Goal: Communication & Community: Answer question/provide support

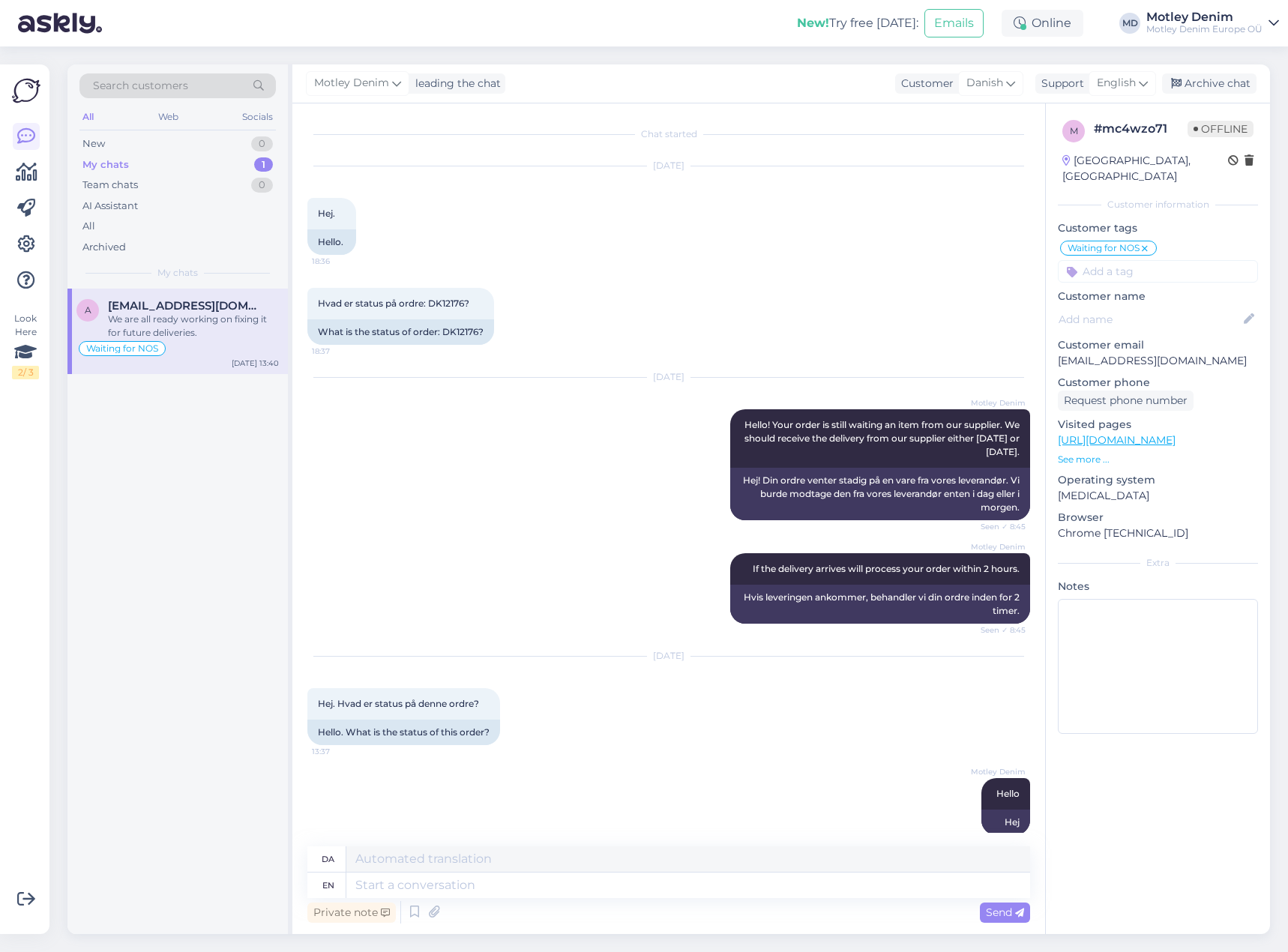
scroll to position [356, 0]
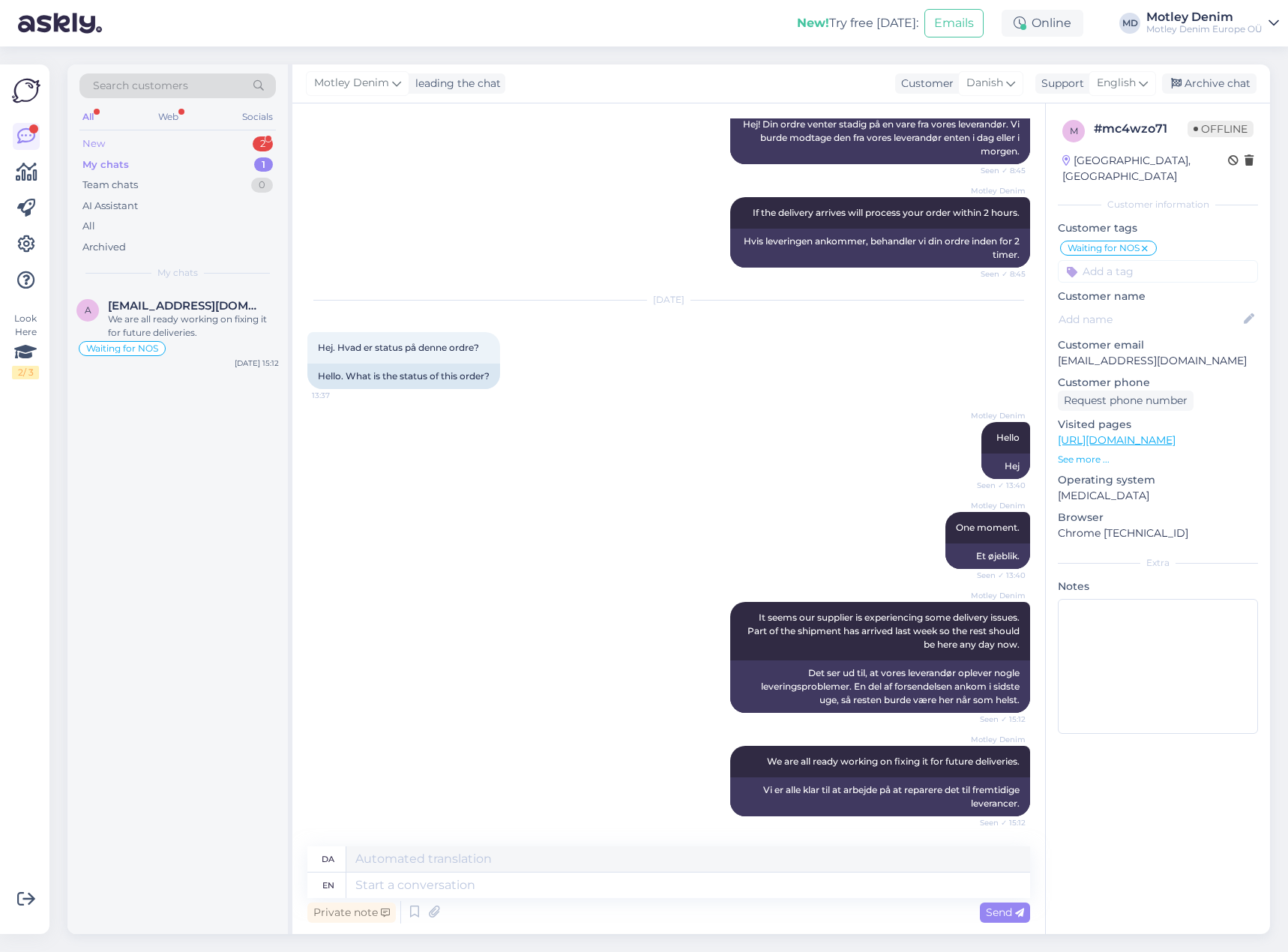
click at [219, 147] on div "New 2" at bounding box center [177, 144] width 196 height 21
click at [191, 320] on div "Jeg har indleveret pakken i dag, beklager den lange ventetid men den lokale pak…" at bounding box center [193, 326] width 171 height 27
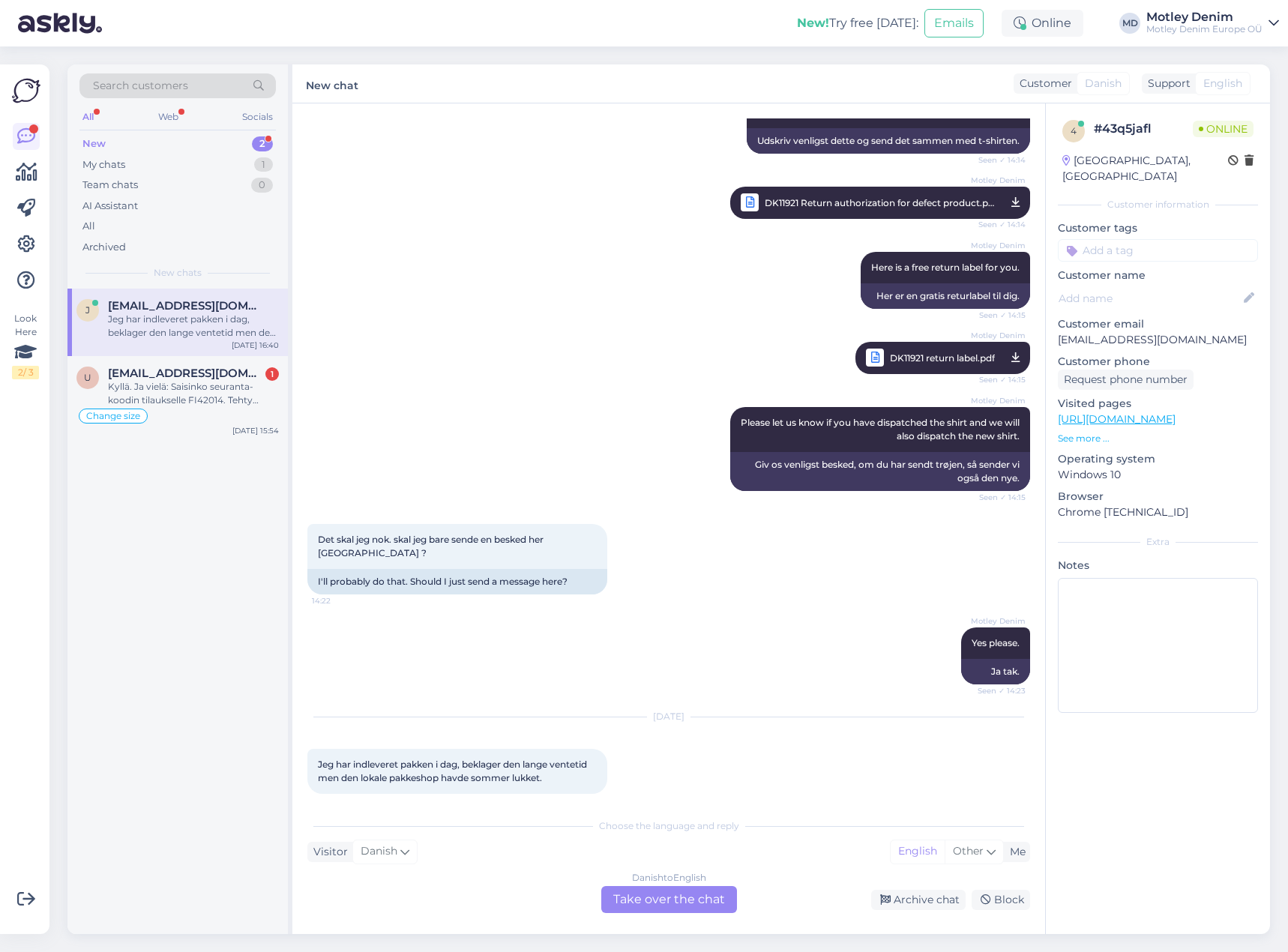
click at [654, 907] on div "Danish to English Take over the chat" at bounding box center [669, 899] width 135 height 27
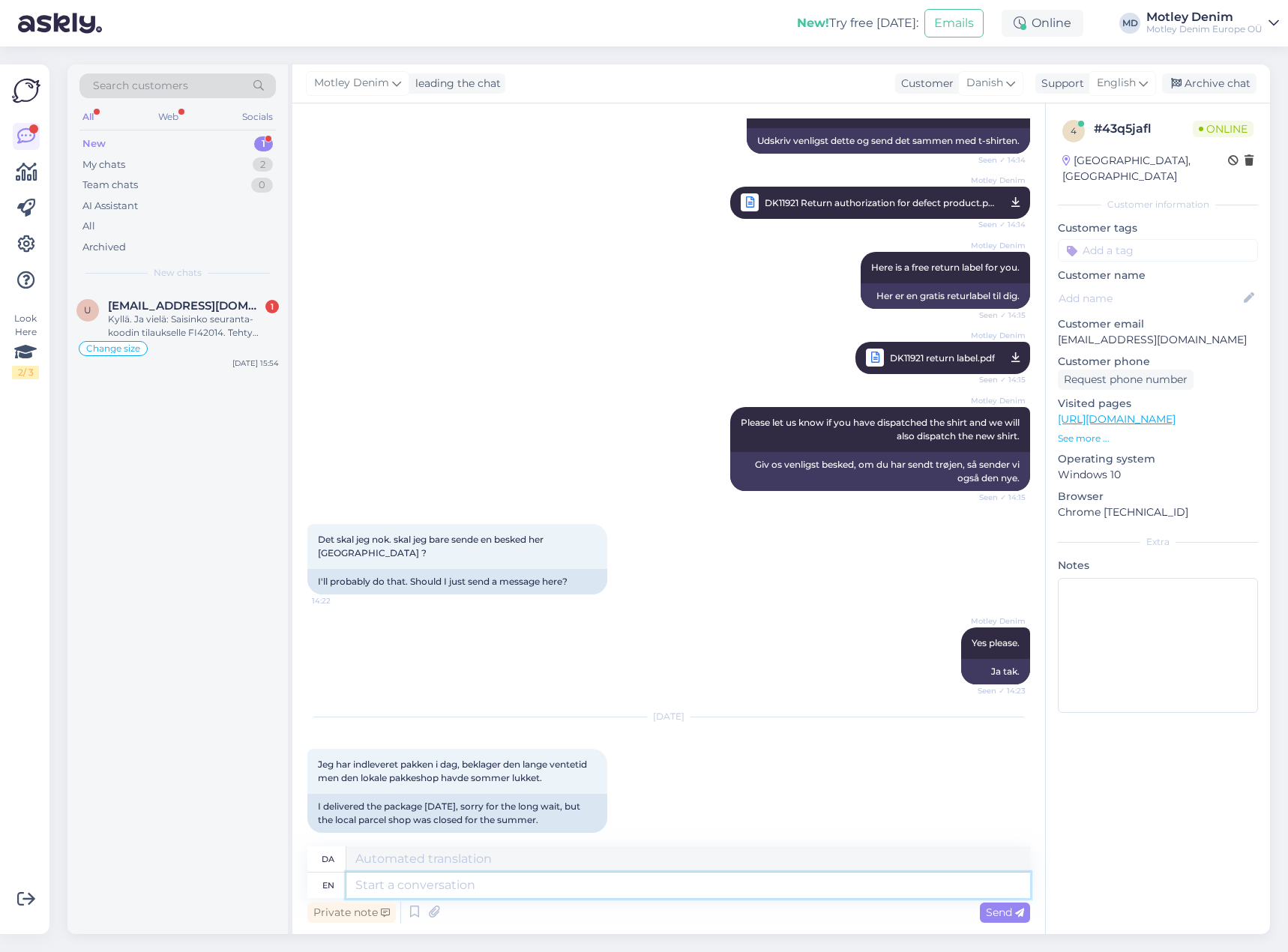
click at [549, 888] on textarea at bounding box center [688, 884] width 684 height 26
type textarea "We"
type textarea "Vi"
type textarea "We understand."
type textarea "Vi forstår."
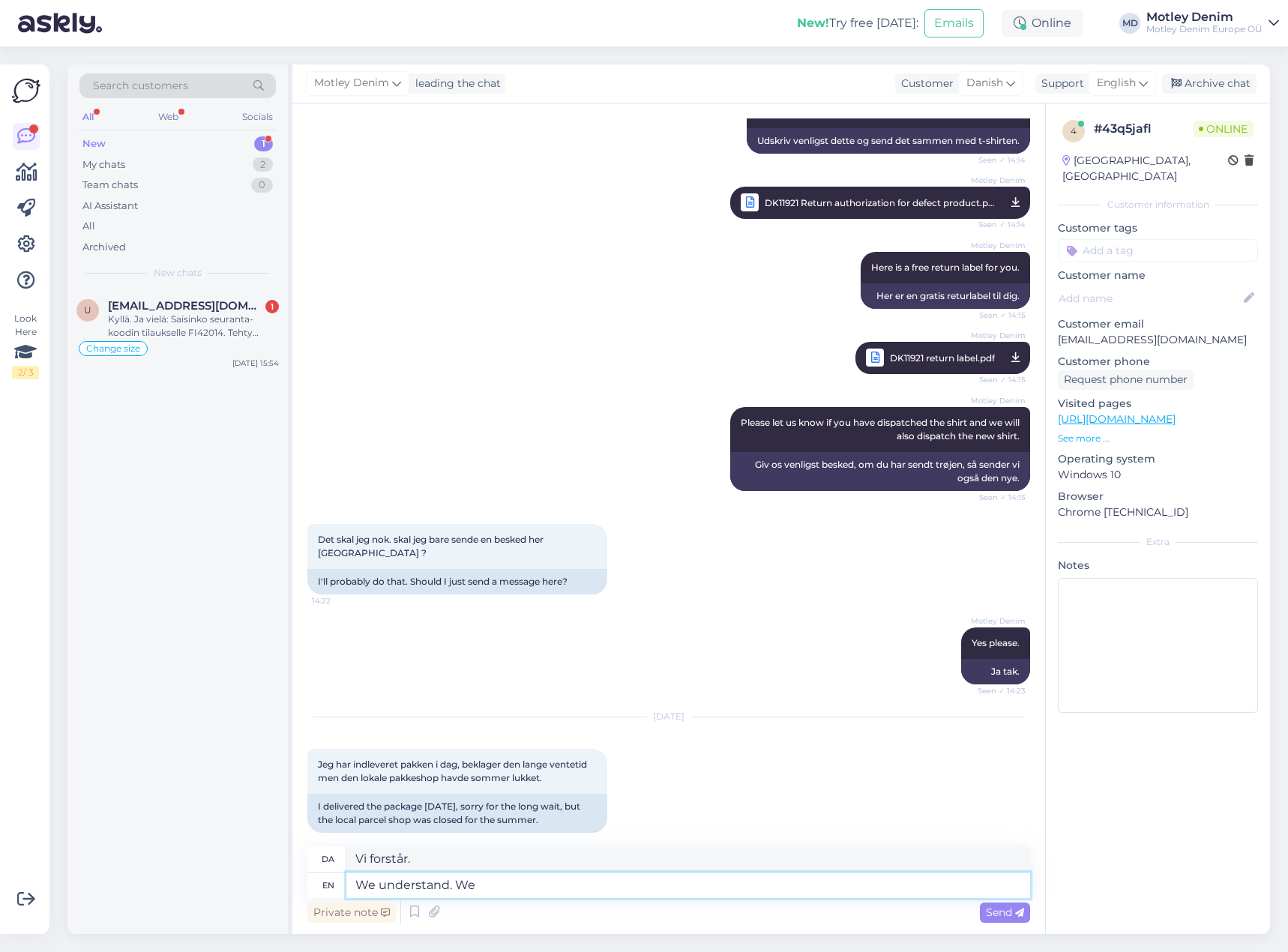
type textarea "We understand. We"
type textarea "Vi forstår. Vi"
type textarea "We understand. We will"
type textarea "Vi forstår. Vi vil"
type textarea "We understand. We will ship"
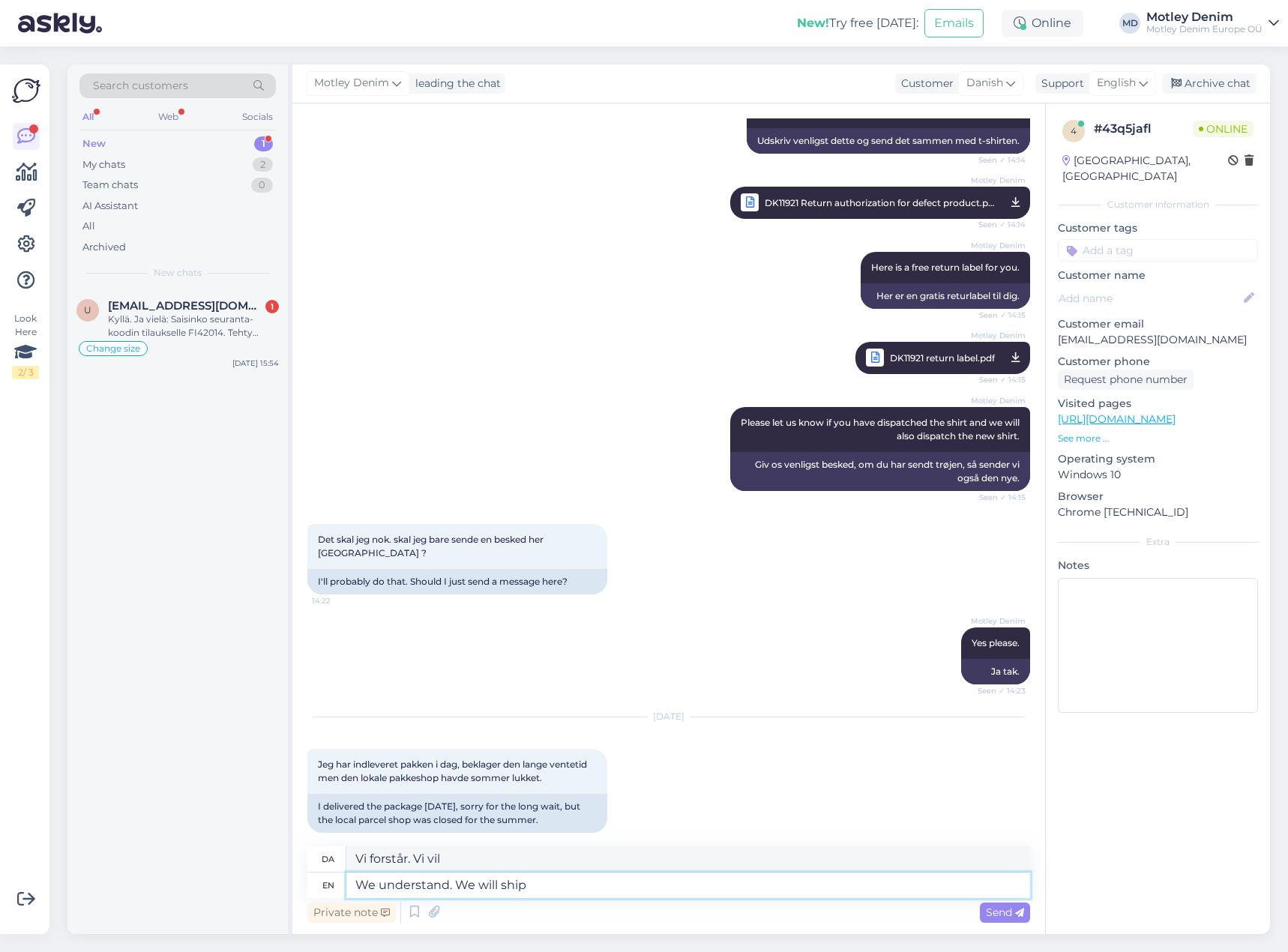
type textarea "Vi forstår. Vi sender"
type textarea "We understand. Do y"
type textarea "Vi forstår. [GEOGRAPHIC_DATA]."
type textarea "We understand. Do you ha"
type textarea "Vi forstår. Gør du det?"
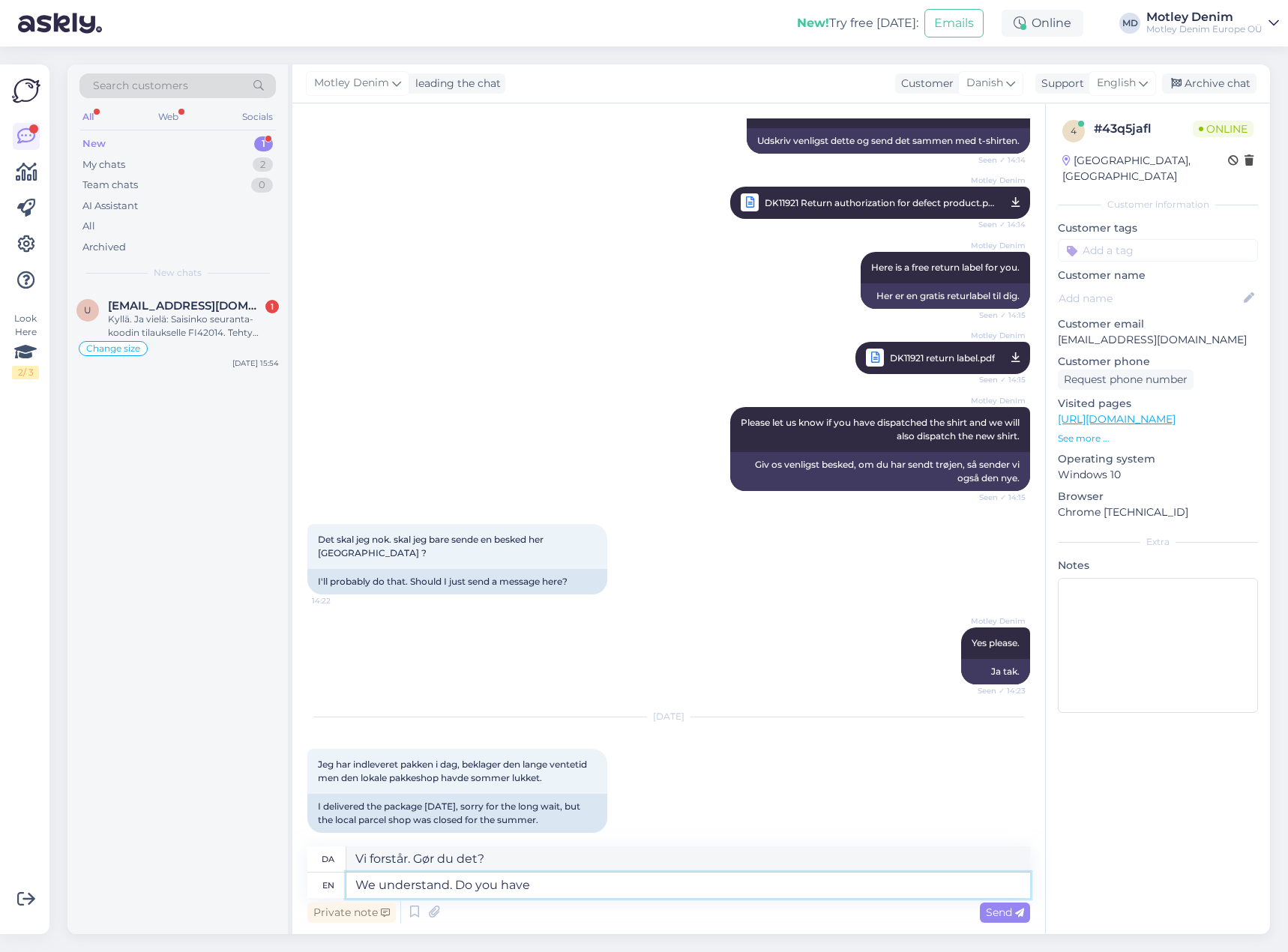
type textarea "We understand. Do you have a"
type textarea "Vi forstår. Har du"
type textarea "We understand. Do you have any"
type textarea "Vi forstår. Har du nogen"
type textarea "We understand. Do you have any s"
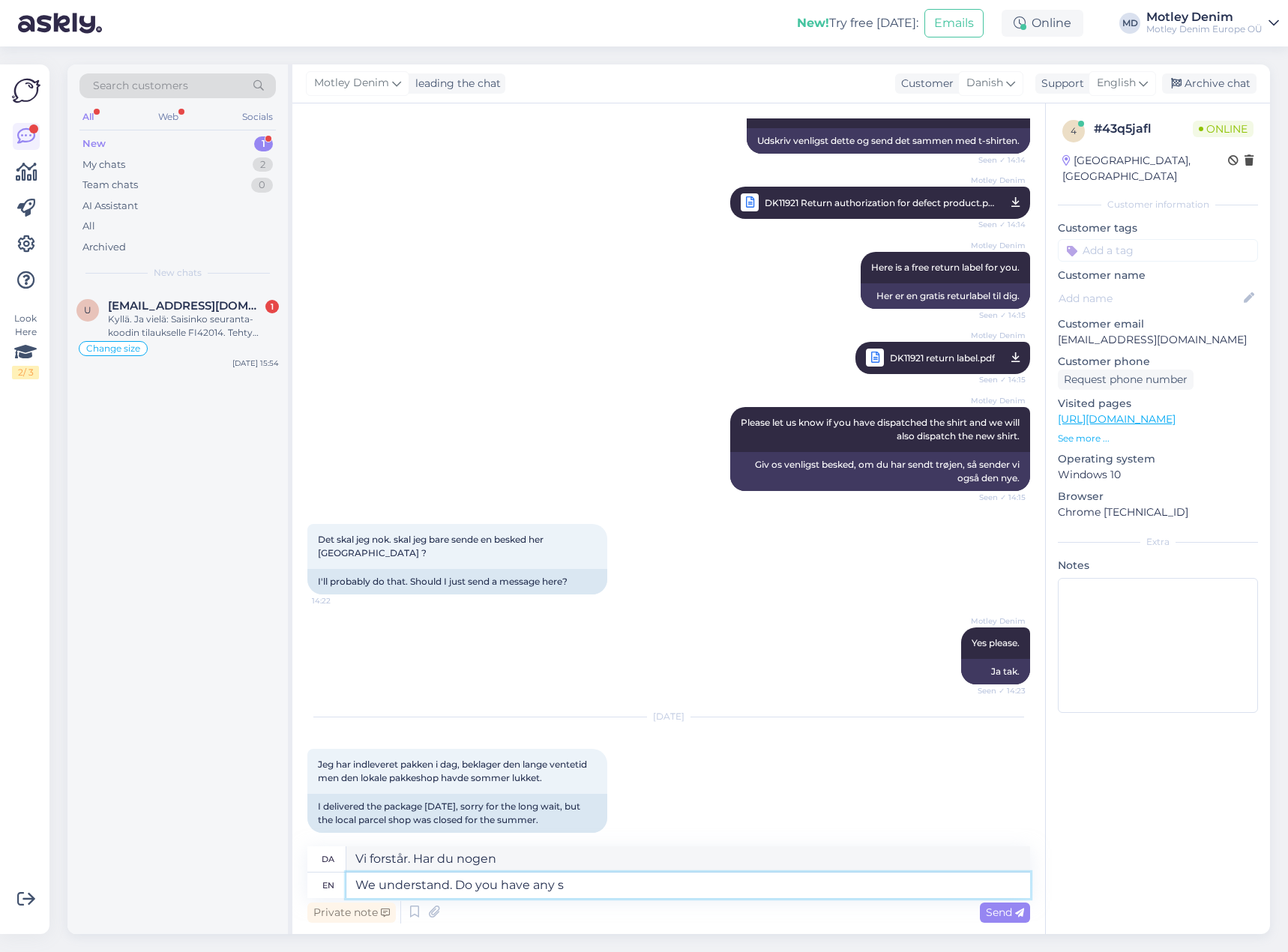
type textarea "Vi forstår. Har du nogen spørgsmål?"
type textarea "We understand. Do you have any r"
type textarea "Vi forstår. Har du nogen"
type textarea "We understand. Do you have any return s"
type textarea "Vi forstår. Har du nogen returneringsmuligheder?"
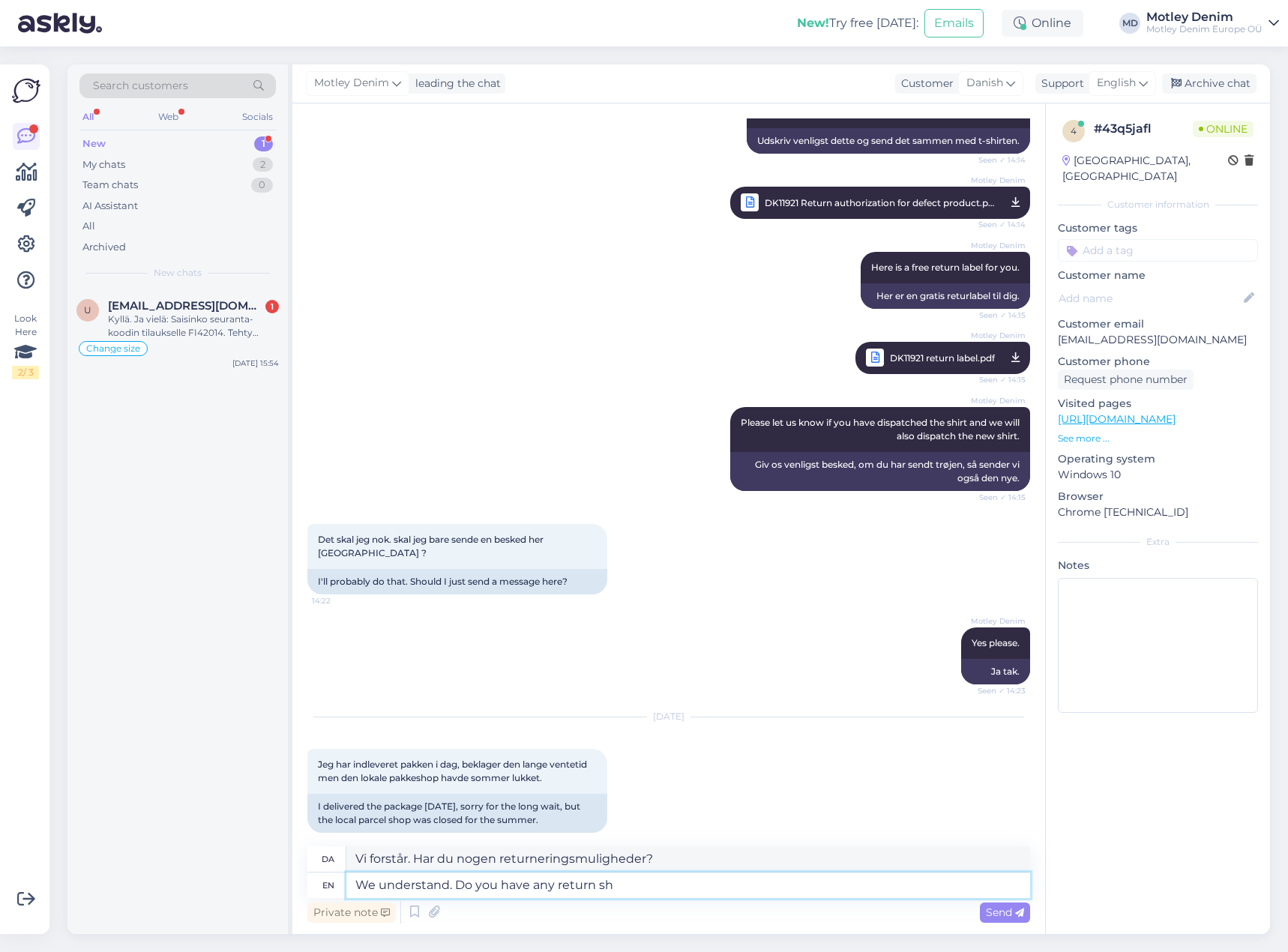
type textarea "We understand. Do you have any return shi"
type textarea "Vi forstår. Har du nogen returforpligtelse?"
type textarea "We understand. Do you tracking"
type textarea "Vi forstår. Har du sporing?"
type textarea "We understand. Do you tracking info r"
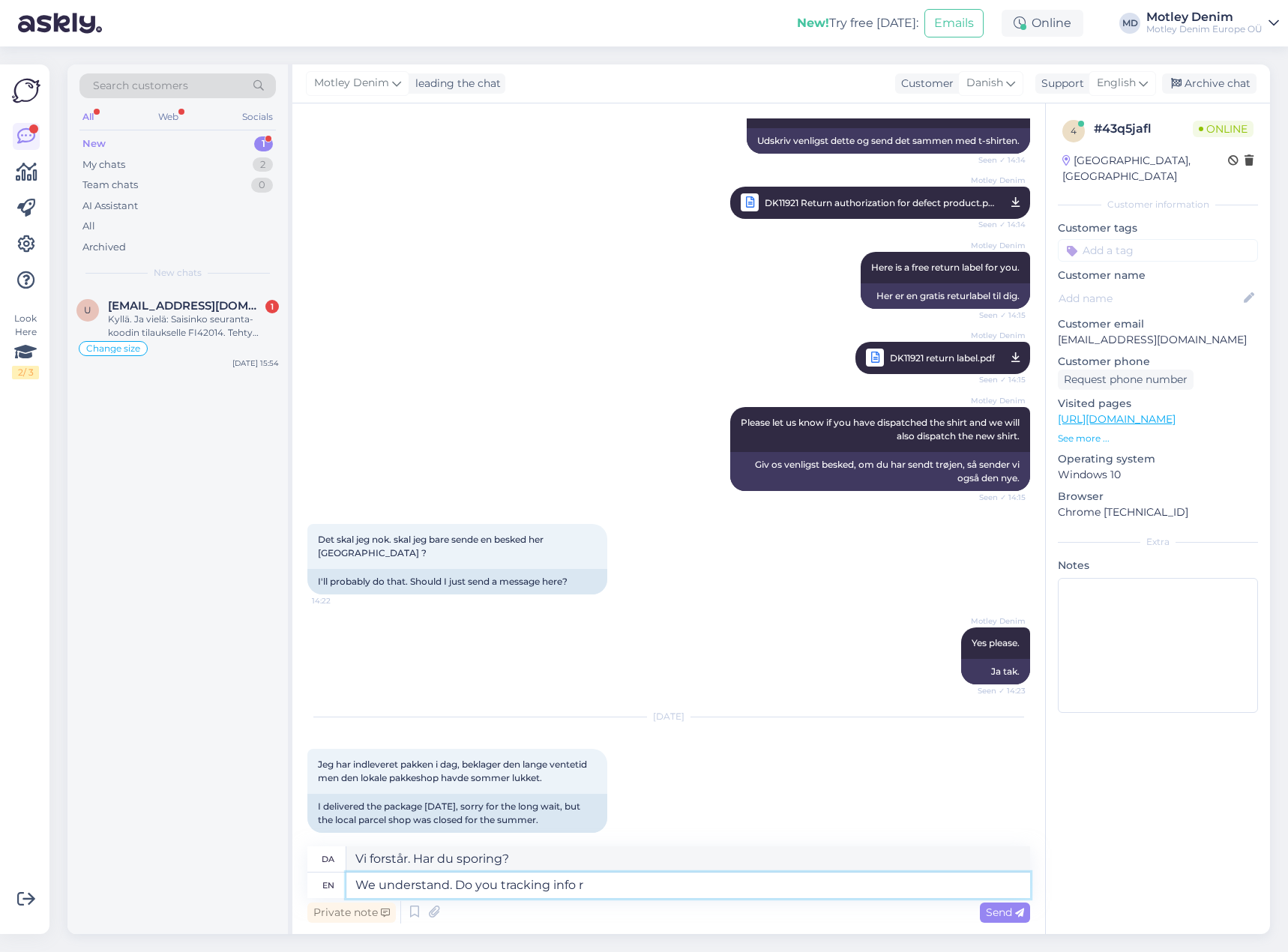
type textarea "Vi forstår. Har I sporingsoplysninger"
type textarea "We understand. Do you tracking info for"
type textarea "Vi forstår. Har du sporingsoplysninger til"
type textarea "We understand. Do you tracking info for your"
type textarea "Vi forstår. Har du sporingsoplysninger til din"
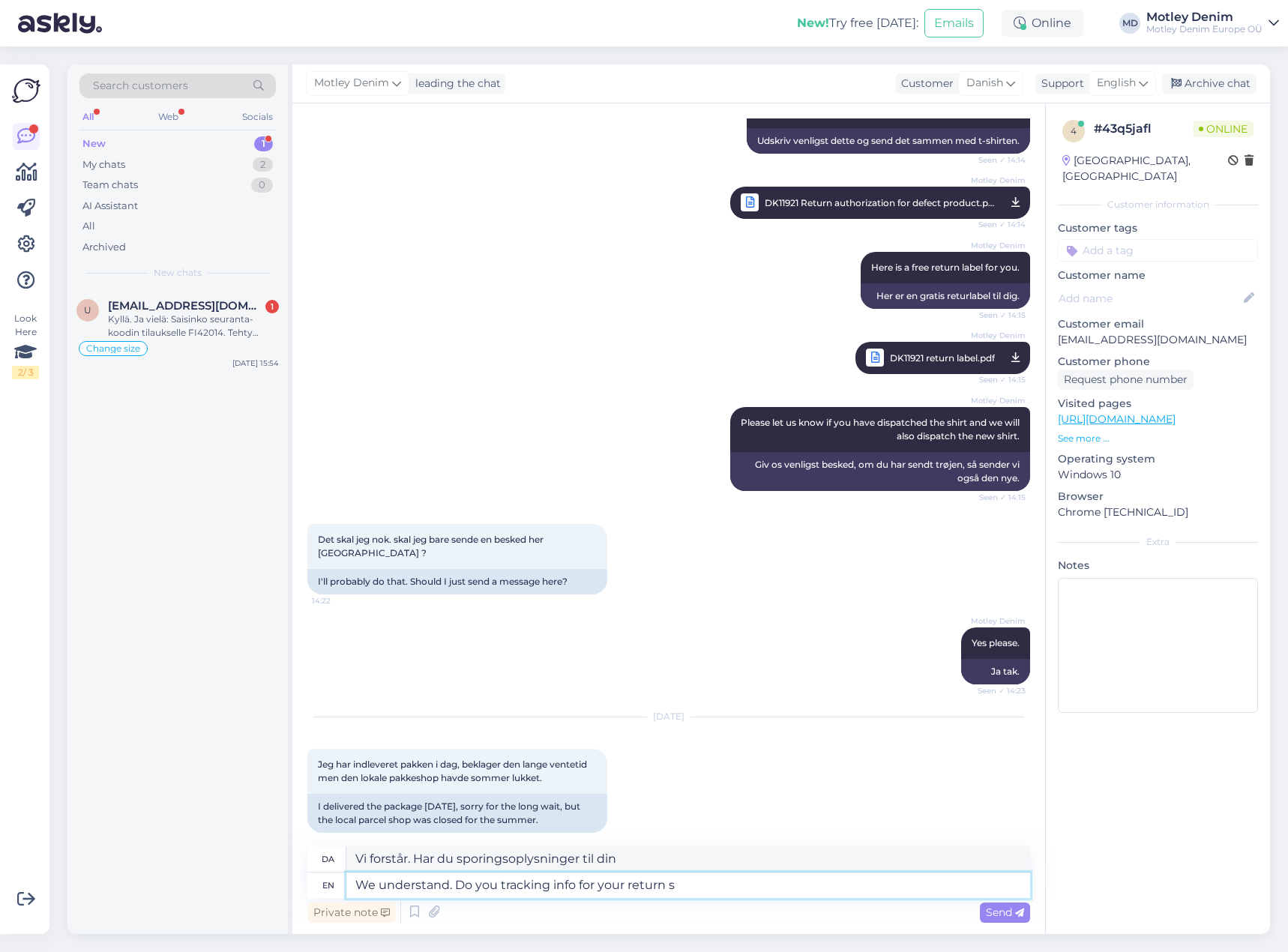
type textarea "We understand. Do you tracking info for your return sh"
type textarea "Vi forstår. Har du sporingsoplysninger til din returnering"
type textarea "We understand. Do you tracking info for your return shipement?"
type textarea "Vi forstår. Har I sporingsoplysninger til din returforsendelse?"
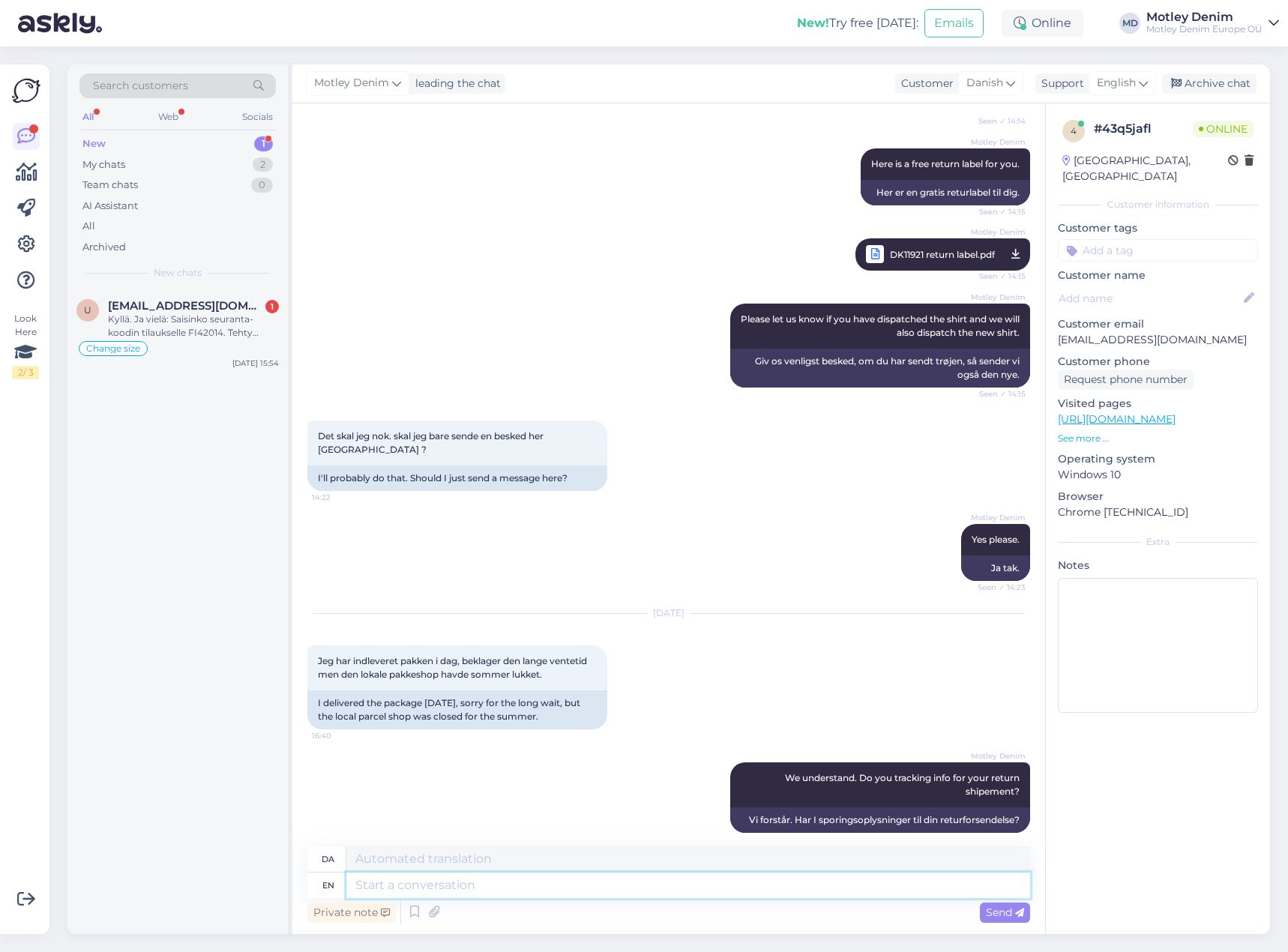
scroll to position [1197, 0]
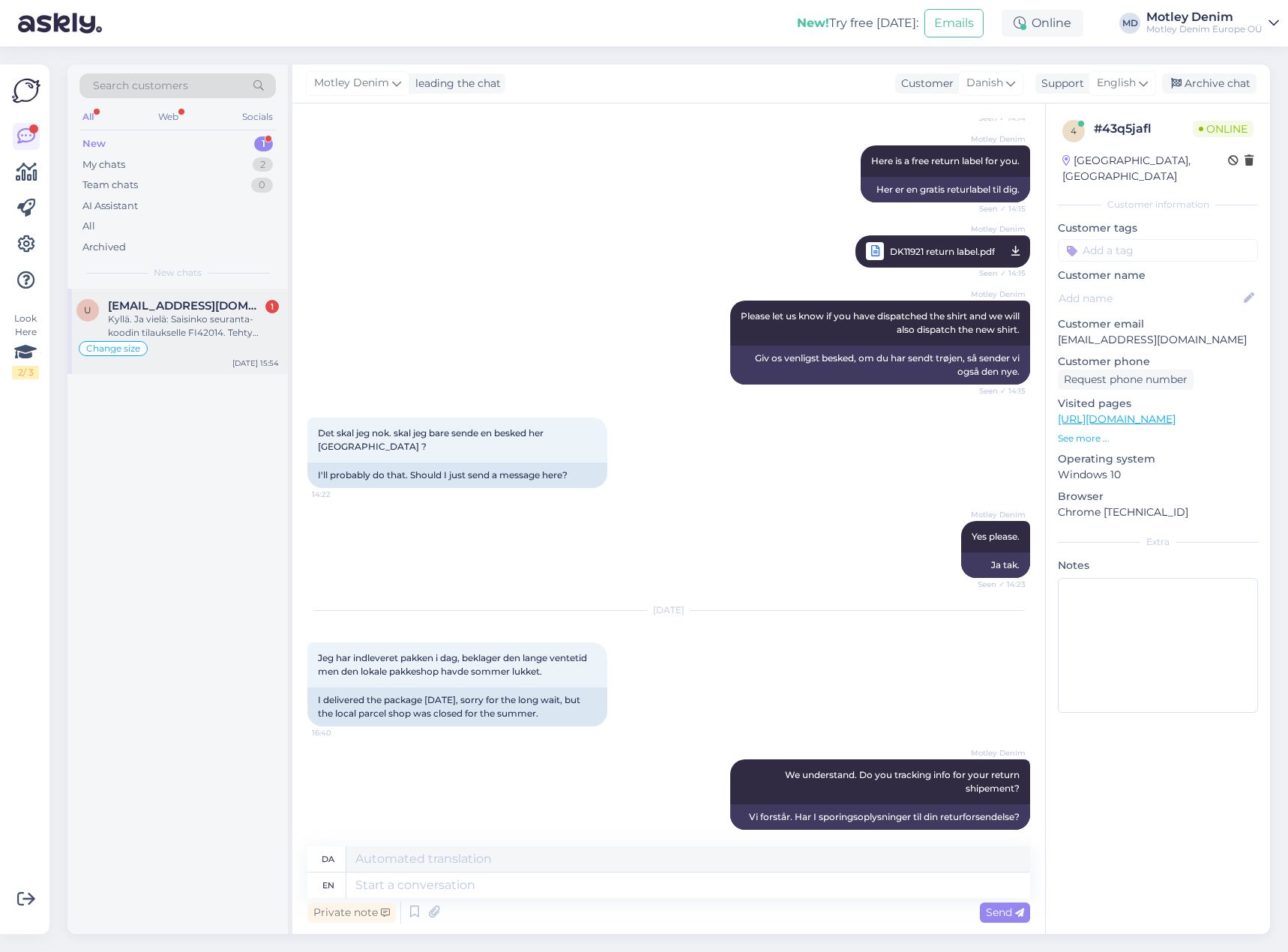
click at [206, 335] on div "Kyllä. Ja vielä: Saisinko seuranta-koodin tilaukselle FI42014. Tehty [DATE]." at bounding box center [193, 326] width 171 height 27
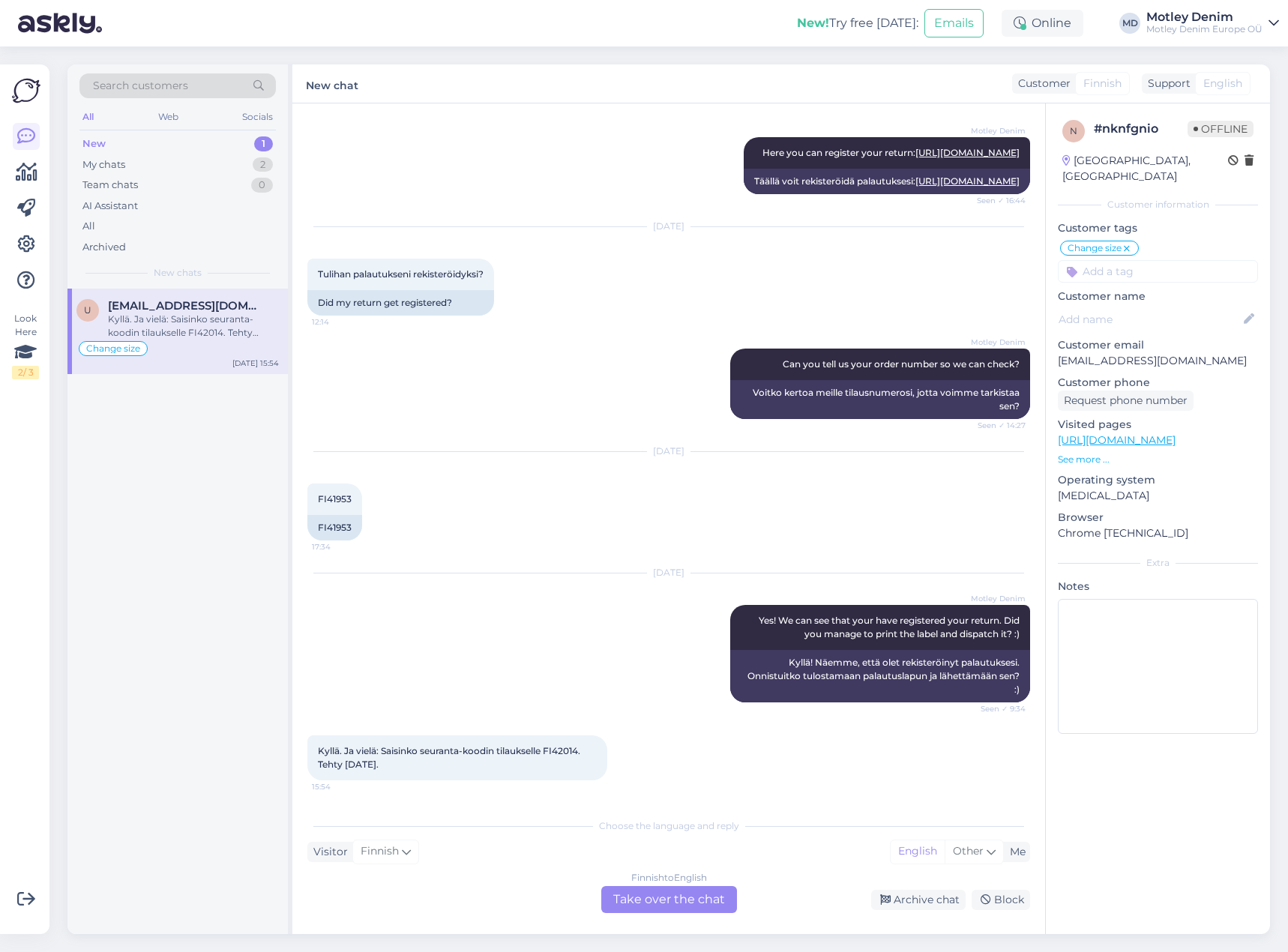
click at [701, 900] on div "Finnish to English Take over the chat" at bounding box center [669, 899] width 135 height 27
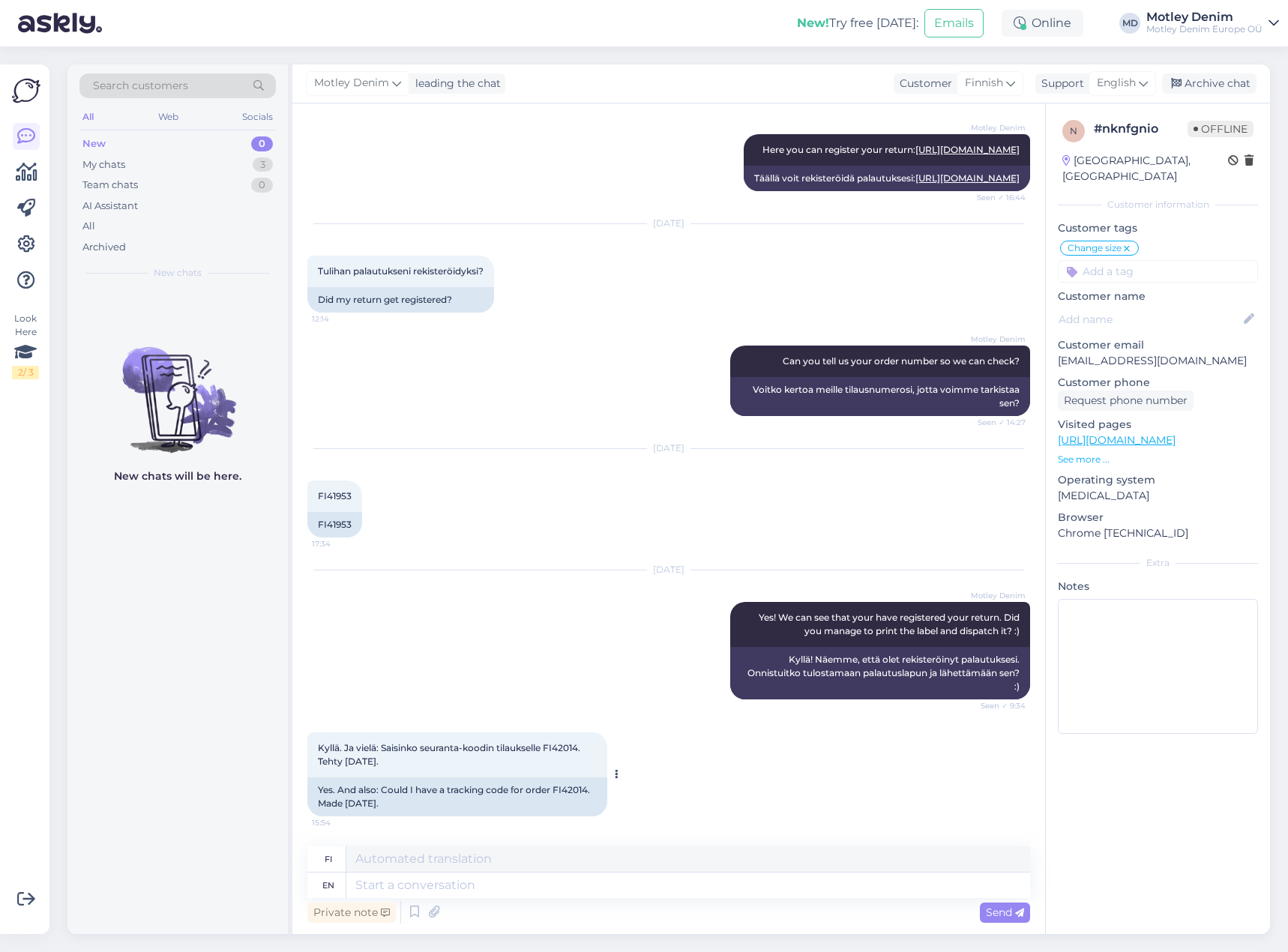
click at [561, 792] on div "Yes. And also: Could I have a tracking code for order FI42014. Made [DATE]." at bounding box center [456, 796] width 300 height 39
drag, startPoint x: 561, startPoint y: 792, endPoint x: 568, endPoint y: 787, distance: 8.6
click at [561, 791] on div "Yes. And also: Could I have a tracking code for order FI42014. Made [DATE]." at bounding box center [456, 796] width 300 height 39
copy div "FI42014"
click at [607, 885] on textarea at bounding box center [688, 884] width 684 height 26
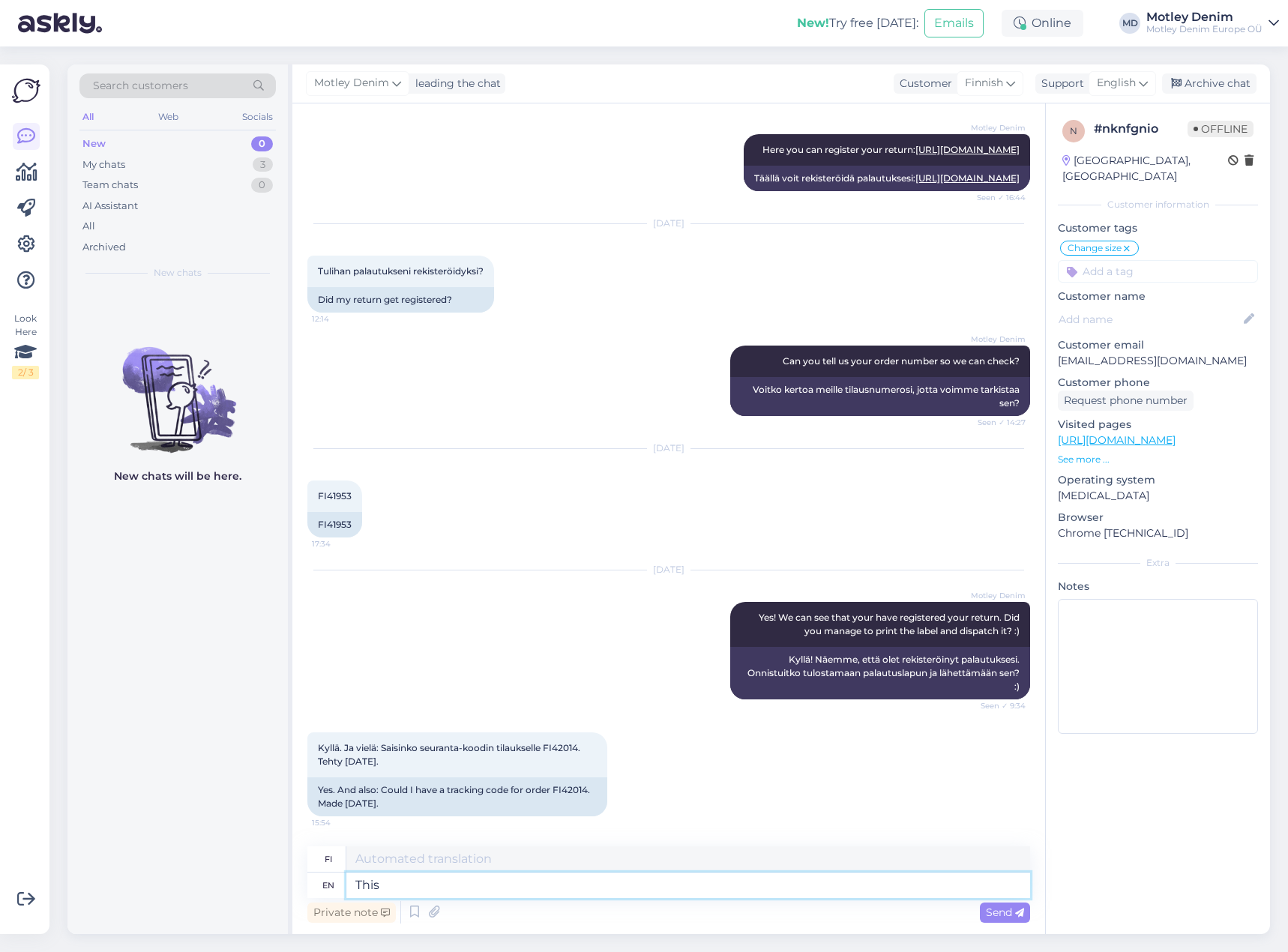
type textarea "This o"
type textarea "Tämä"
type textarea "This order"
paste textarea "FI42014"
type textarea "Tämä tilaus"
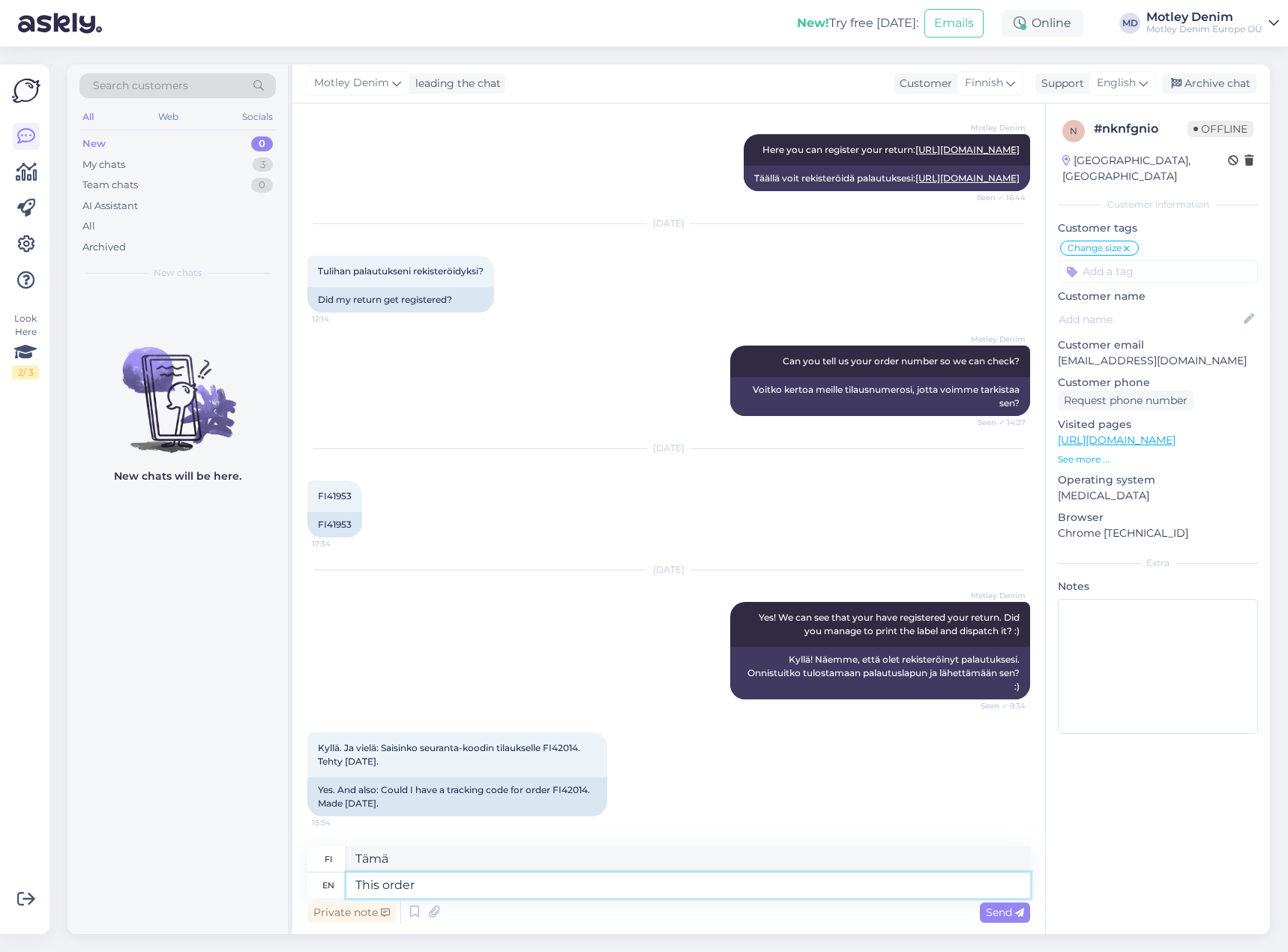
type textarea "This order FI42014"
type textarea "Tämä tilaus FI42014"
type textarea "This order: FI42014"
type textarea "Tämä tilaus: FI42014"
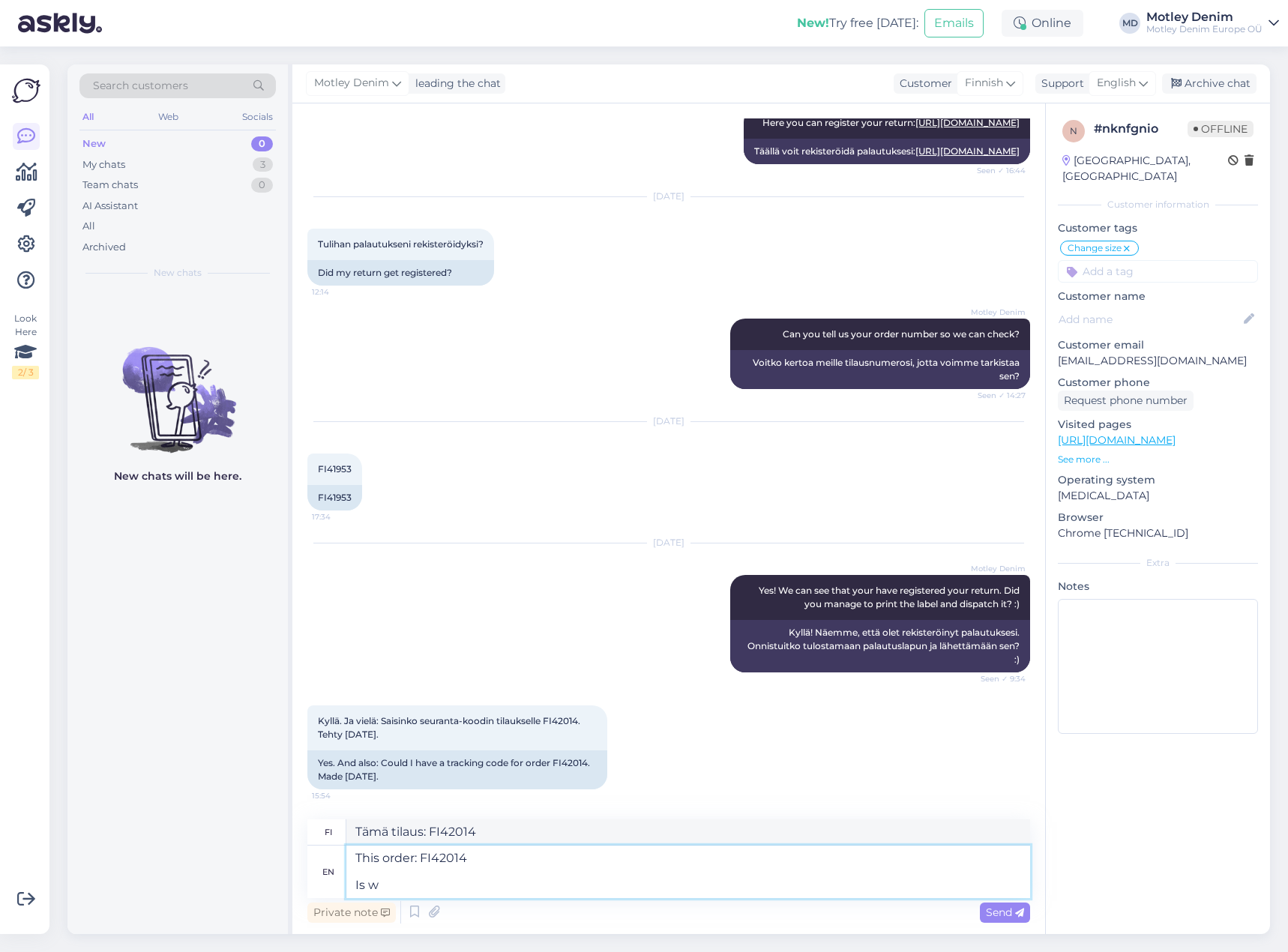
type textarea "This order: FI42014 Is wa"
type textarea "Tämä tilaus: FI42014 On"
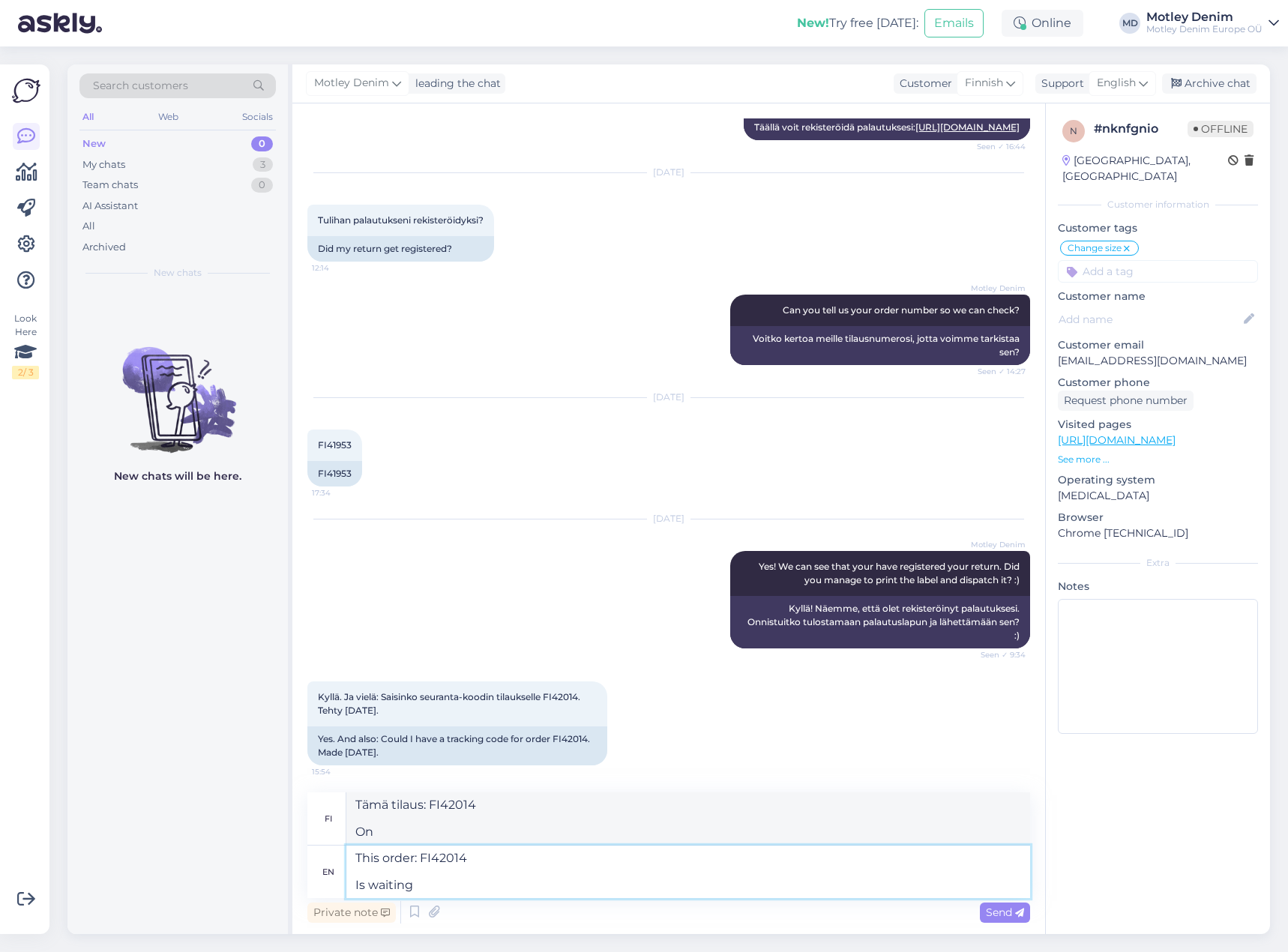
type textarea "This order: FI42014 Is waiting f"
type textarea "Tämä tilaus: FI42014 Odottaa"
type textarea "This order: FI42014 Is waiting for item f"
type textarea "Tämä tilaus: FI42014 Odottaa tuotetta"
type textarea "This order: FI42014 Is waiting for item fropm"
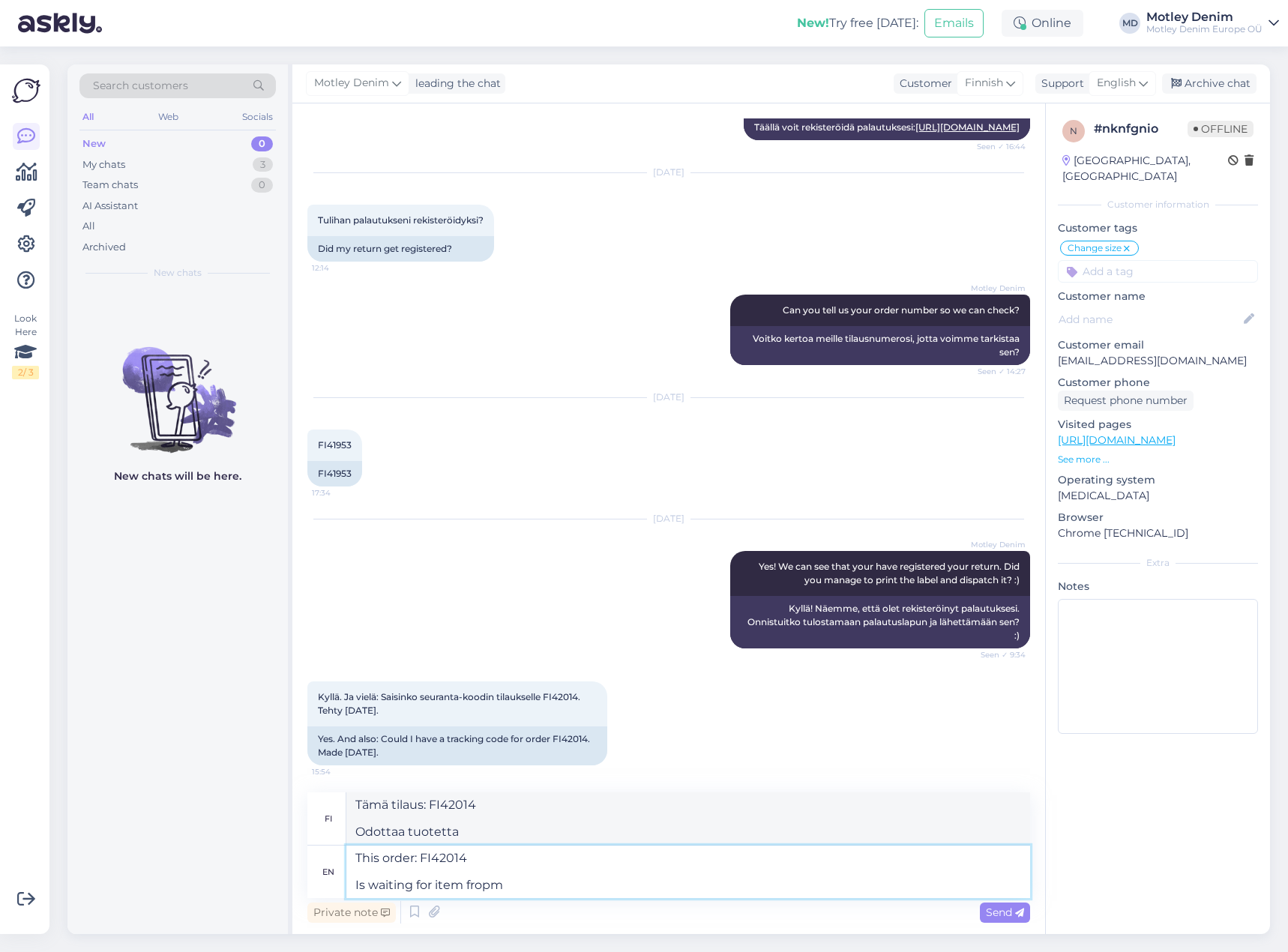
type textarea "Tämä tilaus: FI42014 Odottaa tuotetta postiennakolta"
type textarea "This order: FI42014 Is waiting for item from o"
type textarea "Tämä tilaus: FI42014 Odottaa tuotetta lähettäjältä"
type textarea "This order: FI42014 Is waiting for item from our su"
type textarea "Tämä tilaus: FI42014 Odottaa tuotetta meiltä"
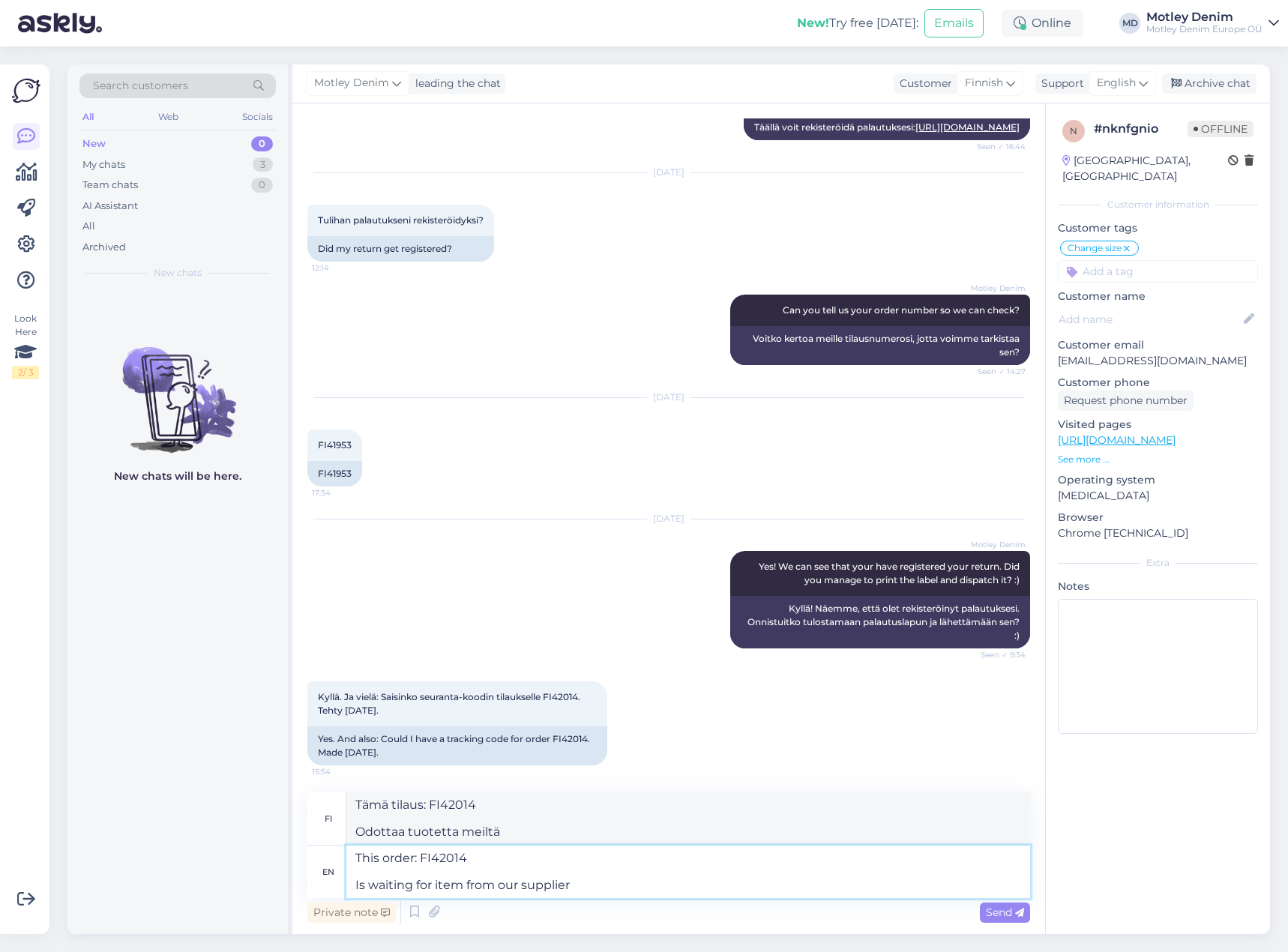
type textarea "This order: FI42014 Is waiting for item from our supplier s"
type textarea "Tämä tilaus: FI42014 Odottaa tuotetta toimittajaltamme"
type textarea "This order: FI42014 Is waiting for item from our supplier stock."
type textarea "Tämä tilaus: FI42014 Odottaa tuotetta toimittajamme varastosta."
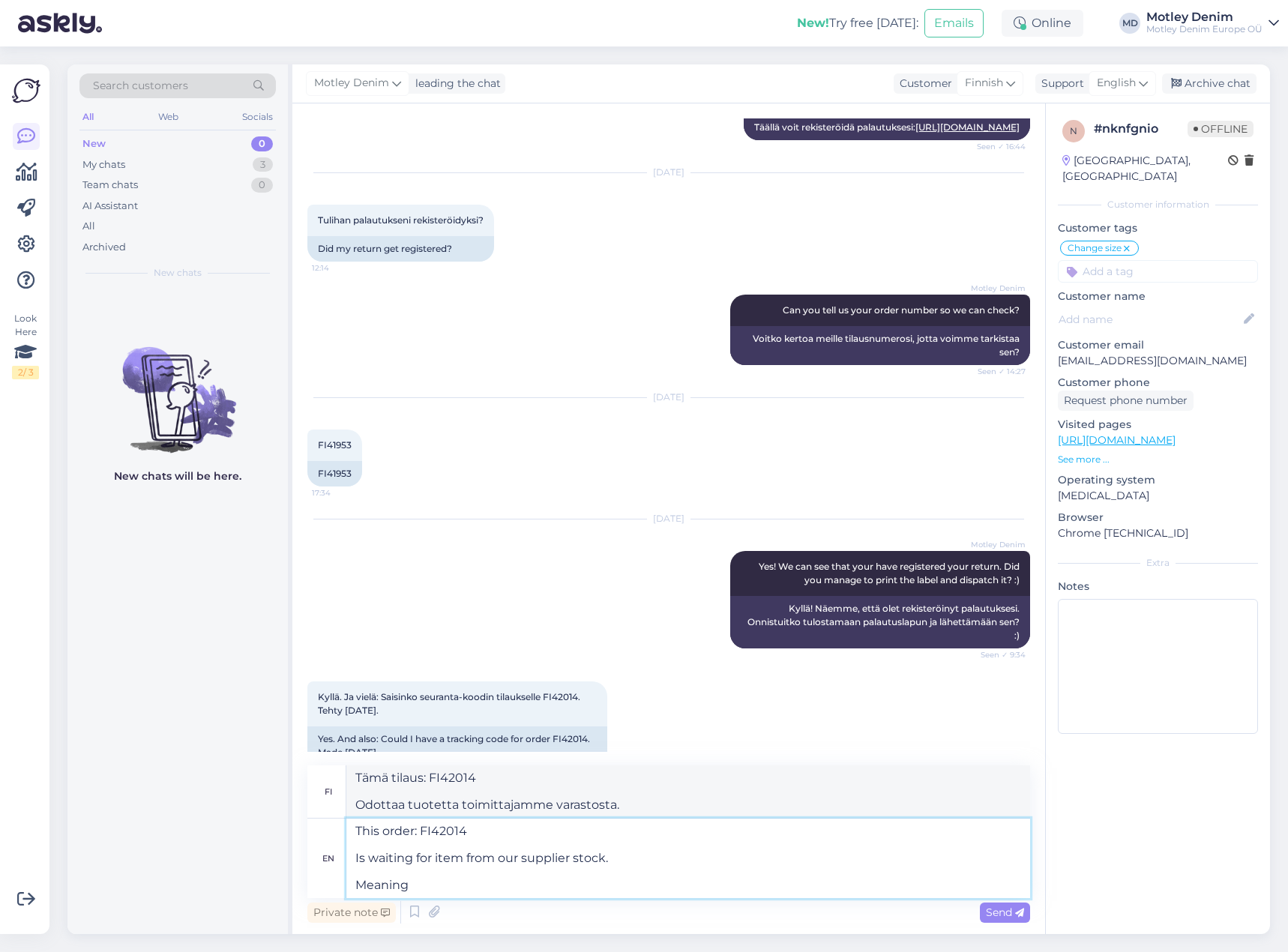
type textarea "This order: FI42014 Is waiting for item from our supplier stock. Meaning"
type textarea "Tämä tilaus: FI42014 Odottaa tuotetta toimittajamme varastosta. Merkitys"
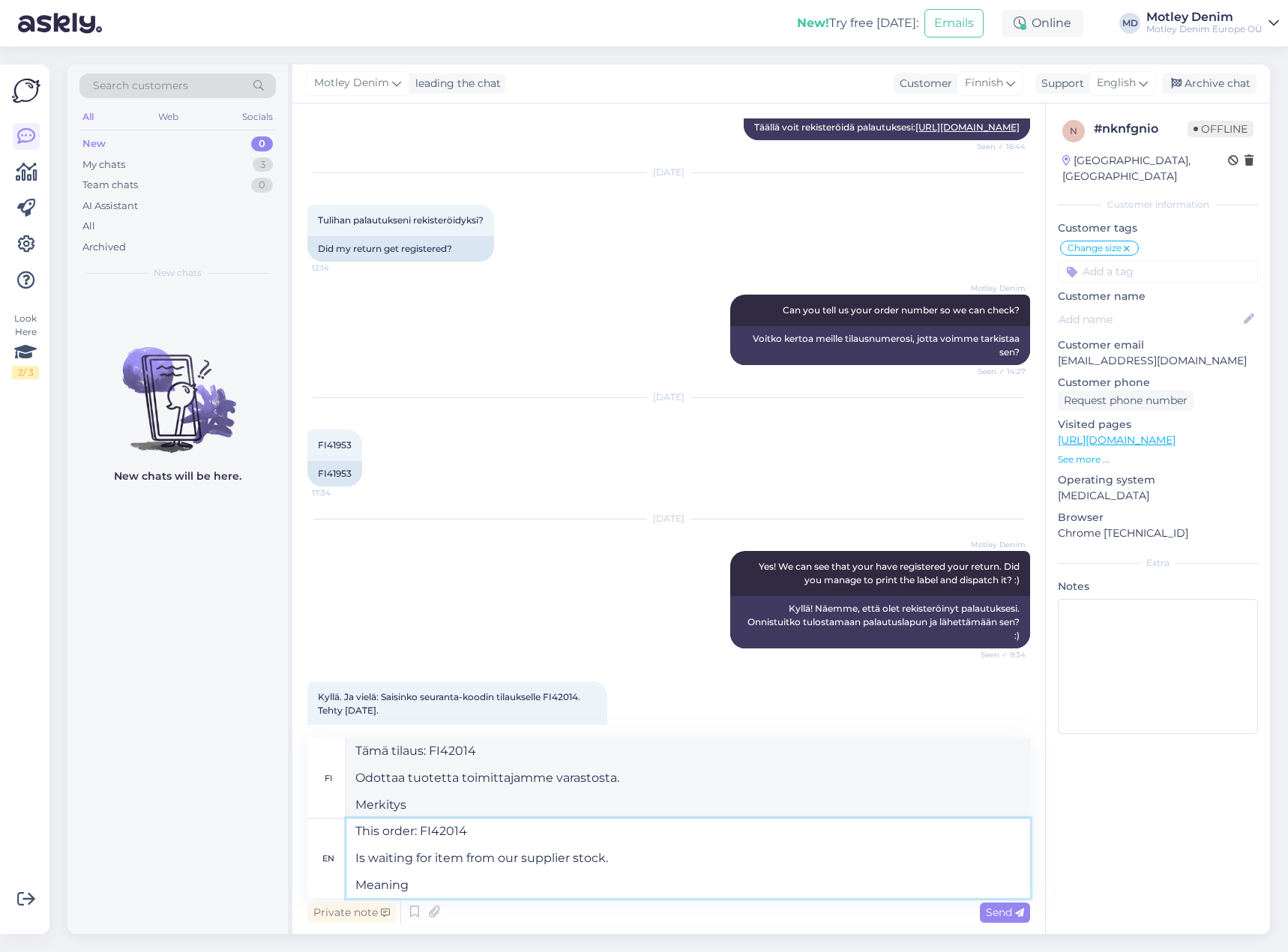
type textarea "This order: FI42014 Is waiting for item from our supplier stock."
type textarea "Tämä tilaus: FI42014 Odottaa tuotetta toimittajamme varastosta."
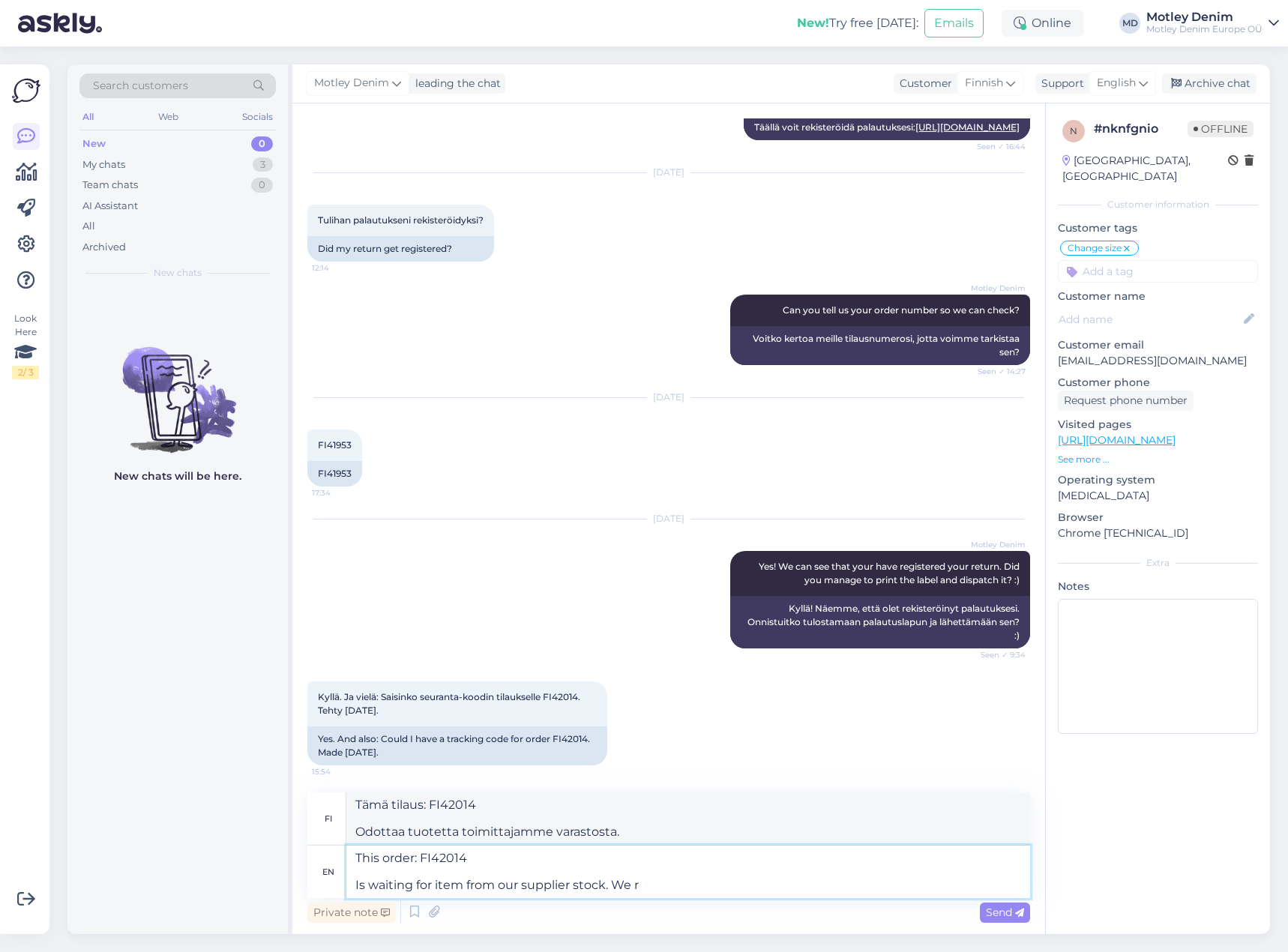
type textarea "This order: FI42014 Is waiting for item from our supplier stock. We re"
type textarea "Tämä tilaus: FI42014 Odottaa tuotetta toimittajamme varastosta. Me"
type textarea "This order: FI42014 Is waiting for item from our supplier stock. We receive"
type textarea "Tämä tilaus: FI42014 Odottaa tuotetta toimittajamme varastosta. Saamme"
type textarea "This order: FI42014 Is waiting for item from our supplier stock. We receive del…"
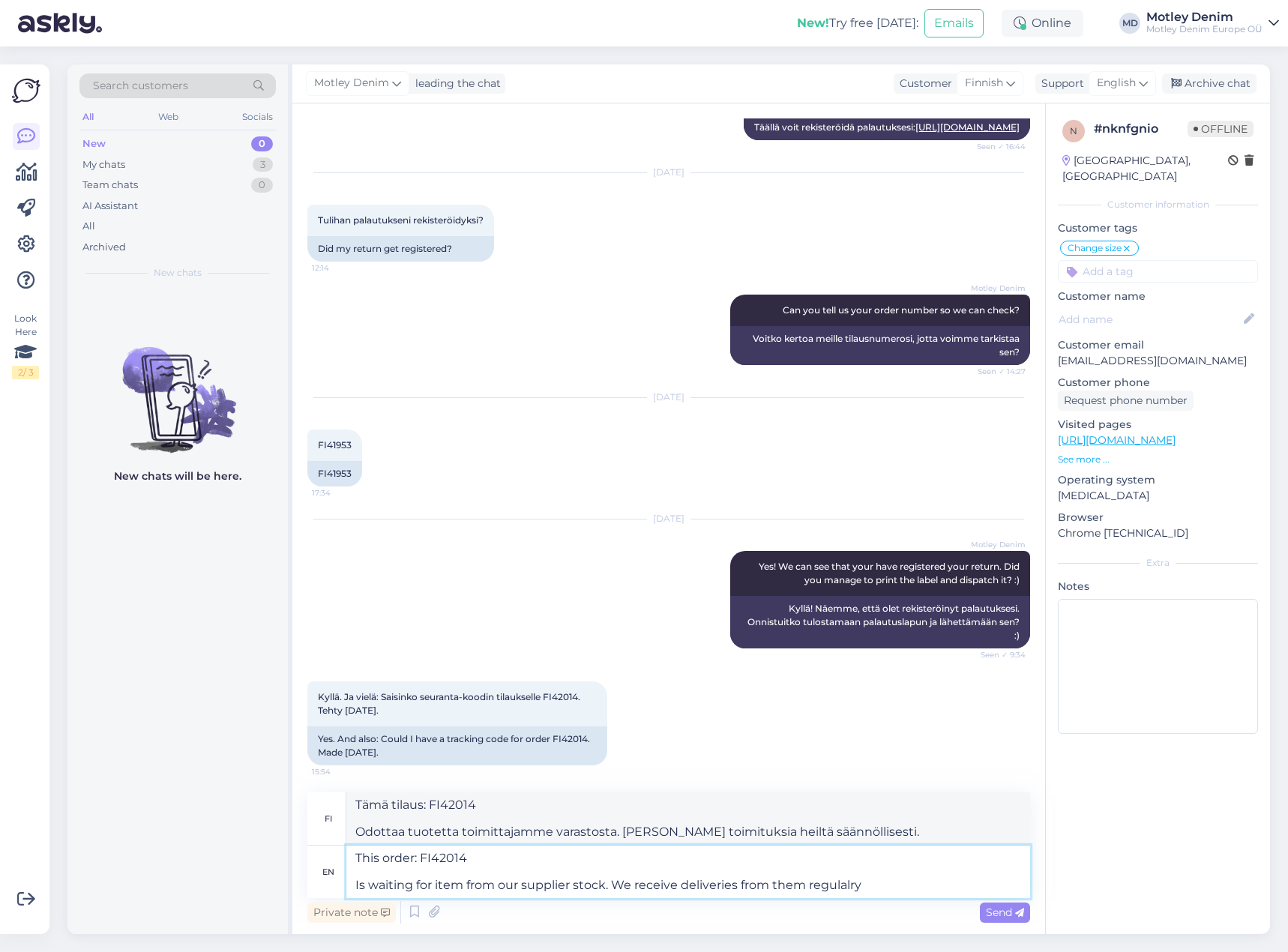
type textarea "Tämä tilaus: FI42014 Odottaa tuotetta toimittajamme varastosta. Vastaanotamme t…"
type textarea "This order: FI42014 Is waiting for item from our supplier stock. We receive del…"
type textarea "Tämä tilaus: FI42014 Odottaa tuotetta toimittajamme varastosta. Saamme heiltä t…"
type textarea "This order: FI42014 Is waiting for item from our supplier stock. We receive del…"
type textarea "Tämä tilaus: FI42014 Odottaa tuotetta toimittajamme varastosta. Saamme heiltä t…"
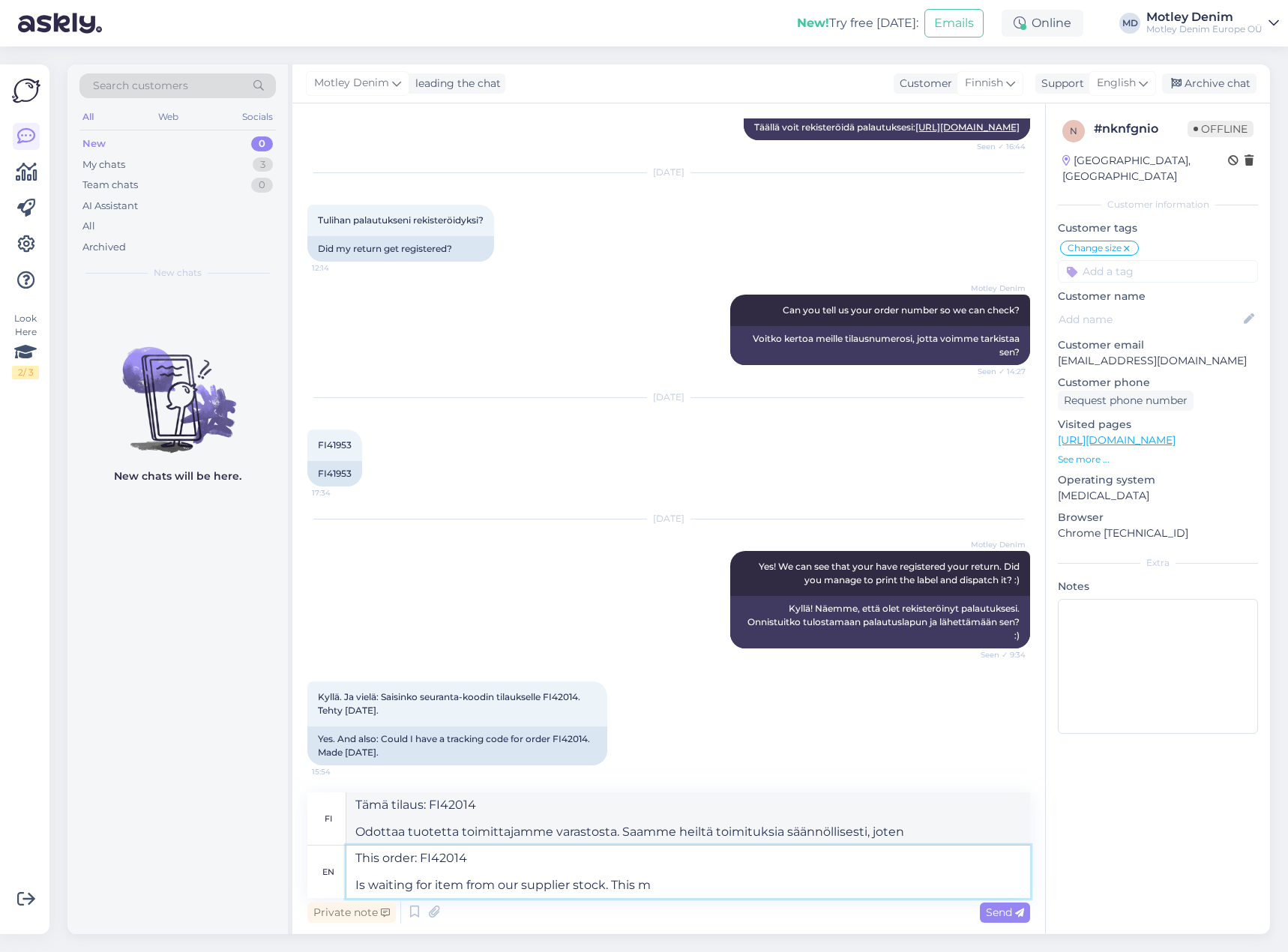
type textarea "This order: FI42014 Is waiting for item from our supplier stock. This me"
type textarea "Tämä tilaus: FI42014 Odottaa tuotetta toimittajamme varastosta. Tämä"
type textarea "This order: FI42014 Is waiting for item from our supplier stock. This means y"
type textarea "Tämä tilaus: FI42014 Odottaa tuotetta toimittajamme varastosta. Tämä tarkoittaa"
type textarea "This order: FI42014 Is waiting for item from our supplier stock. This means you…"
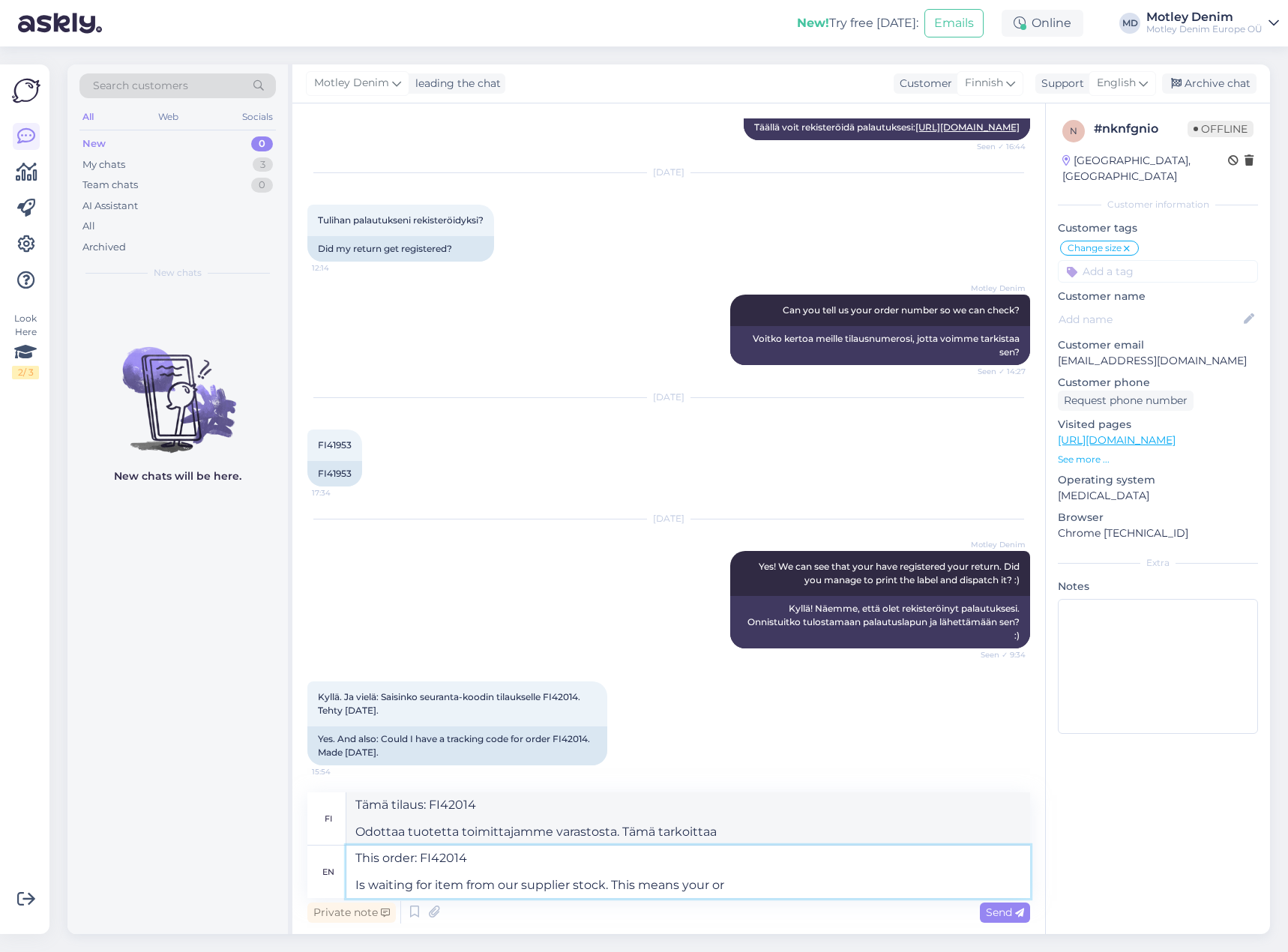
type textarea "Tämä tilaus: FI42014 Odottaa tuotetta toimittajamme varastosta. Tämä tarkoittaa…"
type textarea "This order: FI42014 Is waiting for item from our supplier stock. This means you…"
type textarea "Tämä tilaus: FI42014 Odottaa tuotetta toimittajamme varastosta. Tämä tarkoittaa…"
type textarea "This order: FI42014 Is waiting for item from our supplier stock. This means you…"
type textarea "Tämä tilaus: FI42014 Odottaa tuotetta toimittajamme varastosta. Tämä tarkoittaa…"
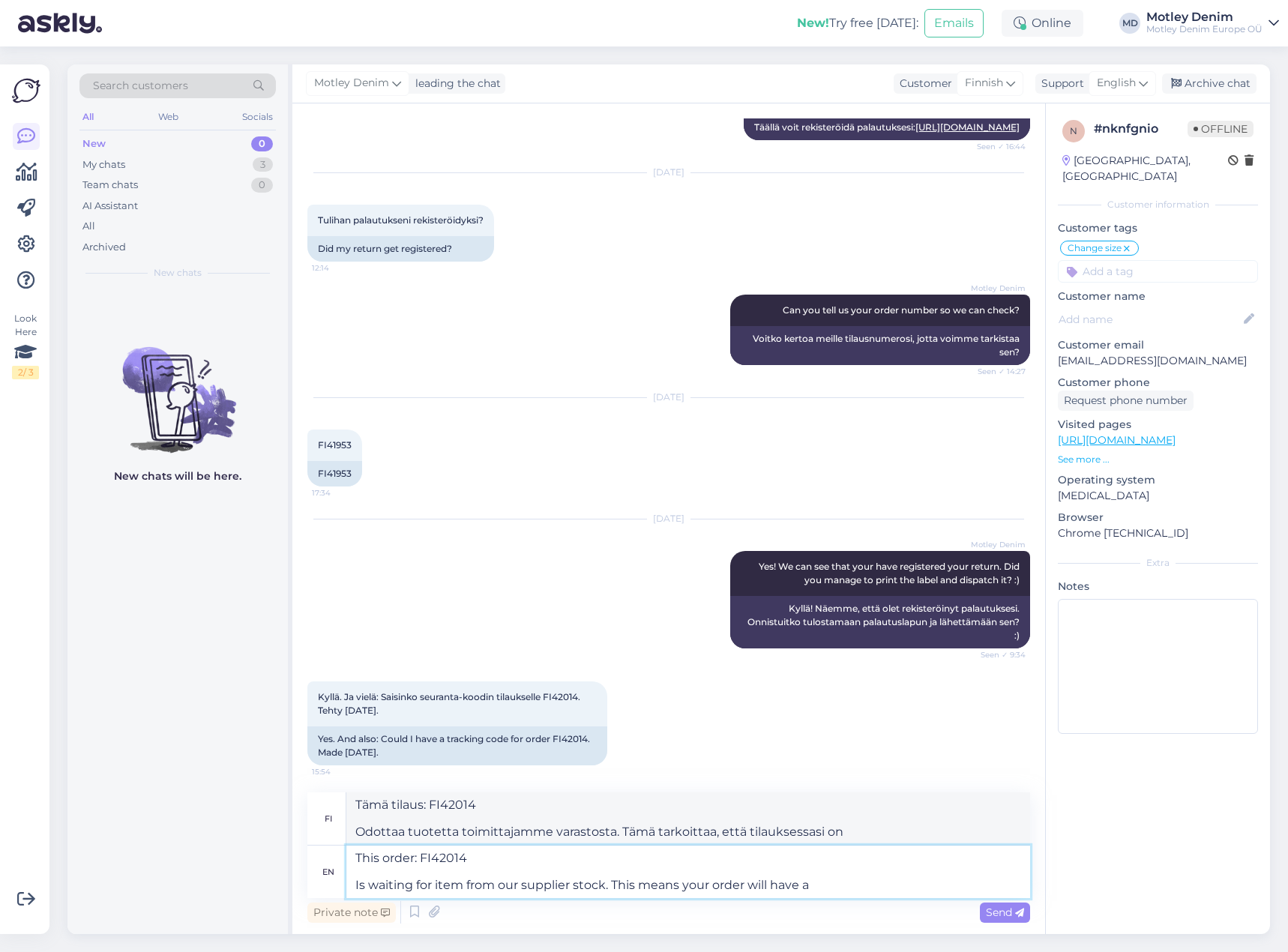
type textarea "This order: FI42014 Is waiting for item from our supplier stock. This means you…"
type textarea "Tämä tilaus: FI42014 Odottaa tuotetta toimittajamme varastosta. Tämä tarkoittaa…"
type textarea "This order: FI42014 Is waiting for item from our supplier stock. This means you…"
type textarea "Tämä tilaus: FI42014 Odottaa tuotetta toimittajamme varastosta. Tämä tarkoittaa…"
type textarea "This order: FI42014 Is waiting for item from our supplier stock. This means you…"
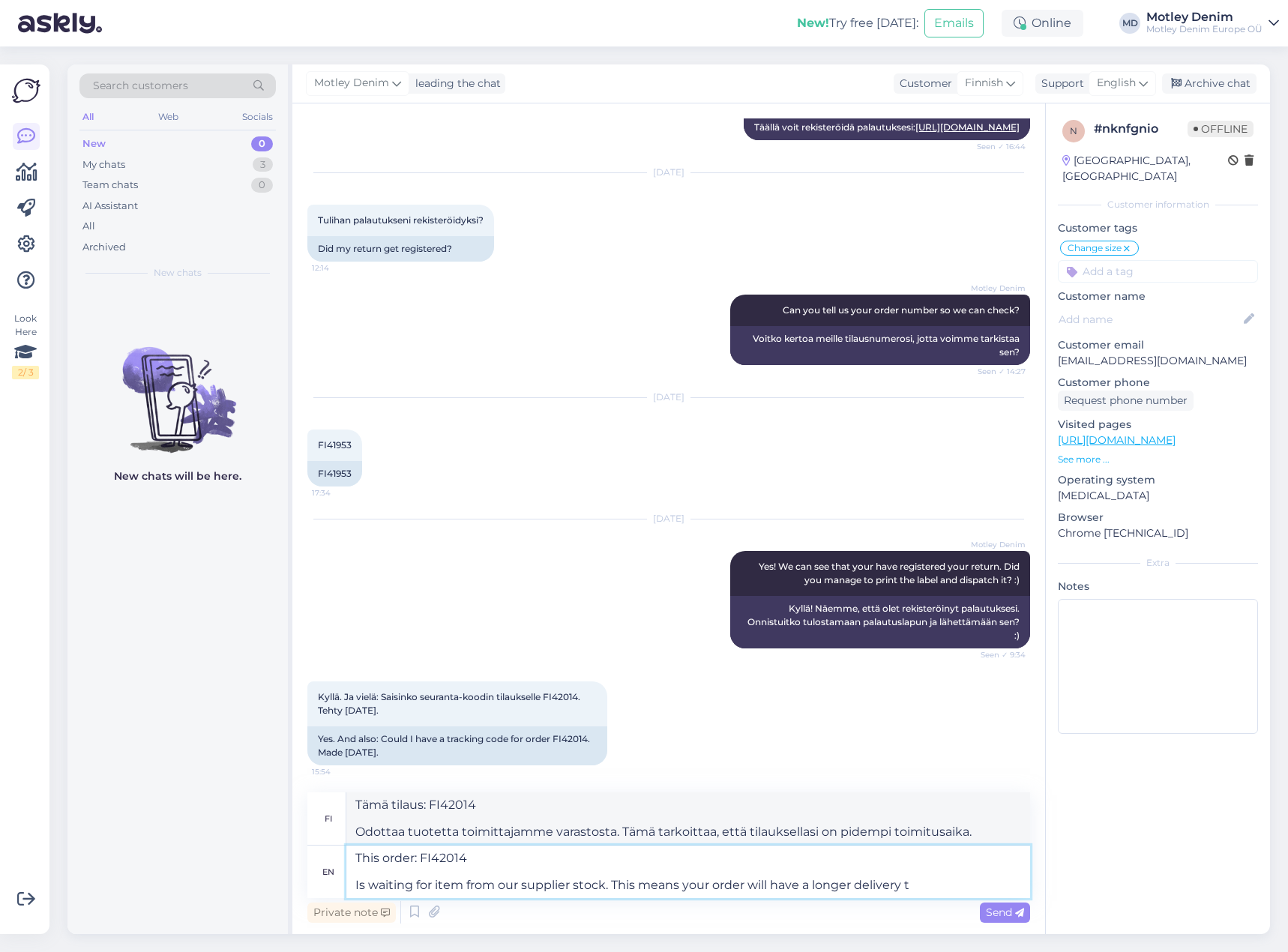
type textarea "Tämä tilaus: FI42014 Odottaa tuotetta toimittajamme varastosta. Tämä tarkoittaa…"
type textarea "This order: FI42014 Is waiting for item from our supplier stock. This means you…"
type textarea "Tämä tilaus: FI42014 Odottaa tuotetta toimittajamme varastosta. Tämä tarkoittaa…"
type textarea "This order: FI42014 Is waiting for item from our supplier stock. This means you…"
type textarea "Tämä tilaus: FI42014 Odottaa tuotetta toimittajamme varastosta. Tämä tarkoittaa…"
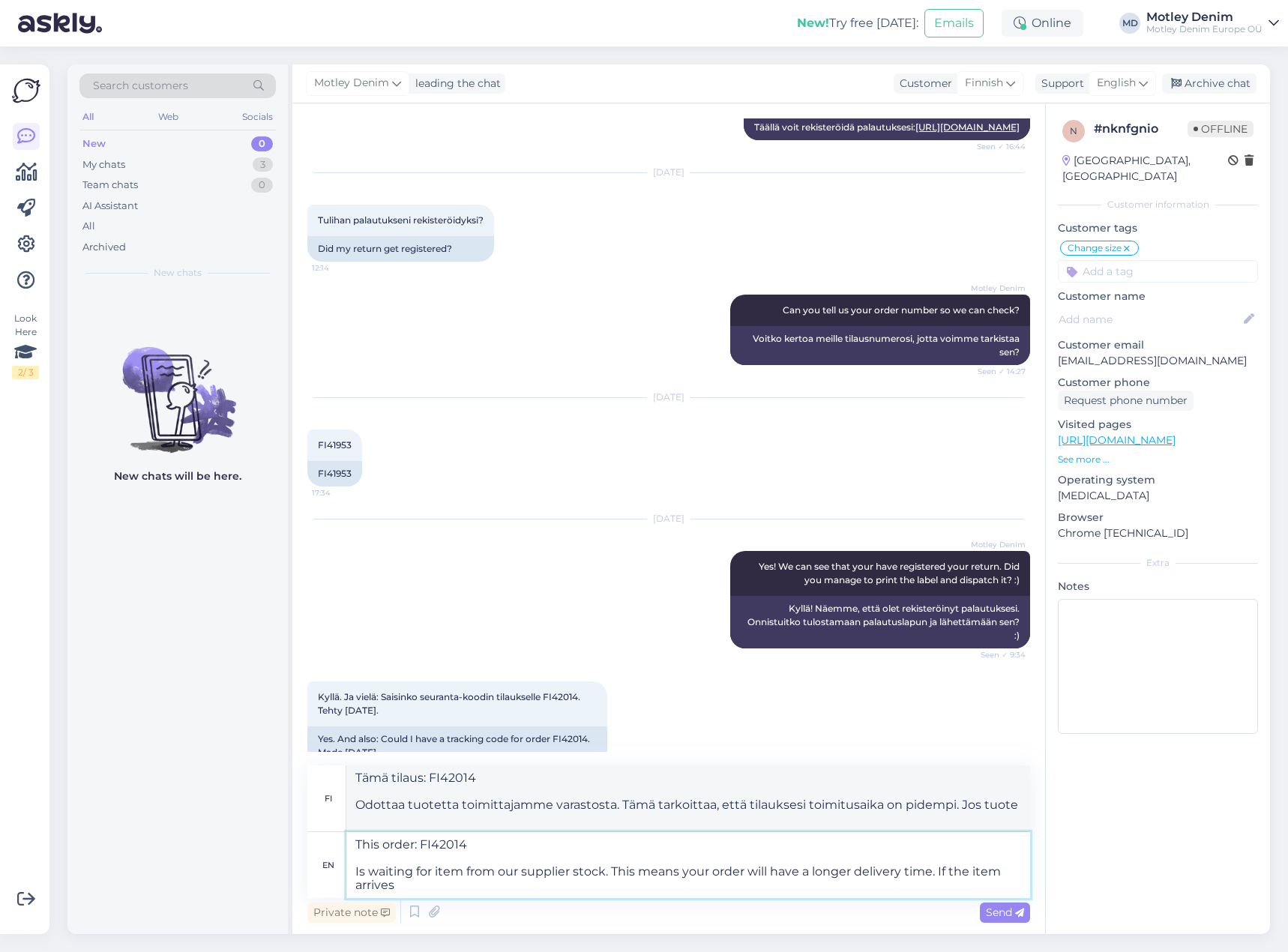
type textarea "This order: FI42014 Is waiting for item from our supplier stock. This means you…"
type textarea "Tämä tilaus: FI42014 Odottaa tuotetta toimittajamme varastosta. Tämä tarkoittaa…"
type textarea "This order: FI42014 Is waiting for item from our supplier stock. This means you…"
type textarea "Tämä tilaus: FI42014 Odottaa tuotetta toimittajamme varastosta. Tämä tarkoittaa…"
type textarea "This order: FI42014 Is waiting for item from our supplier stock. This means you…"
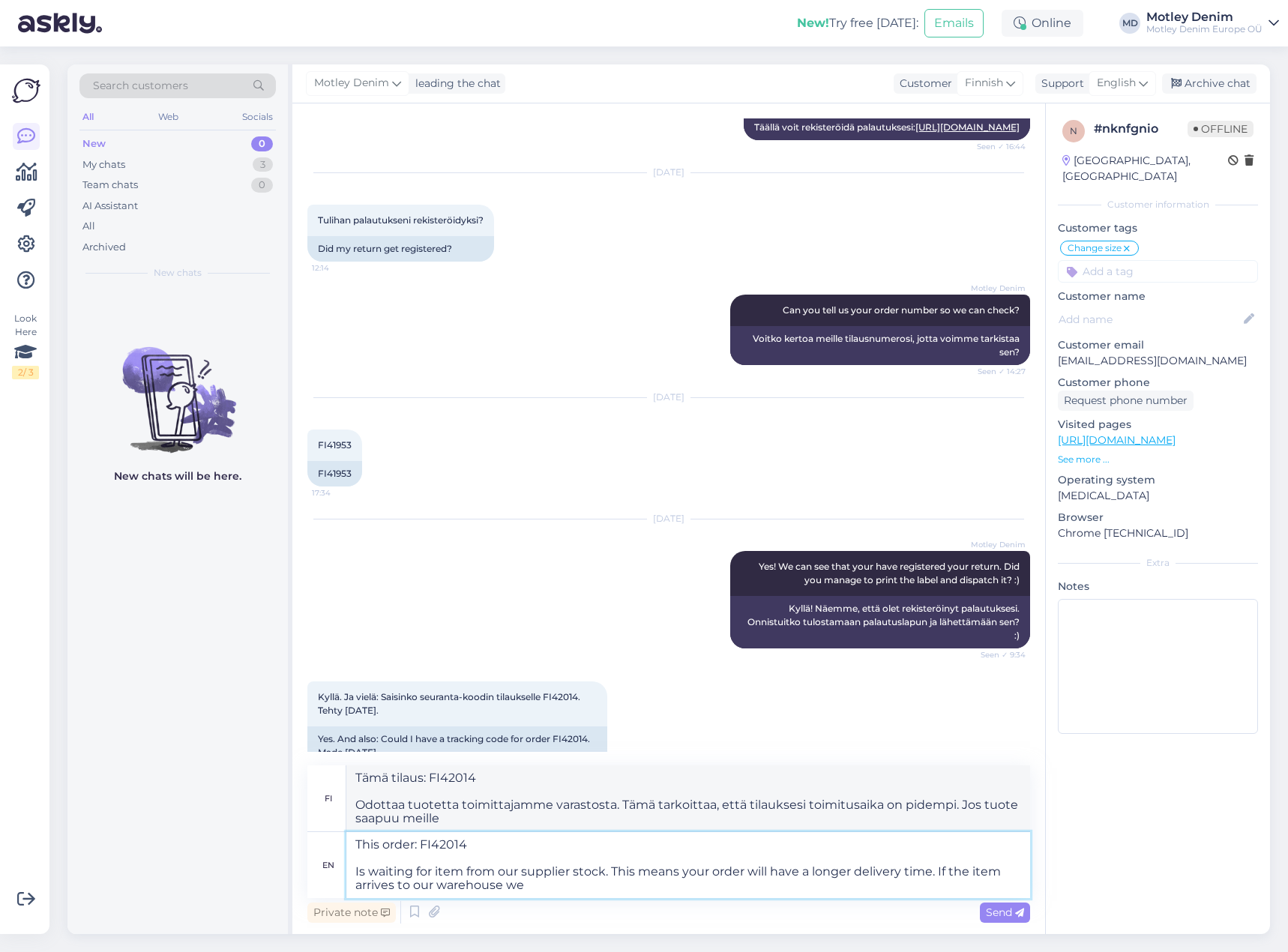
type textarea "Tämä tilaus: FI42014 Odottaa tuotetta toimittajamme varastosta. Tämä tarkoittaa…"
type textarea "This order: FI42014 Is waiting for item from our supplier stock. This means you…"
type textarea "Tämä tilaus: FI42014 Odottaa tuotetta toimittajamme varastosta. Tämä tarkoittaa…"
type textarea "This order: FI42014 Is waiting for item from our supplier stock. This means you…"
type textarea "Tämä tilaus: FI42014 Odottaa tuotetta toimittajamme varastosta. Tämä tarkoittaa…"
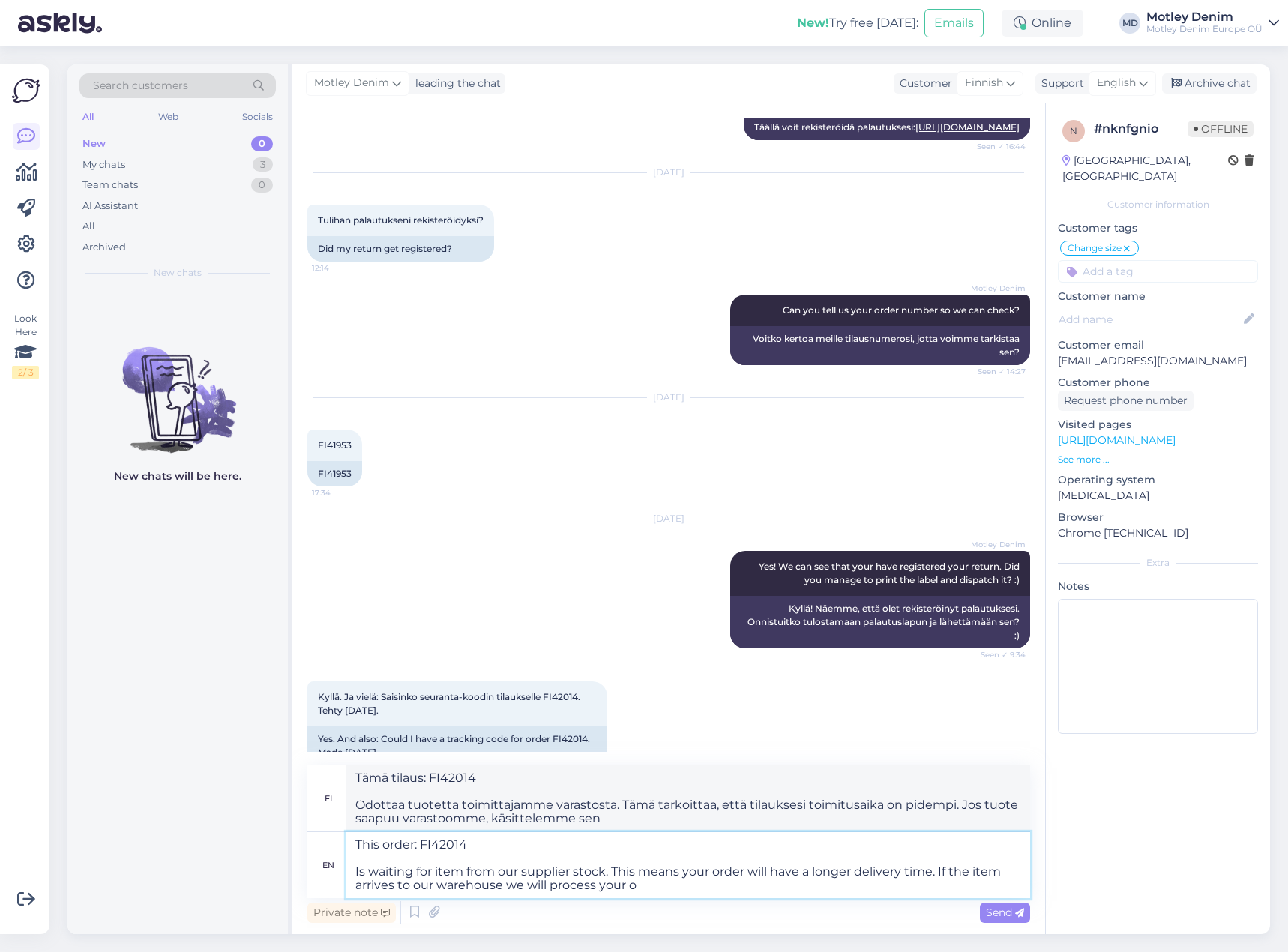
type textarea "This order: FI42014 Is waiting for item from our supplier stock. This means you…"
type textarea "Tämä tilaus: FI42014 Odottaa tuotetta toimittajamme varastosta. Tämä tarkoittaa…"
type textarea "This order: FI42014 Is waiting for item from our supplier stock. This means you…"
type textarea "Tämä tilaus: FI42014 Odottaa tuotetta toimittajamme varastosta. Tämä tarkoittaa…"
type textarea "This order: FI42014 Is waiting for item from our supplier stock. This means you…"
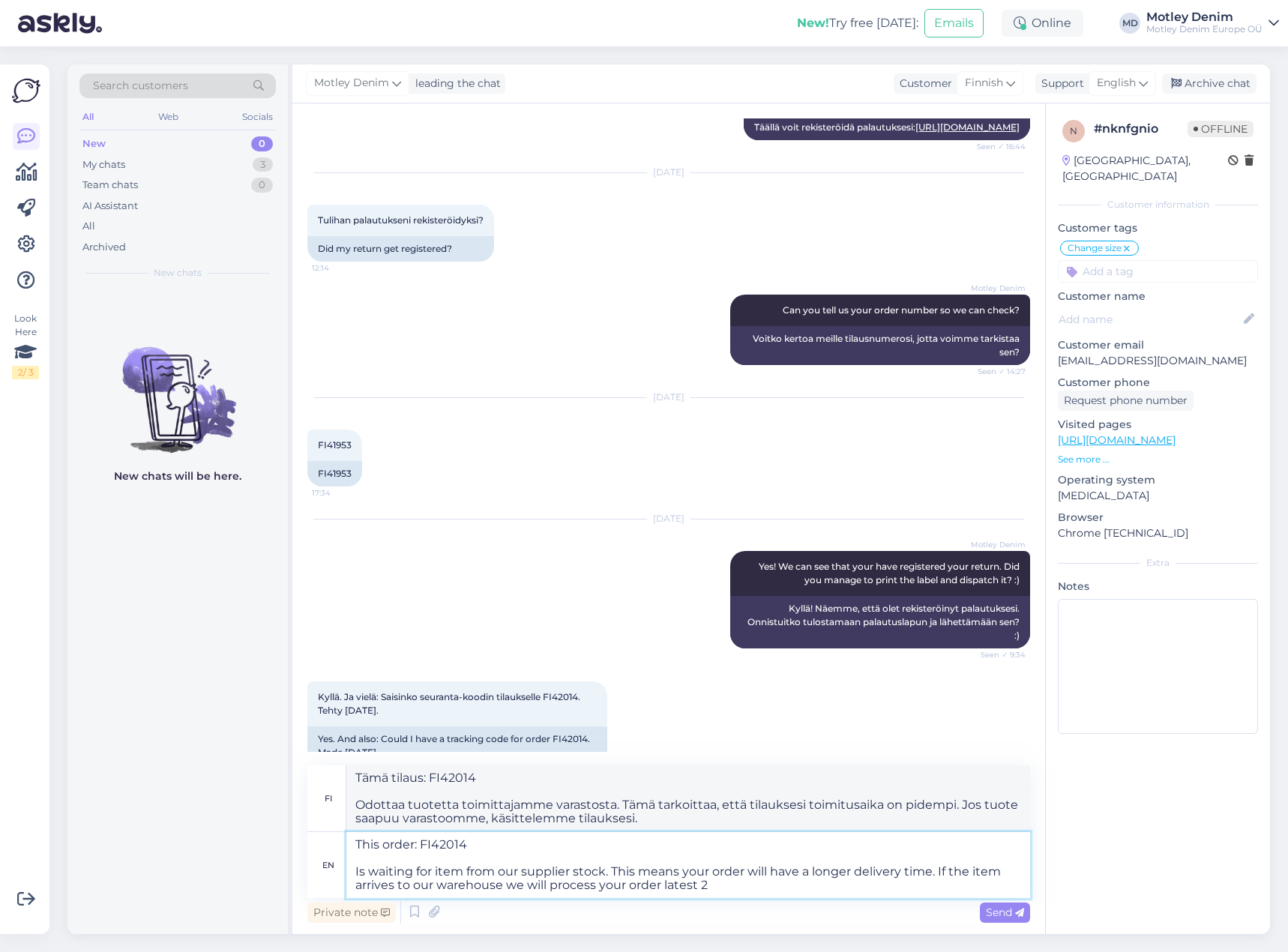
type textarea "Tämä tilaus: FI42014 Odottaa tuotetta toimittajamme varastosta. Tämä tarkoittaa…"
type textarea "This order: FI42014 Is waiting for item from our supplier stock. This means you…"
type textarea "Tämä tilaus: FI42014 Odottaa tuotetta toimittajamme varastosta. Tämä tarkoittaa…"
type textarea "This order: FI42014 Is waiting for item from our supplier stock. This means you…"
type textarea "Tämä tilaus: FI42014 Odottaa tuotetta toimittajamme varastosta. Tämä tarkoittaa…"
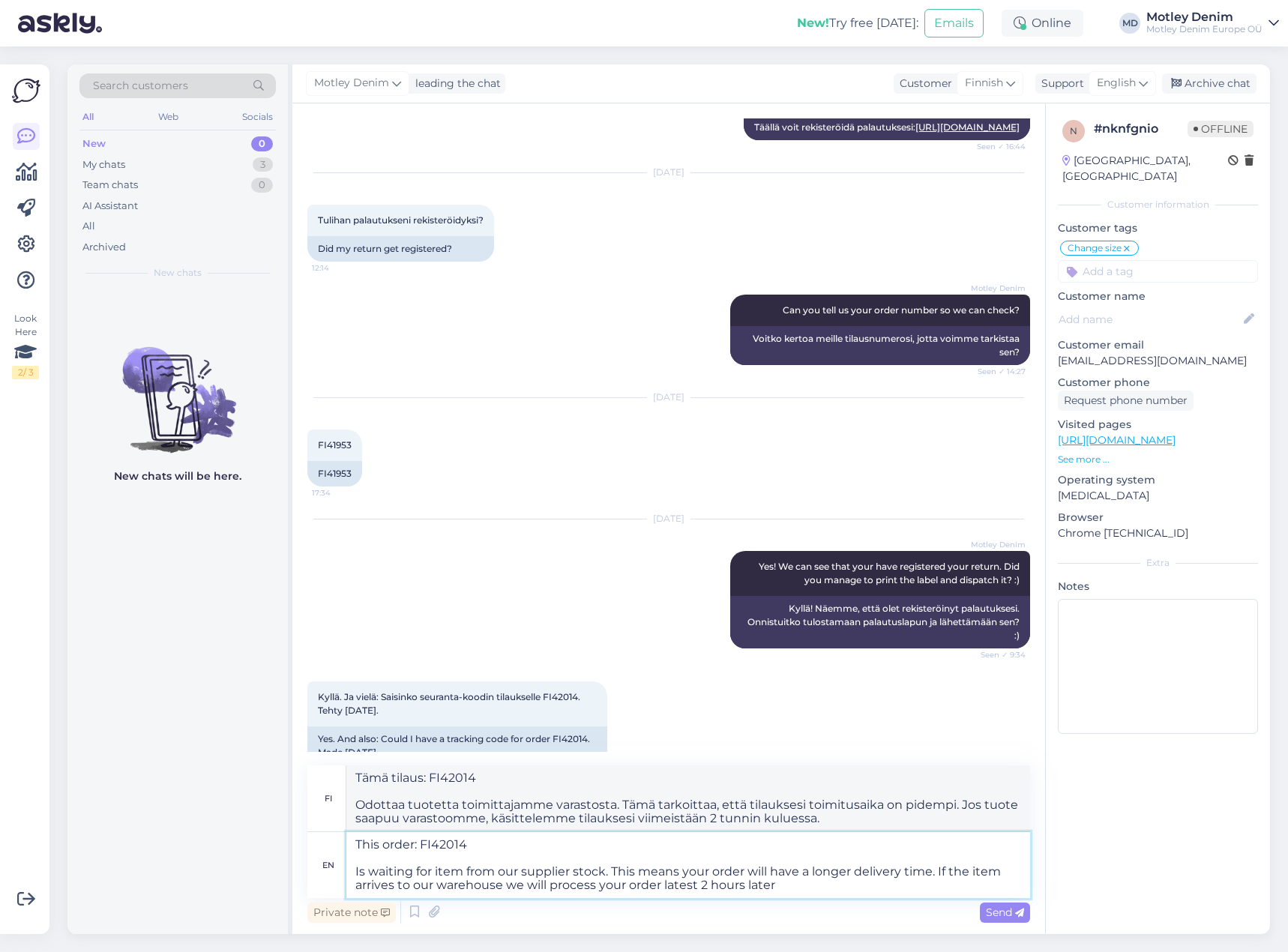
type textarea "This order: FI42014 Is waiting for item from our supplier stock. This means you…"
type textarea "Tämä tilaus: FI42014 Odottaa tuotetta toimittajamme varastosta. Tämä tarkoittaa…"
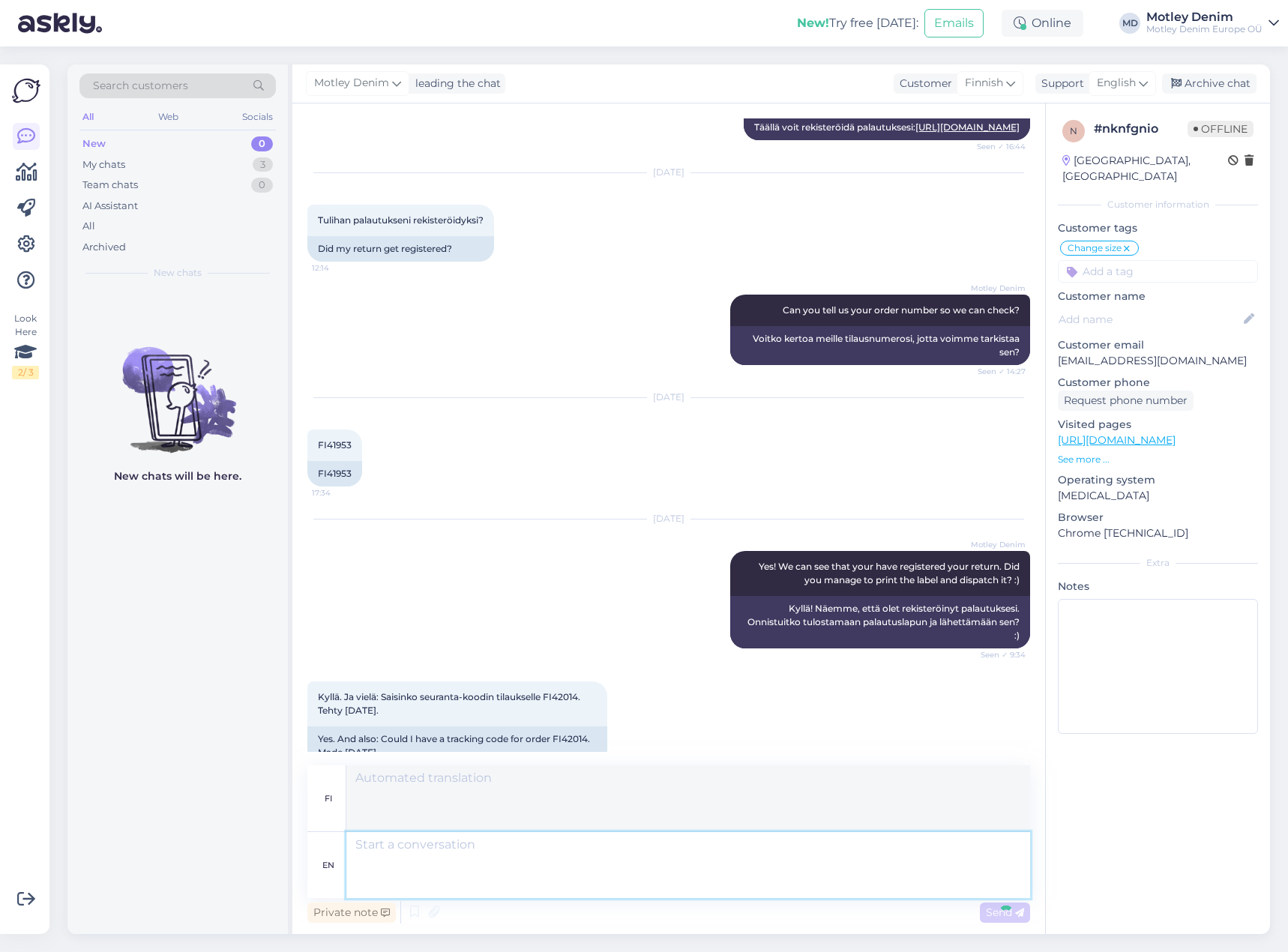
scroll to position [756, 0]
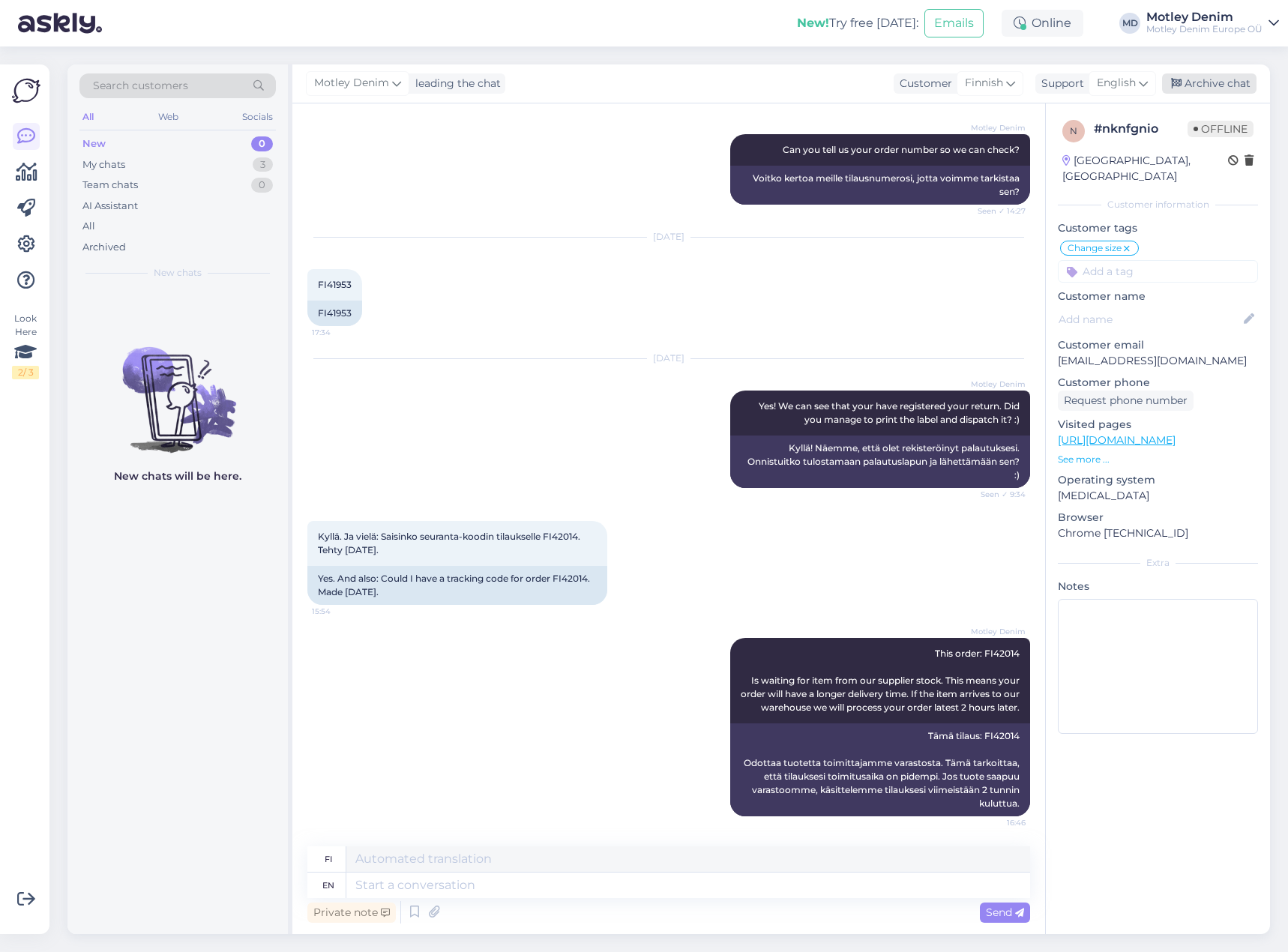
click at [1243, 77] on div "Archive chat" at bounding box center [1209, 83] width 94 height 21
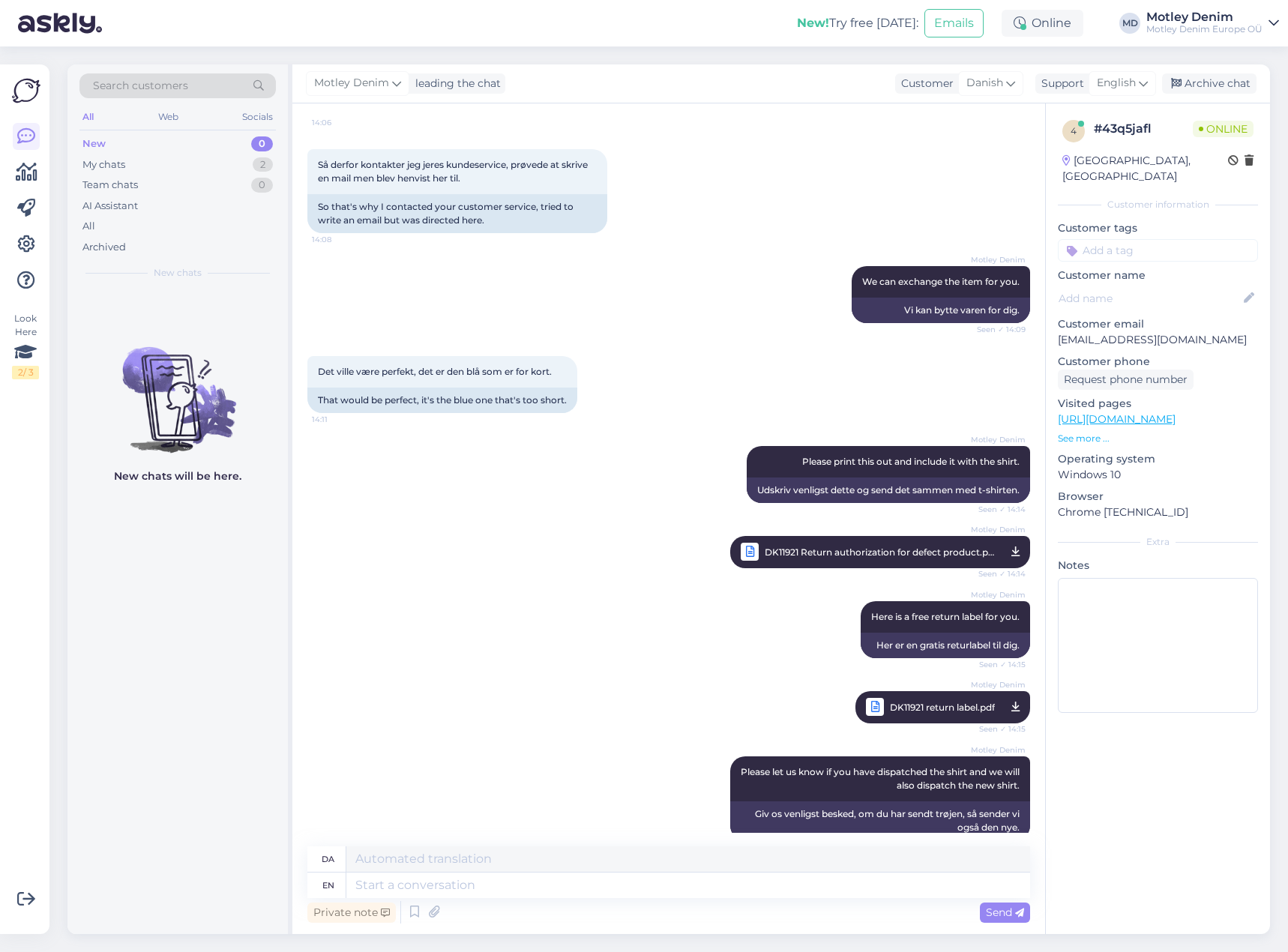
scroll to position [1287, 0]
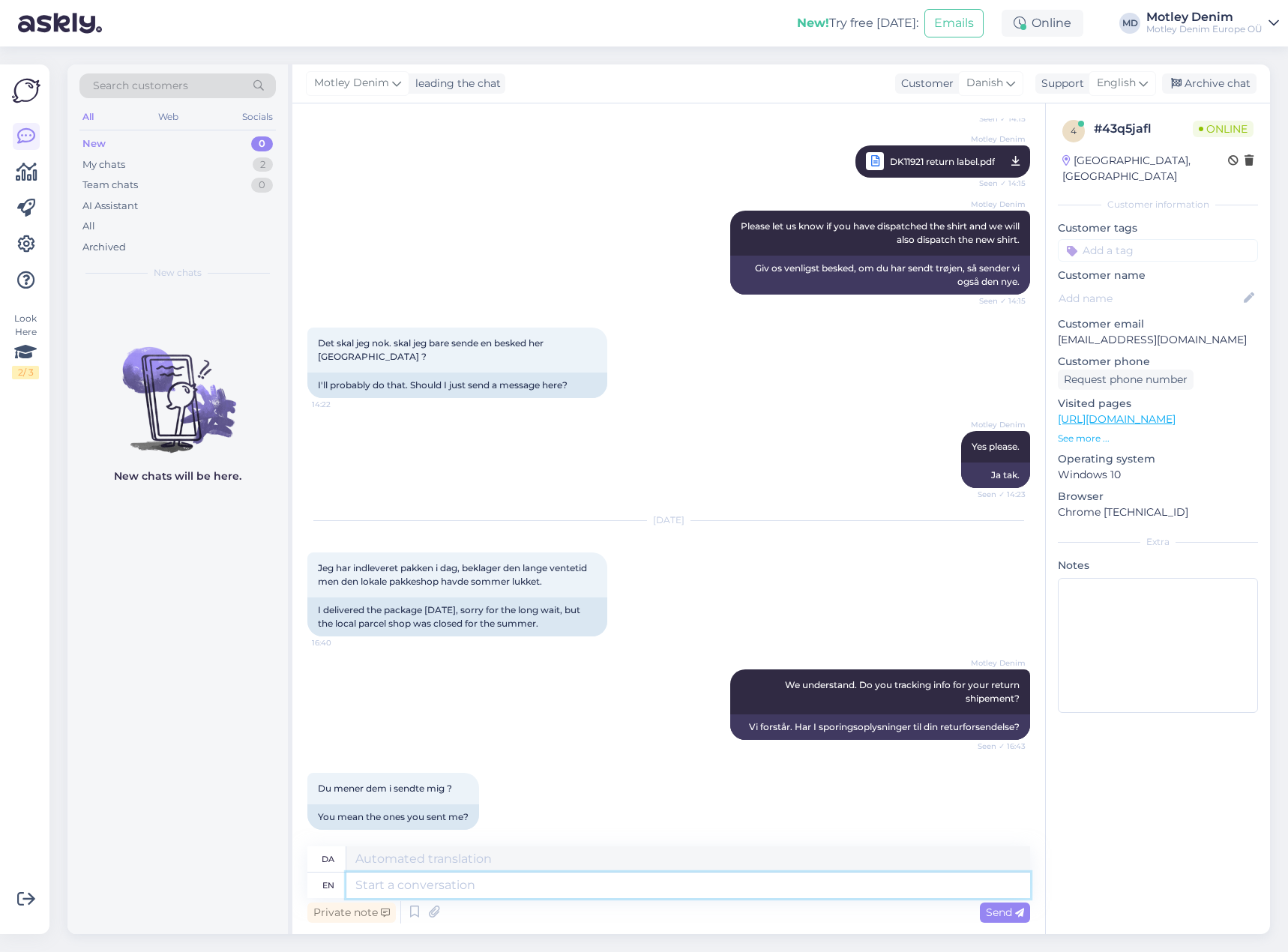
click at [510, 887] on textarea at bounding box center [688, 884] width 684 height 26
type textarea "N"
type textarea "No"
type textarea "Ingen"
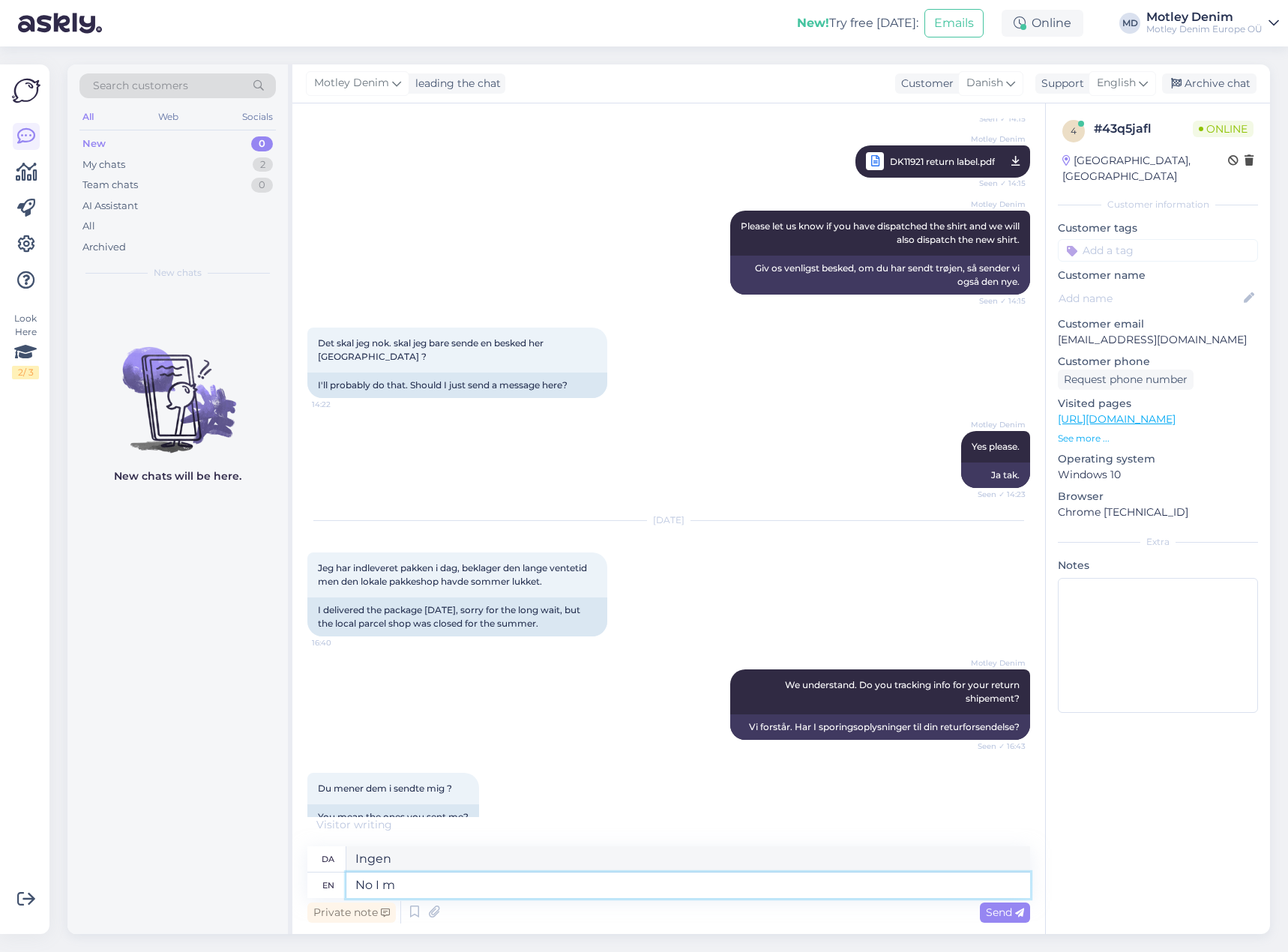
type textarea "No I me"
type textarea "Nej jeg"
type textarea "No I mean t"
type textarea "Nej, jeg mener"
type textarea "No I mean the one t"
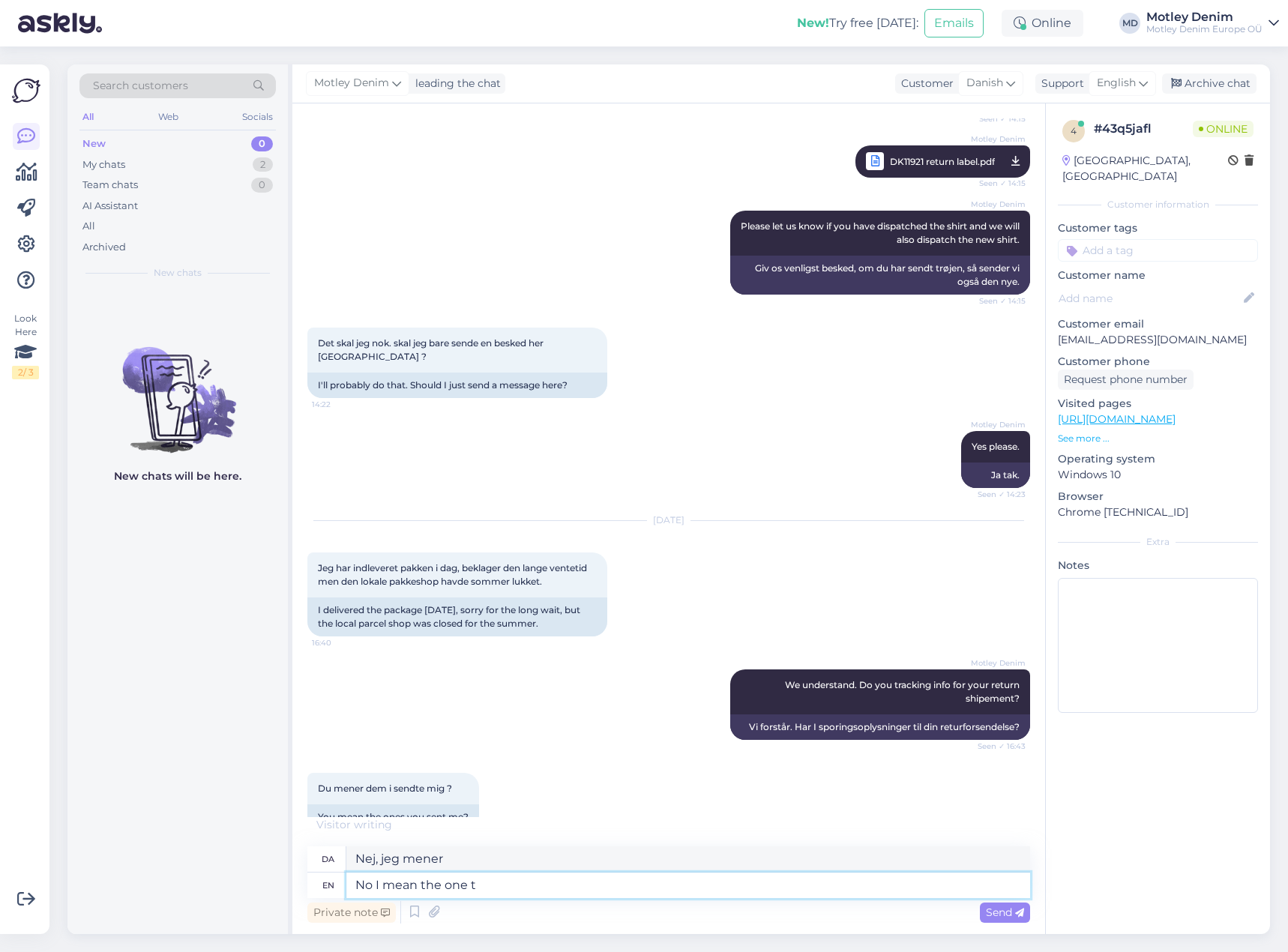
type textarea "Nej, jeg mener den ene"
type textarea "No I mean the one that y"
type textarea "Nej, jeg mener den der"
type textarea "No I mean the one that you s"
type textarea "Nej, jeg mener den du"
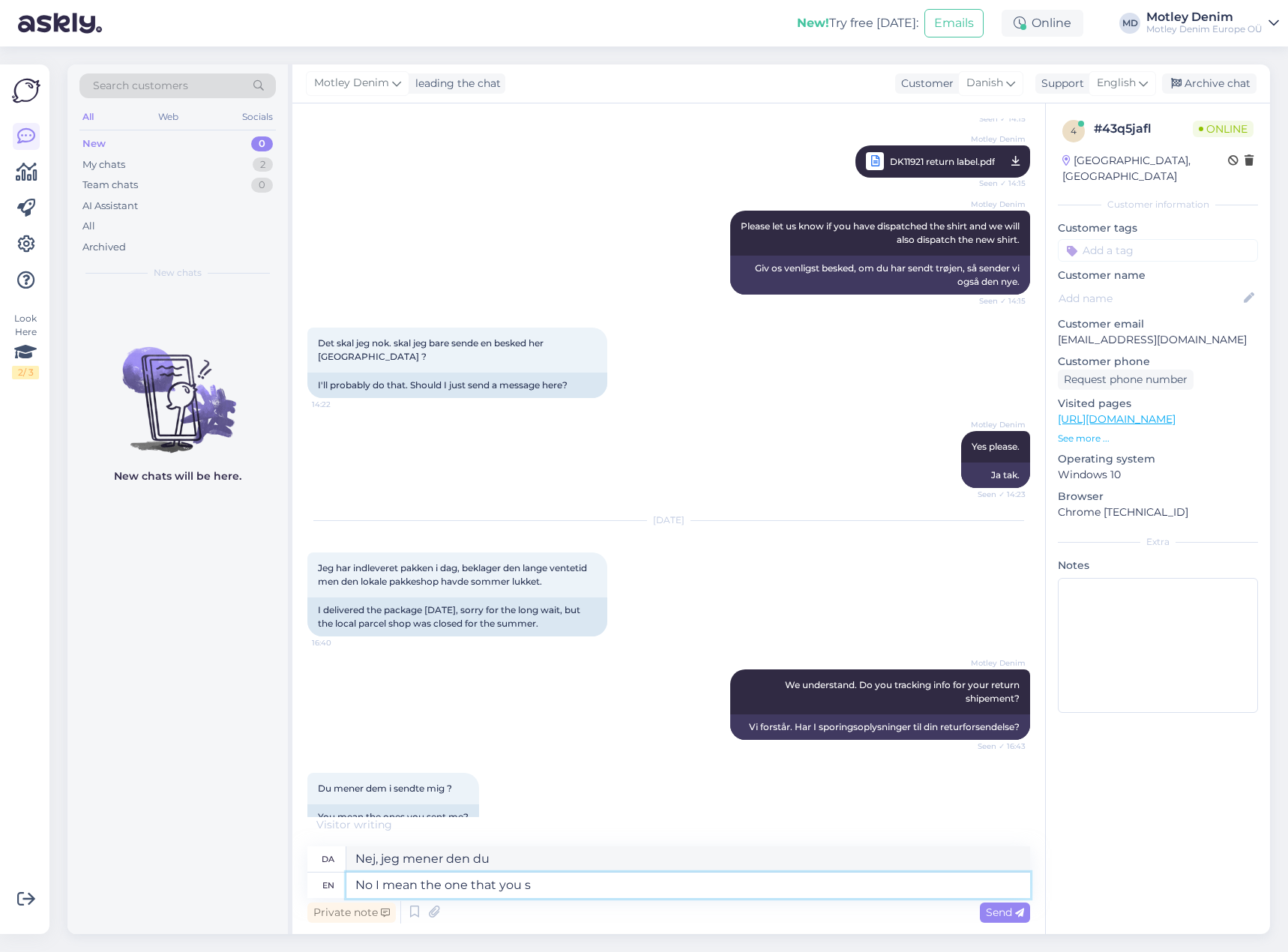
type textarea "No I mean the one that you se"
type textarea "Nej, jeg mener den du ser"
type textarea "No I mean the one that you sen"
type textarea "Nej, jeg mener den du så"
type textarea "No I mean the one that you send"
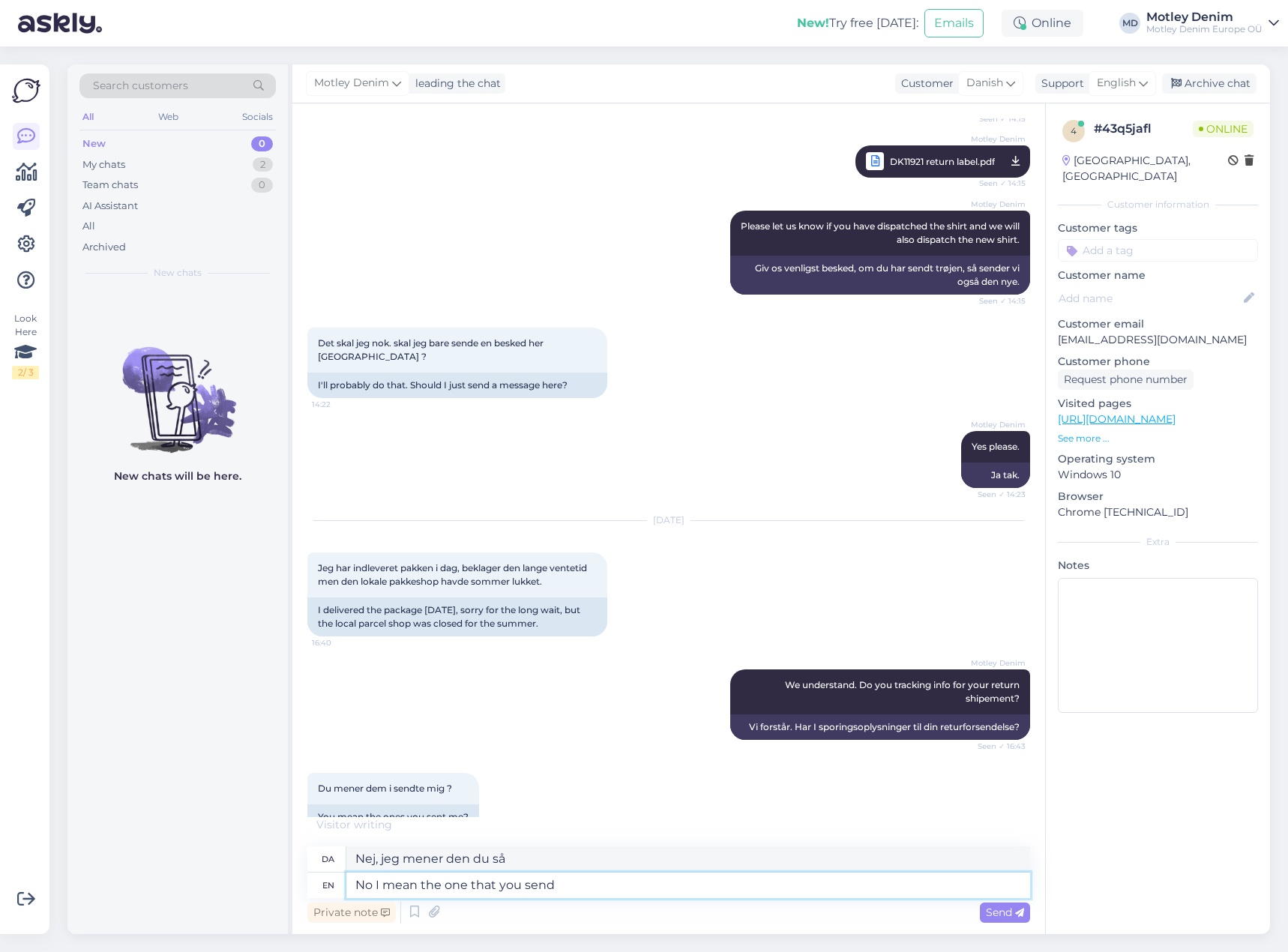
type textarea "Nej, jeg mener den du sender"
type textarea "No I mean the one that you send back"
type textarea "Nej, jeg mener den du sender tilbage"
type textarea "We m"
type textarea "Vi"
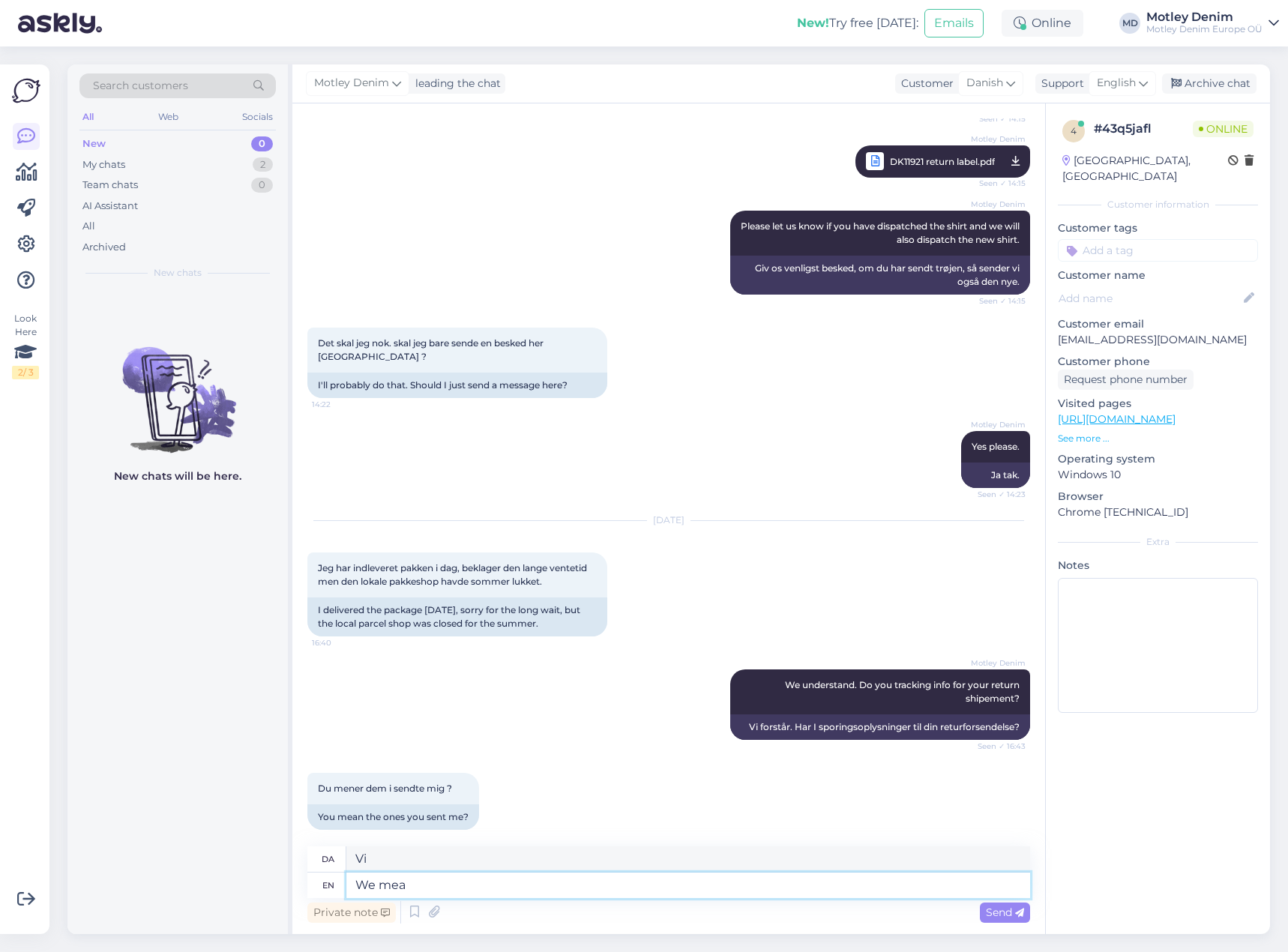
scroll to position [1377, 0]
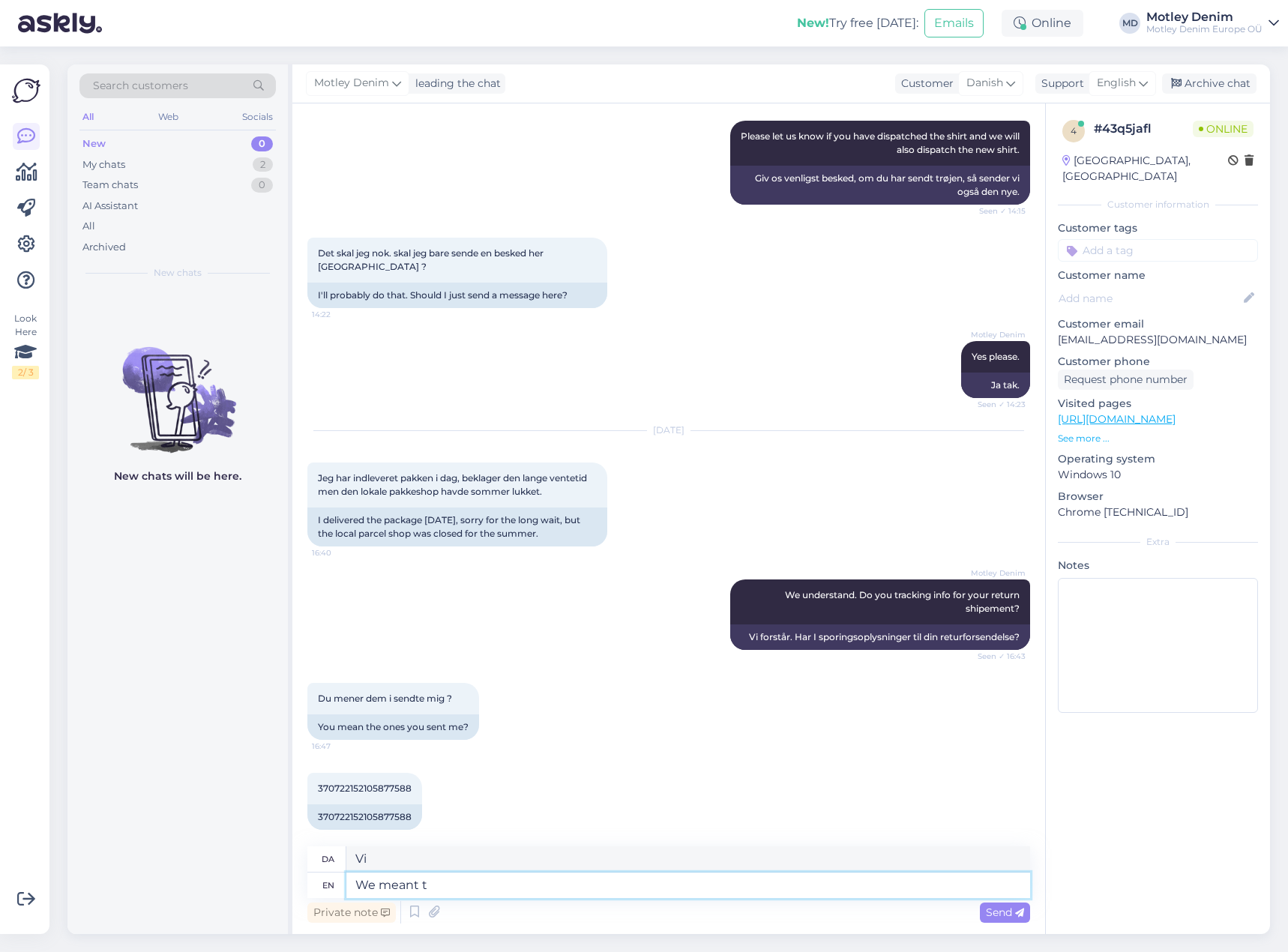
type textarea "We meant th"
type textarea "Vi mente"
type textarea "We meant the"
type textarea "Vi mente den"
type textarea "We meant the one y"
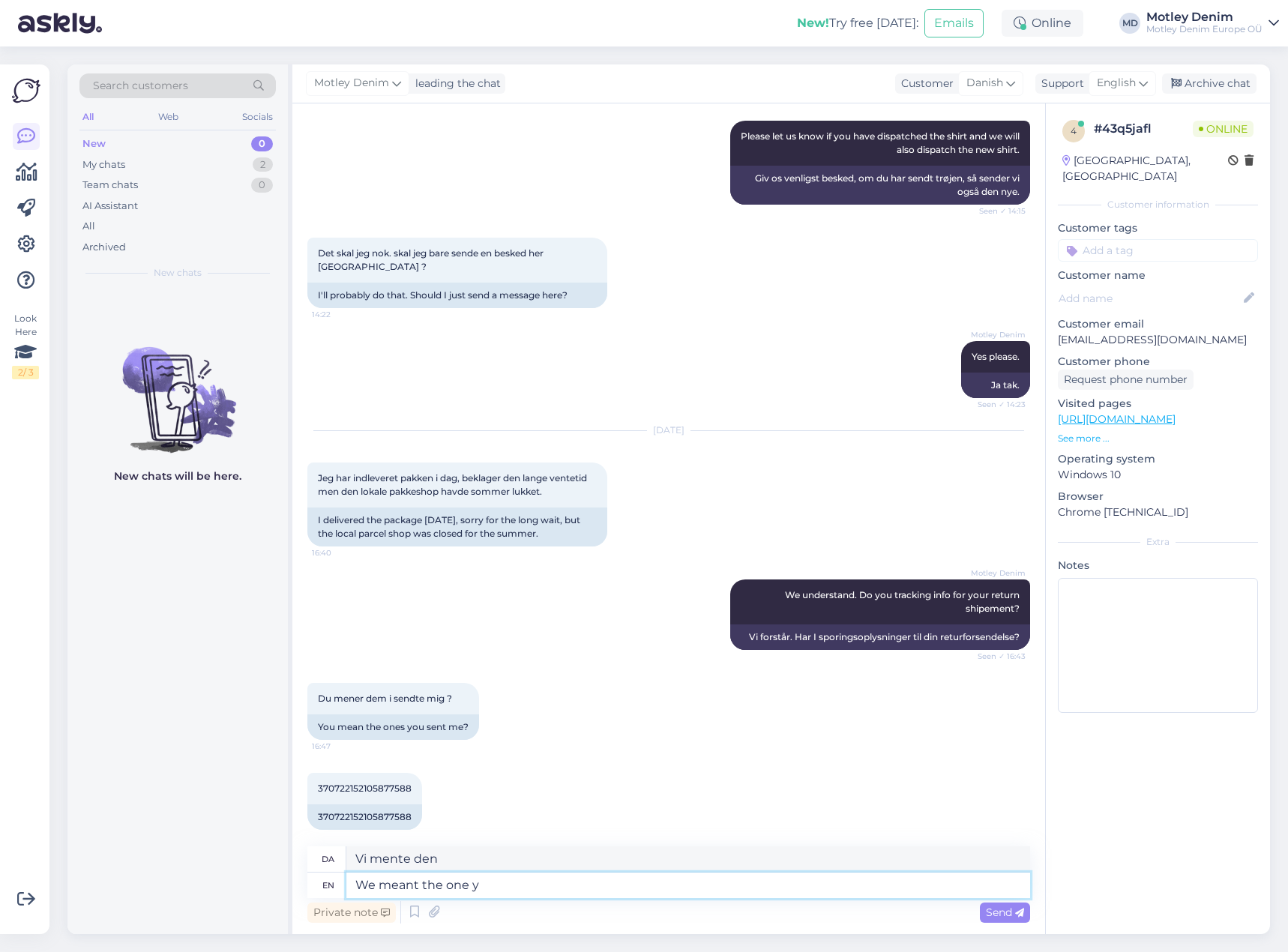
type textarea "Vi mente den ene"
type textarea "We meant the one you se"
type textarea "Vi mente den du"
type textarea "We meant the one you sent ba"
type textarea "Vi mente den, du sendte"
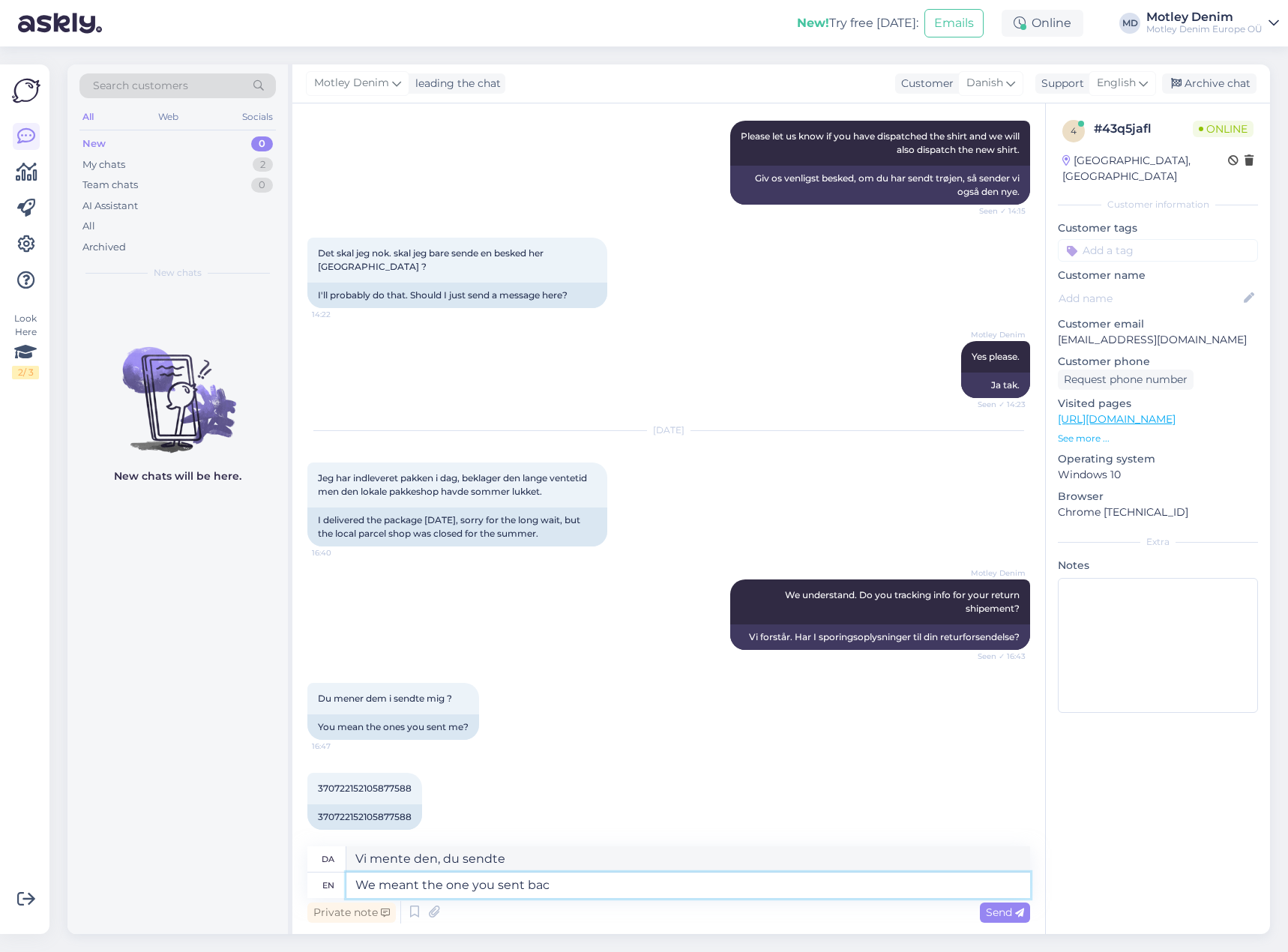
type textarea "We meant the one you sent back"
type textarea "Vi mente den, du sendte tilbage"
type textarea "We meant the one you sent back now."
type textarea "Vi mente den, du sendte tilbage nu."
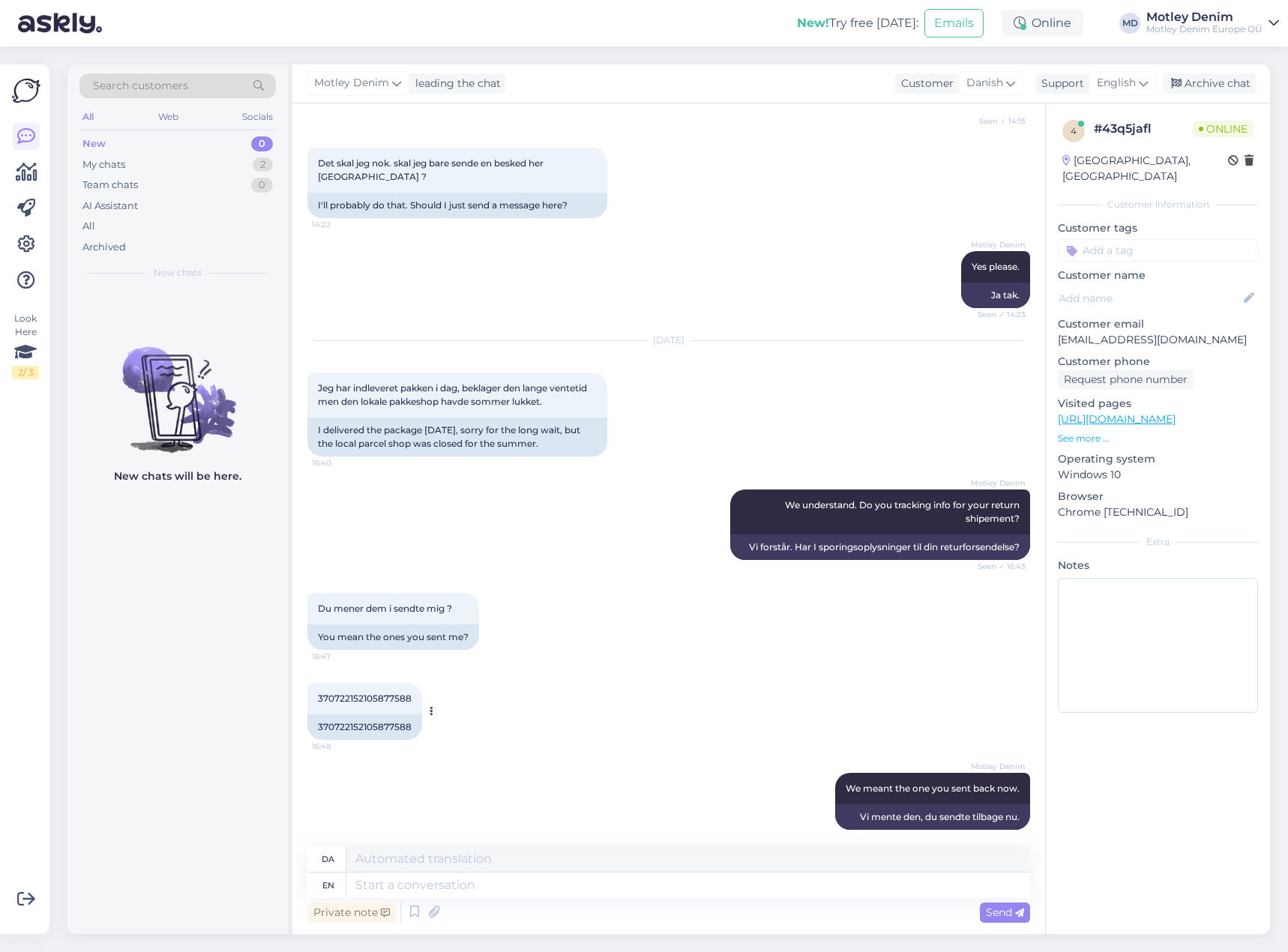
click at [337, 714] on div "370722152105877588" at bounding box center [364, 727] width 115 height 26
copy div "370722152105877588"
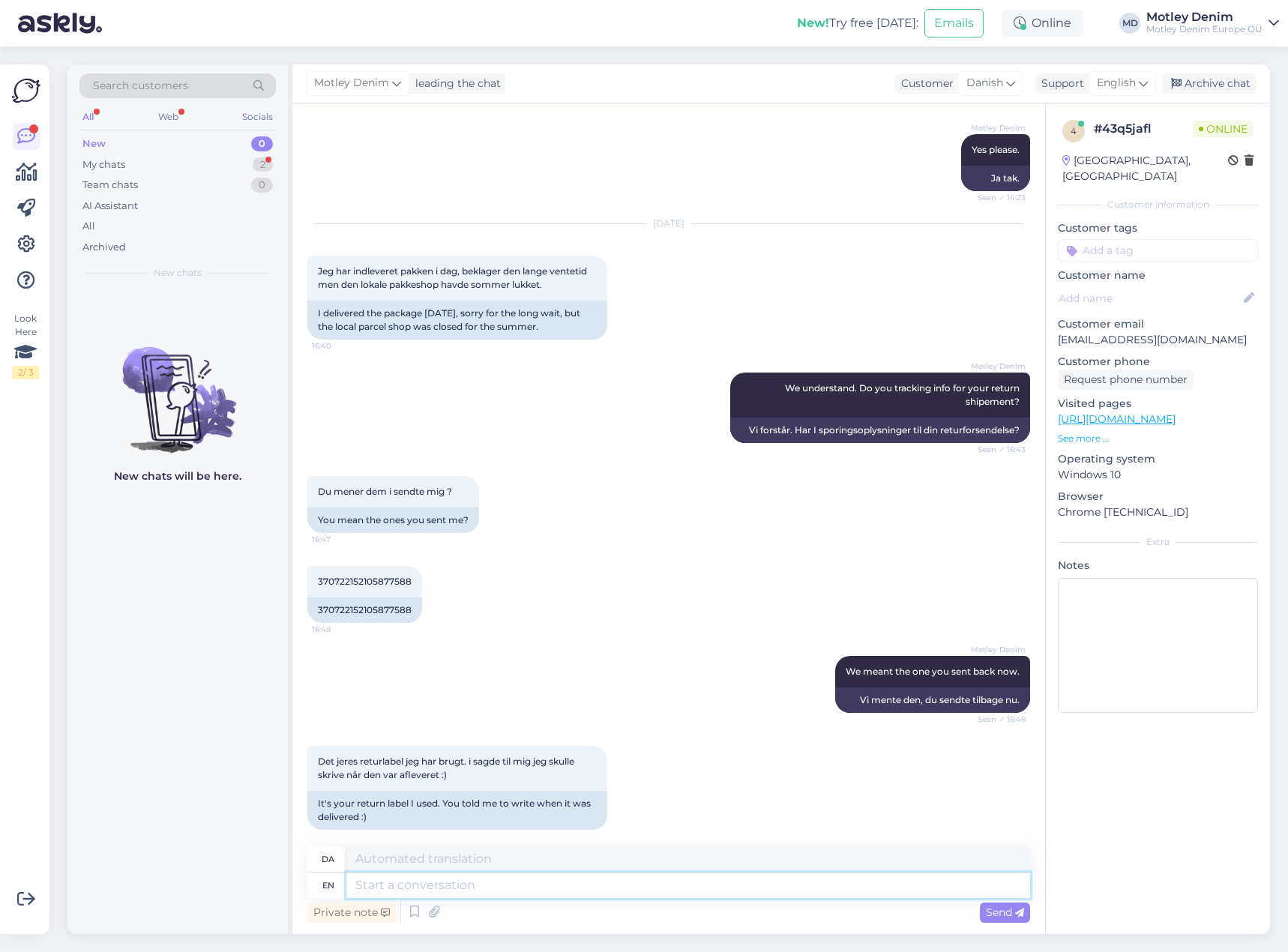
click at [478, 881] on textarea at bounding box center [688, 884] width 684 height 26
type textarea "That"
type textarea "At"
type textarea "That is"
type textarea "Det er"
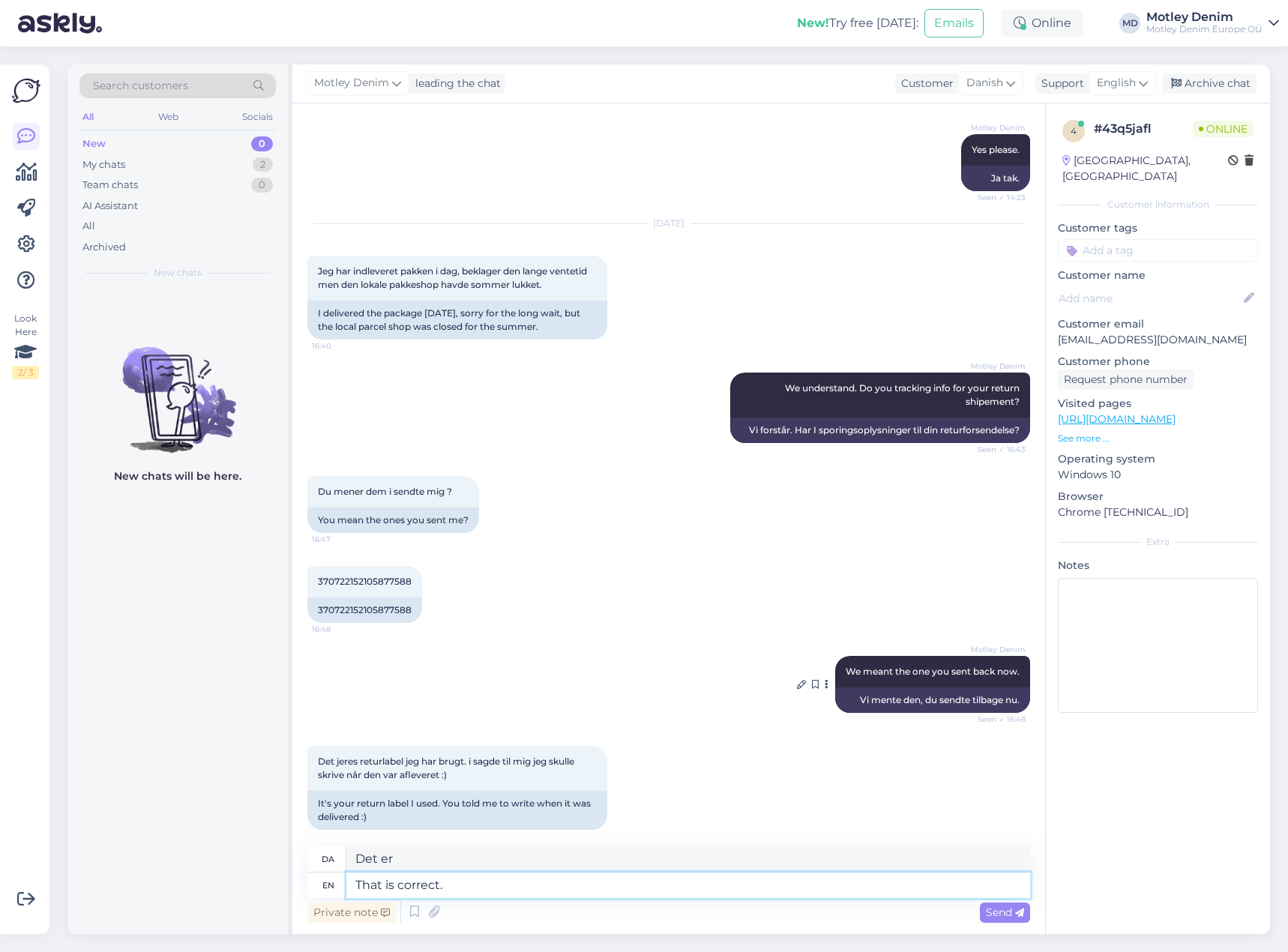
type textarea "That is correct."
type textarea "Det er korrekt."
type textarea "That is correct. :)"
type textarea "Det er korrekt. :)"
type textarea "That is correct. :) We wi"
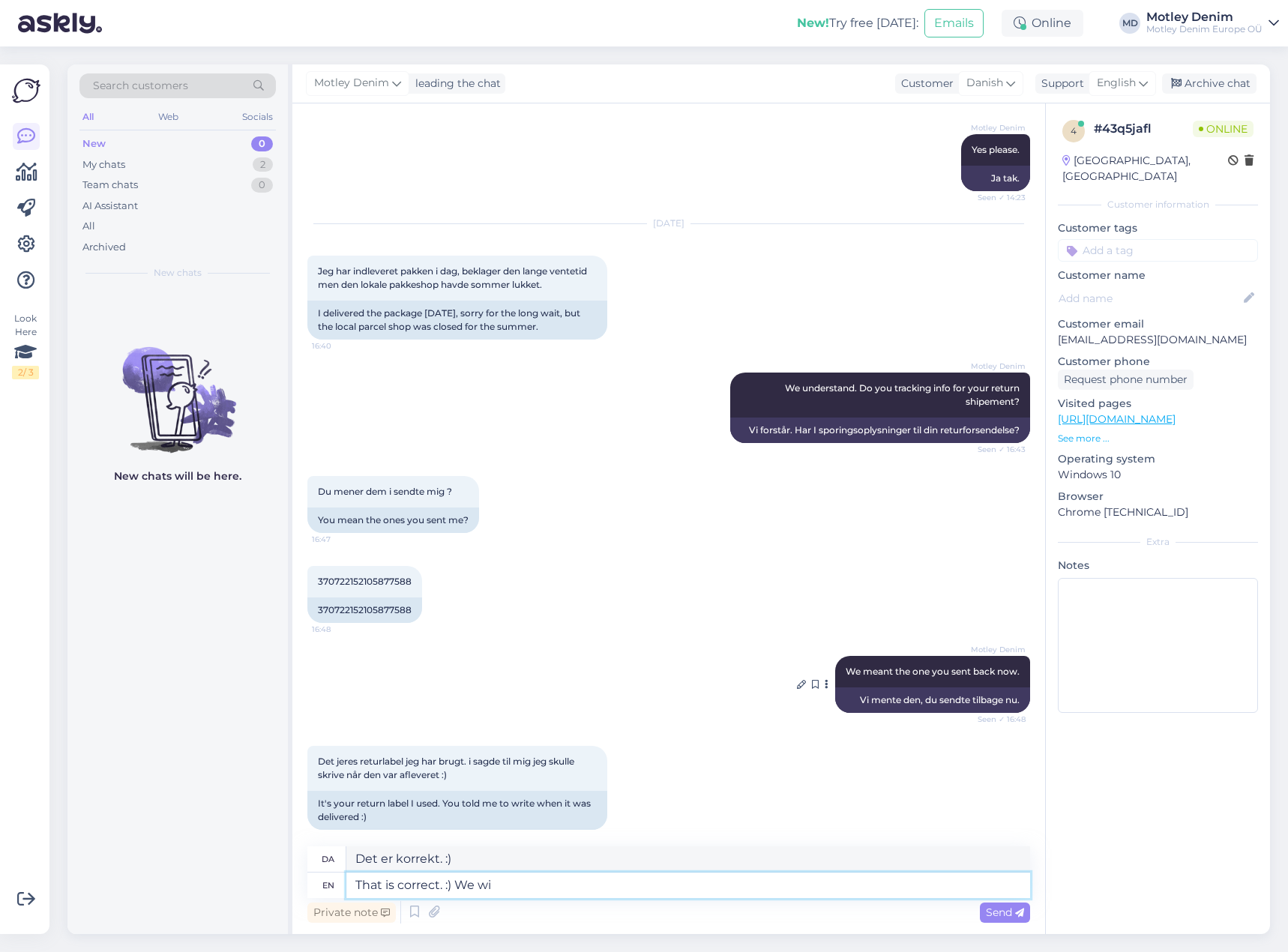
type textarea "Det er korrekt. :) Vi"
type textarea "That is correct. :) We will d"
type textarea "Det er korrekt. :) Det gør vi."
type textarea "That is correct. :) We will dis"
type textarea "Det er korrekt. :) Vi vil aflevere"
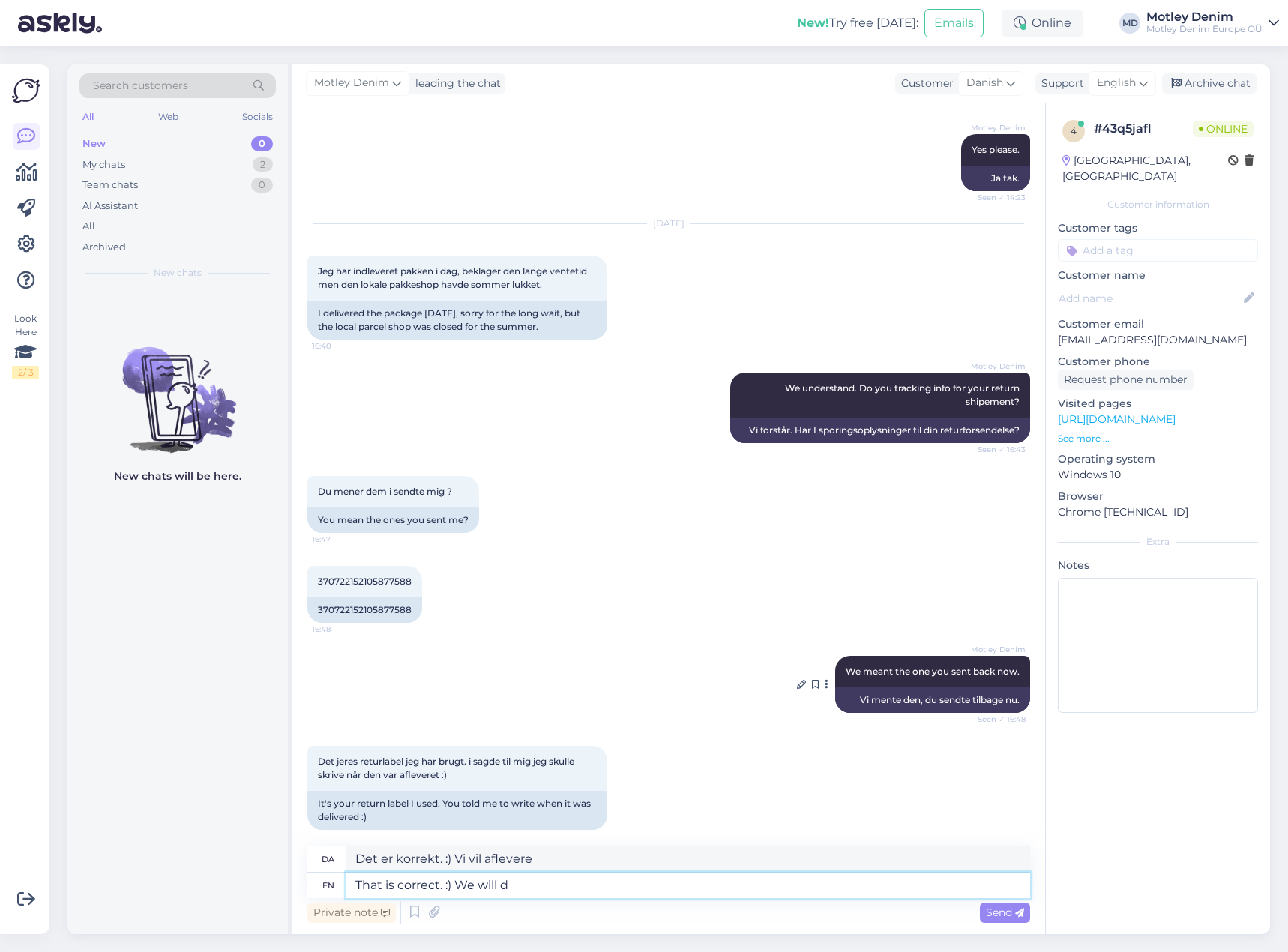
type textarea "That is correct. :) We will"
type textarea "Det er korrekt. :) Det gør vi."
type textarea "That is correct. :) We will pack y"
type textarea "Det er korrekt. :) Vi pakker"
type textarea "That is correct. :) We will pack your ne"
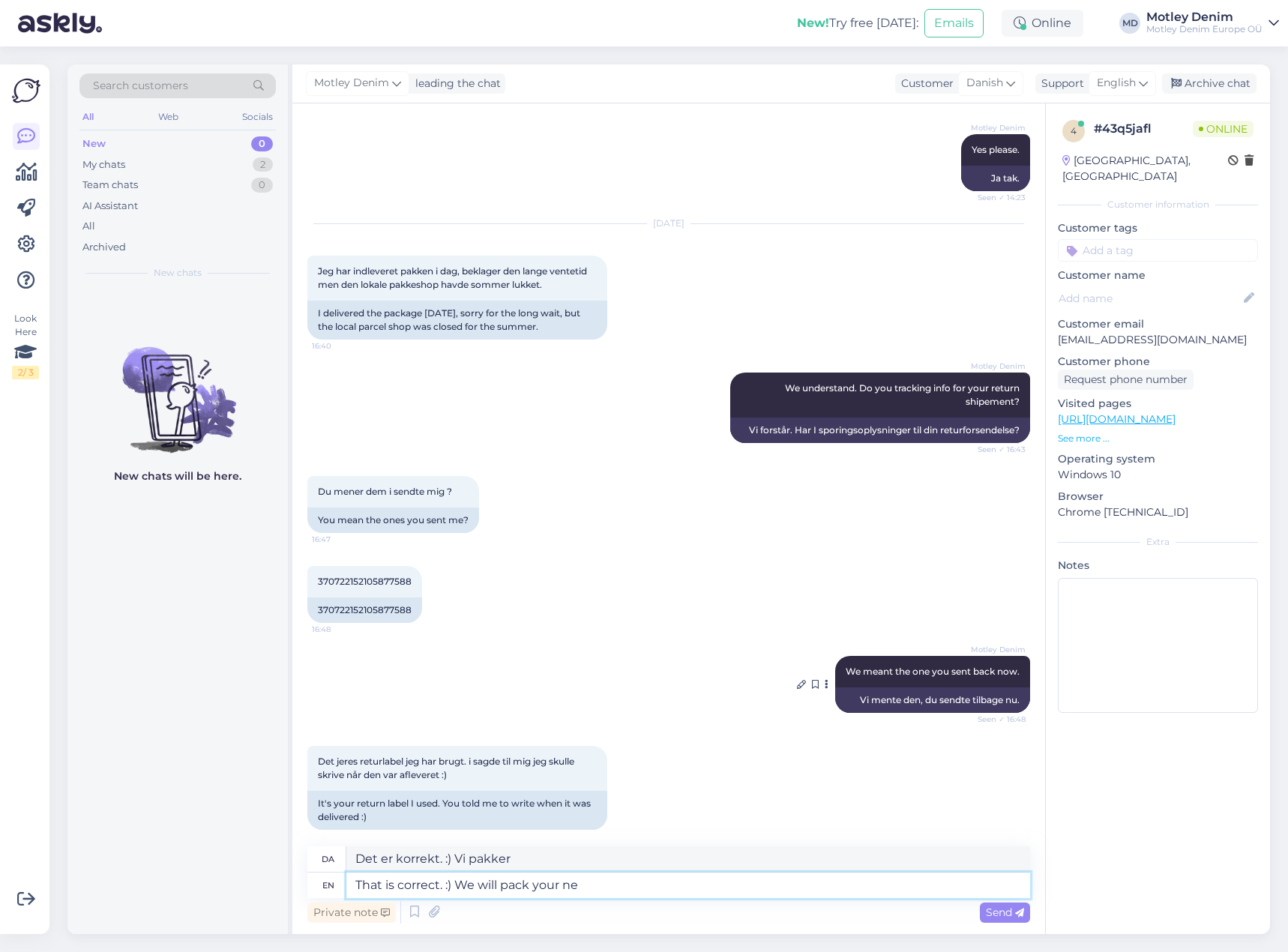
type textarea "Det er korrekt. :) Vi pakker din"
type textarea "That is correct. :) We will pack your new it"
type textarea "Det er korrekt. :) Vi pakker din nye"
type textarea "That is correct. :) We will pack your new item to"
type textarea "Det er korrekt. :) Vi pakker din nye vare"
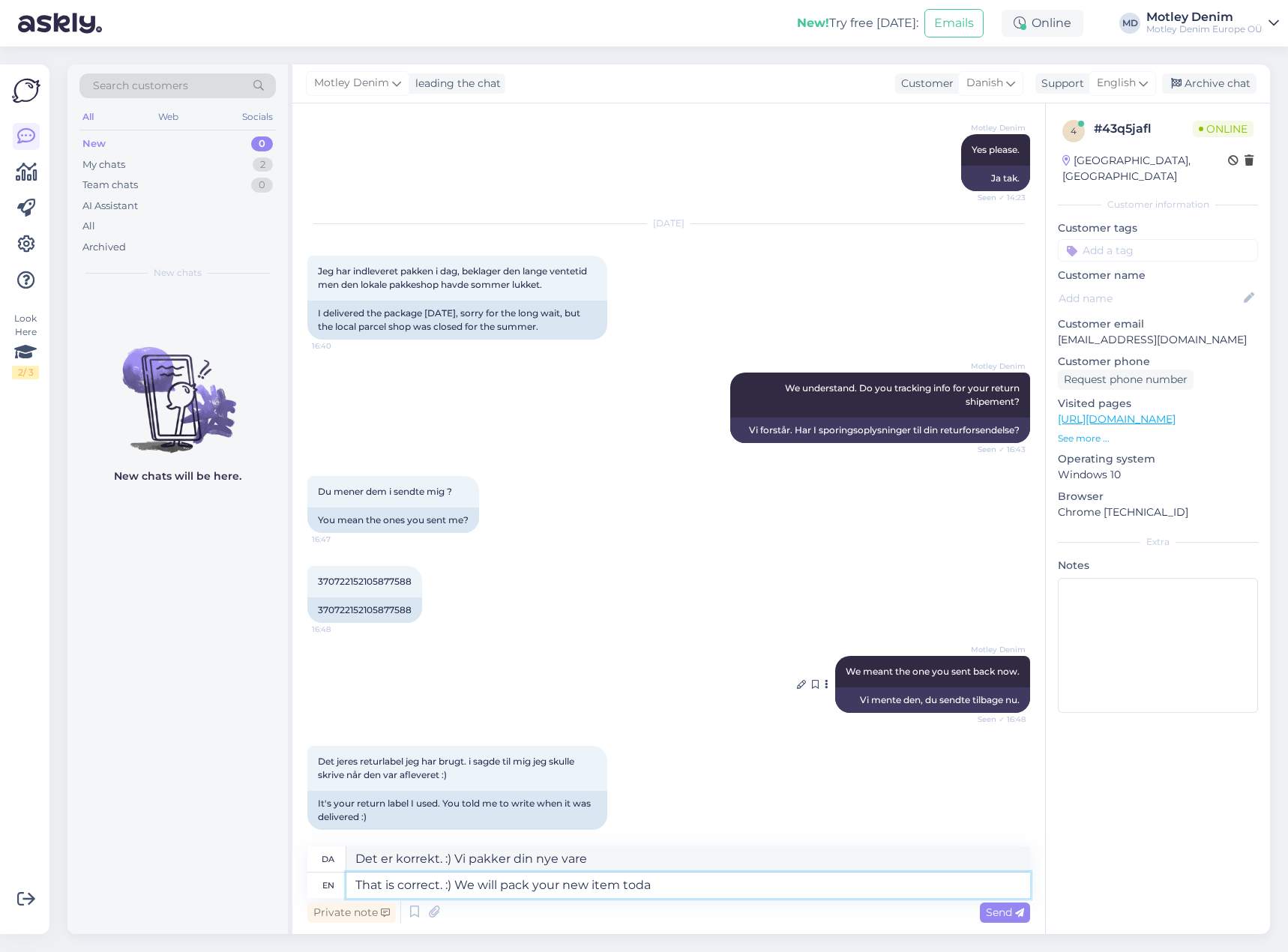
type textarea "That is correct. :) We will pack your new item [DATE]"
type textarea "Det er korrekt. :) Vi pakker din nye vare i dag"
type textarea "That is correct. :) We will pack your new item [DATE] :)"
type textarea "Det er korrekt. :) Vi pakker din nye vare i dag :)"
type textarea "That is correct. :) We will pack your new item [DATE]"
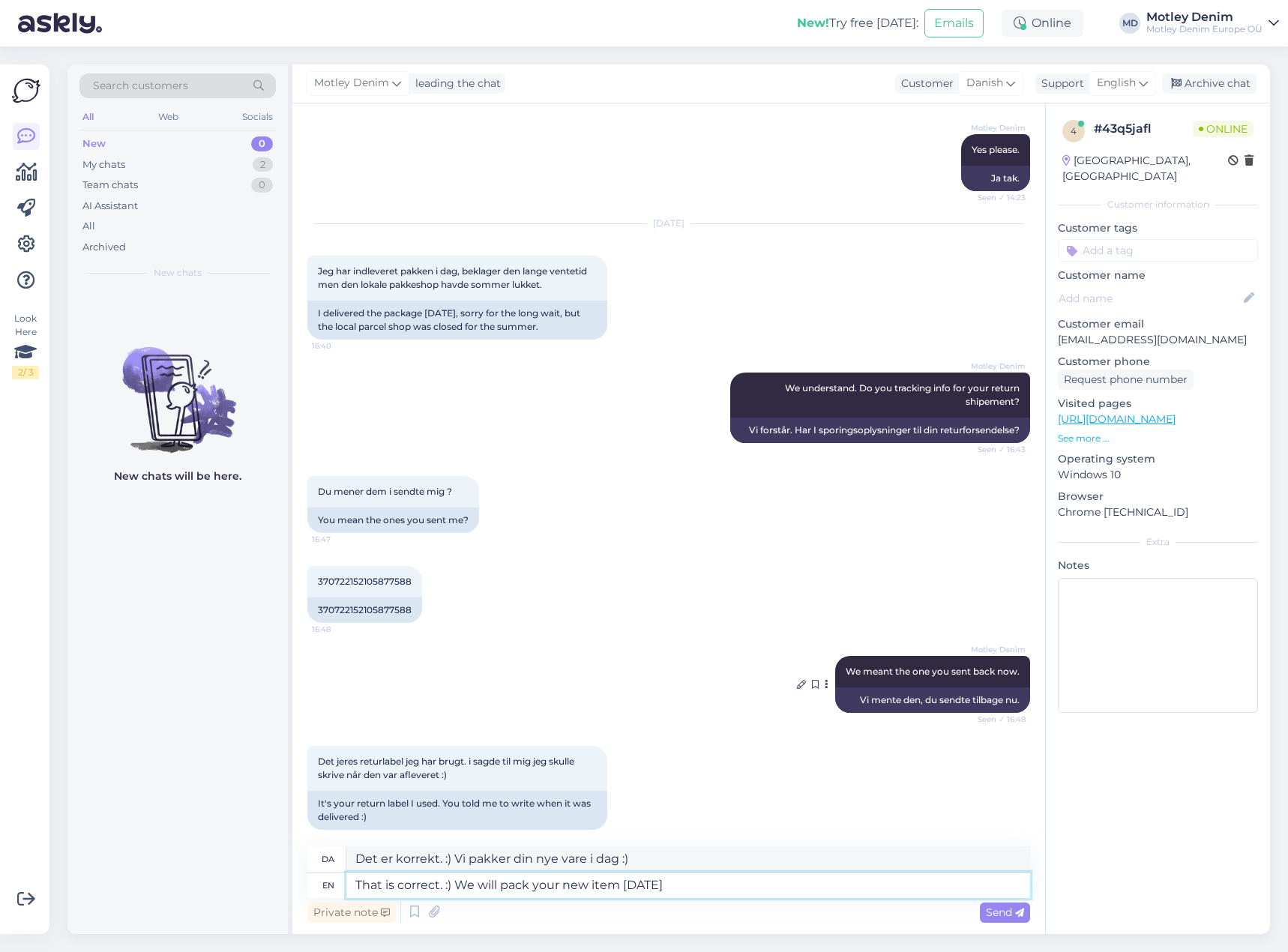
type textarea "Det er korrekt. :) Vi pakker din nye vare i dag"
type textarea "That is correct. :) We will pack your new item [DATE]!"
type textarea "Det er korrekt. :) Vi pakker din nye vare i dag!"
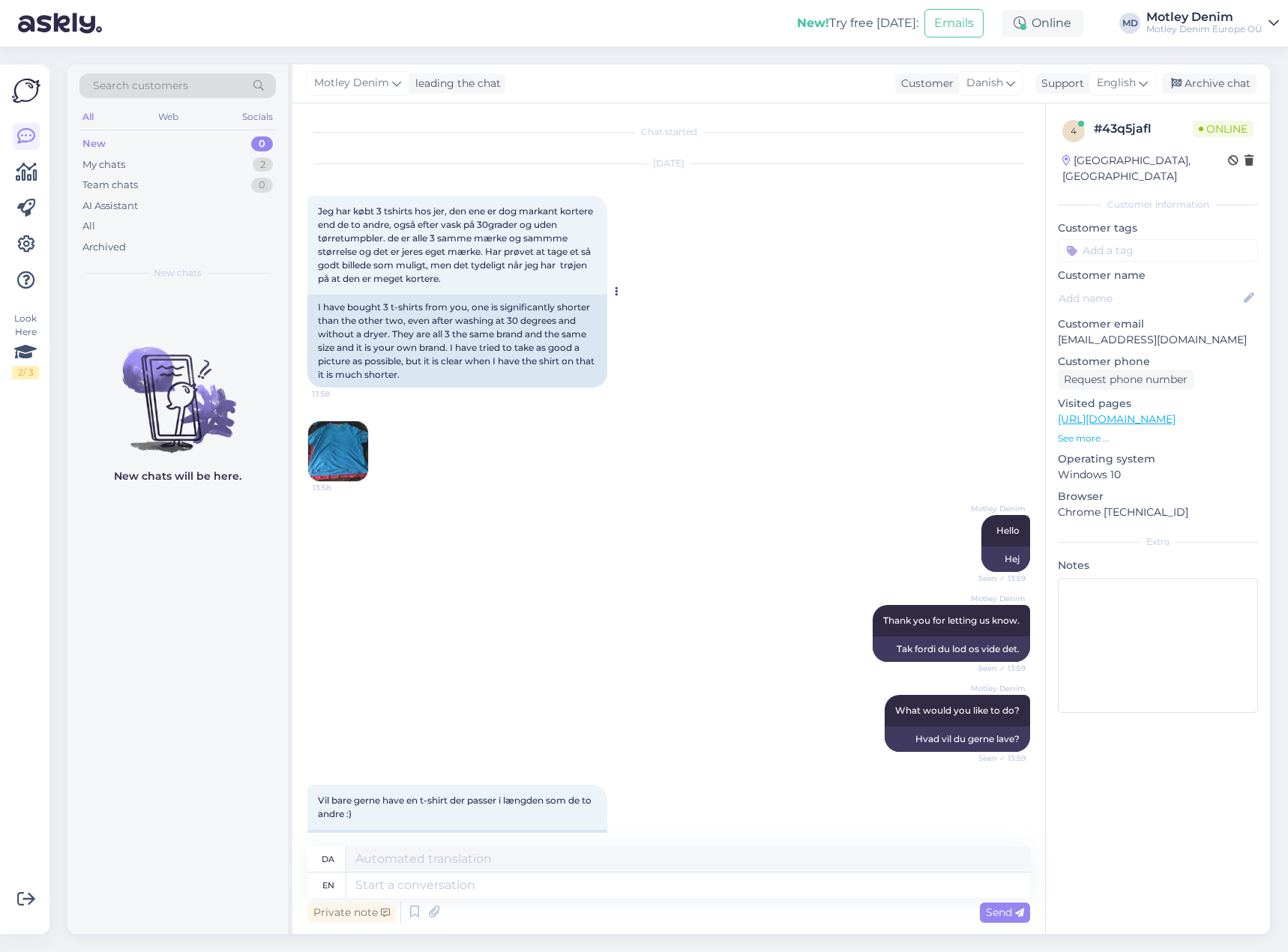
scroll to position [0, 0]
click at [325, 460] on img at bounding box center [337, 453] width 60 height 60
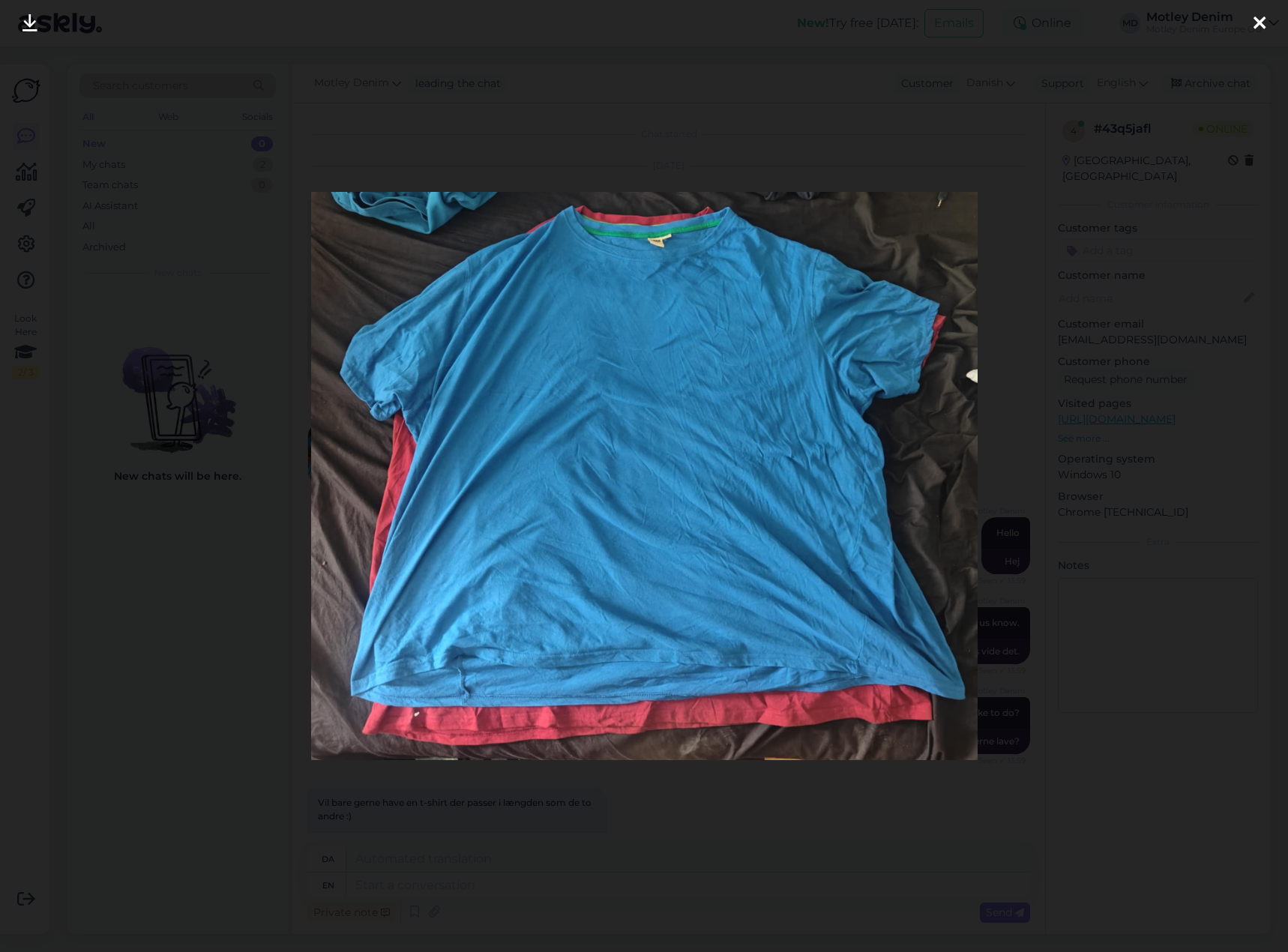
click at [229, 378] on div at bounding box center [644, 476] width 1288 height 952
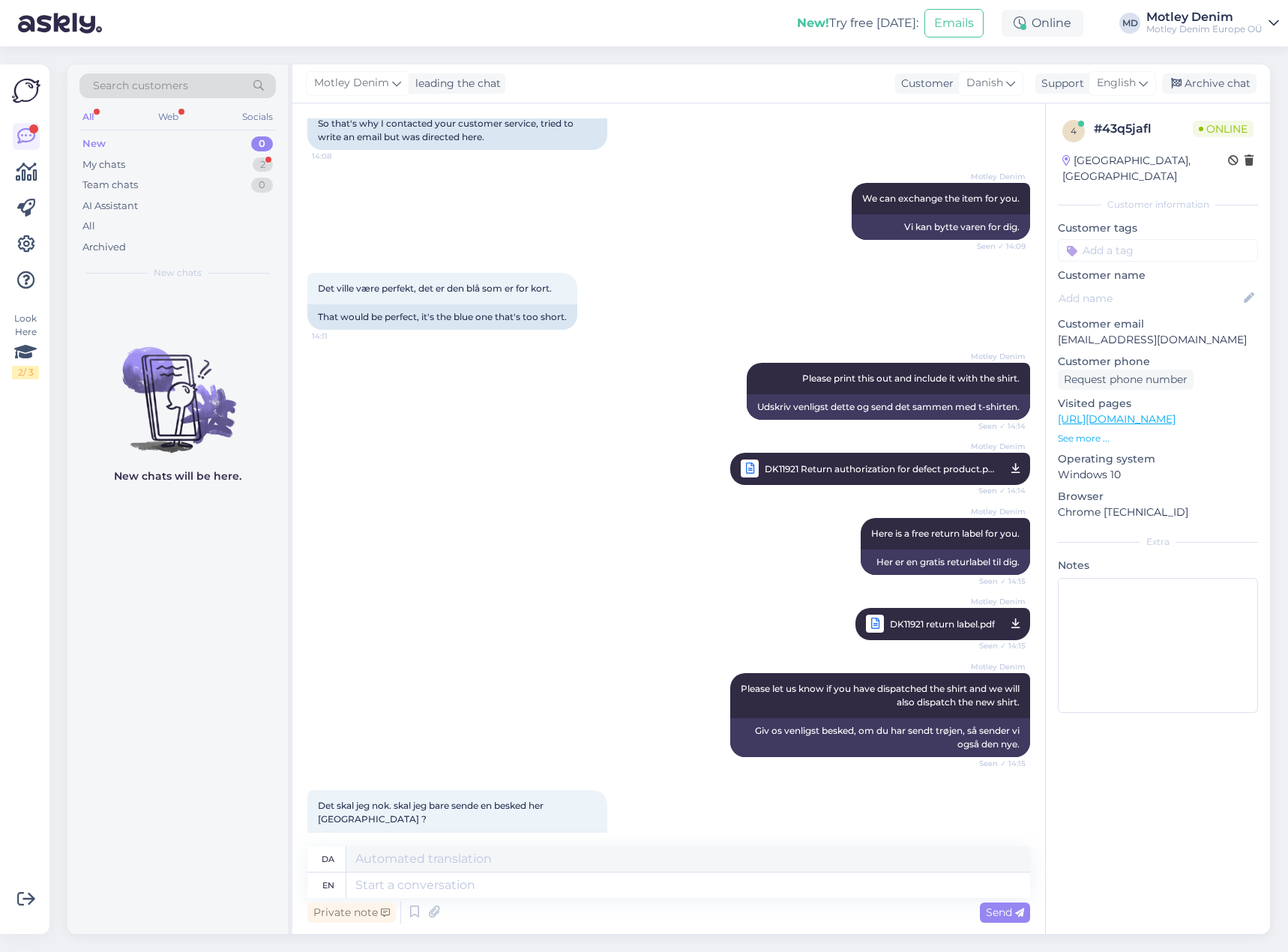
scroll to position [1777, 0]
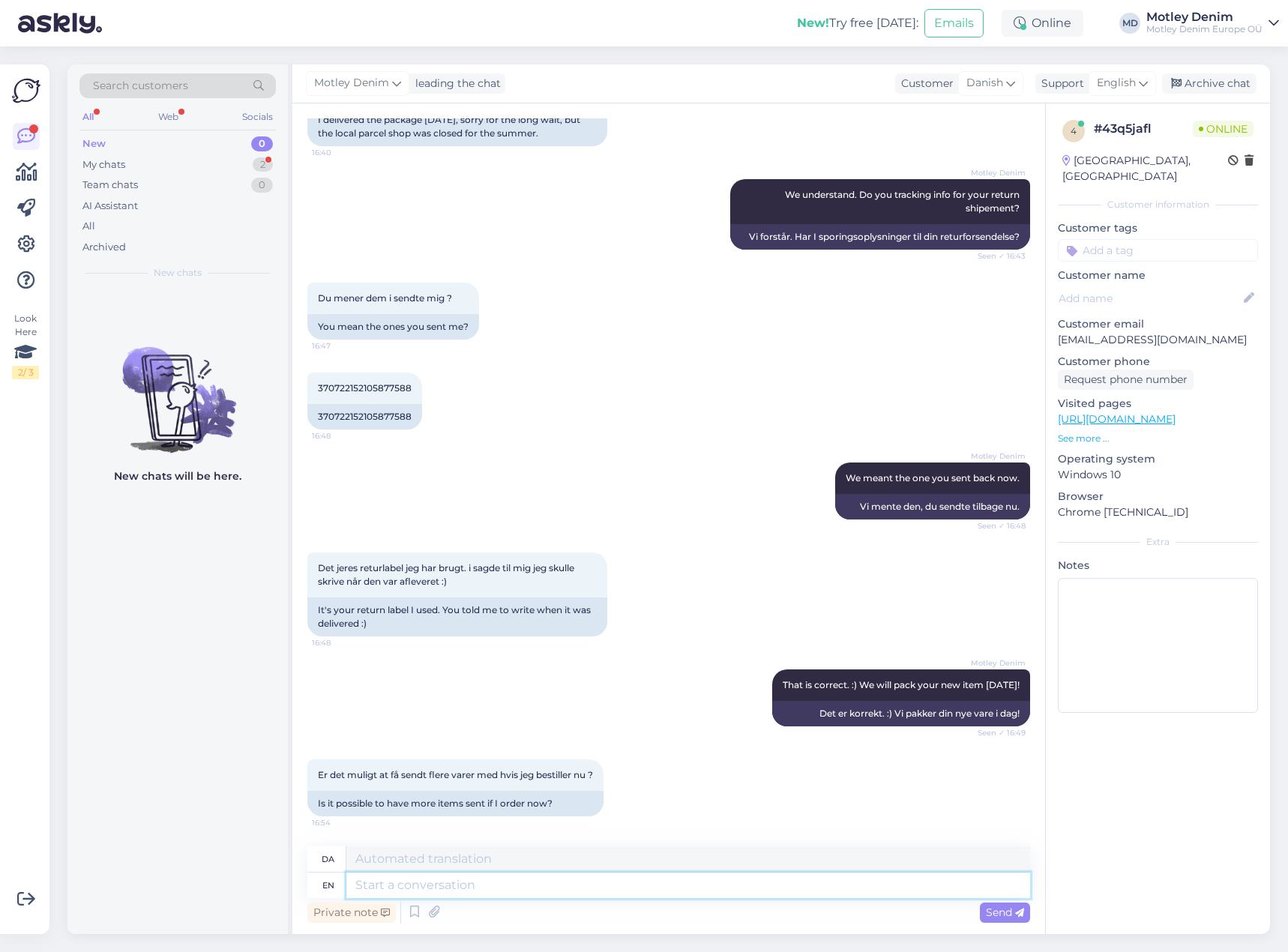
click at [480, 887] on textarea at bounding box center [688, 884] width 684 height 26
type textarea "It"
type textarea "Det"
type textarea "I co"
type textarea "jeg"
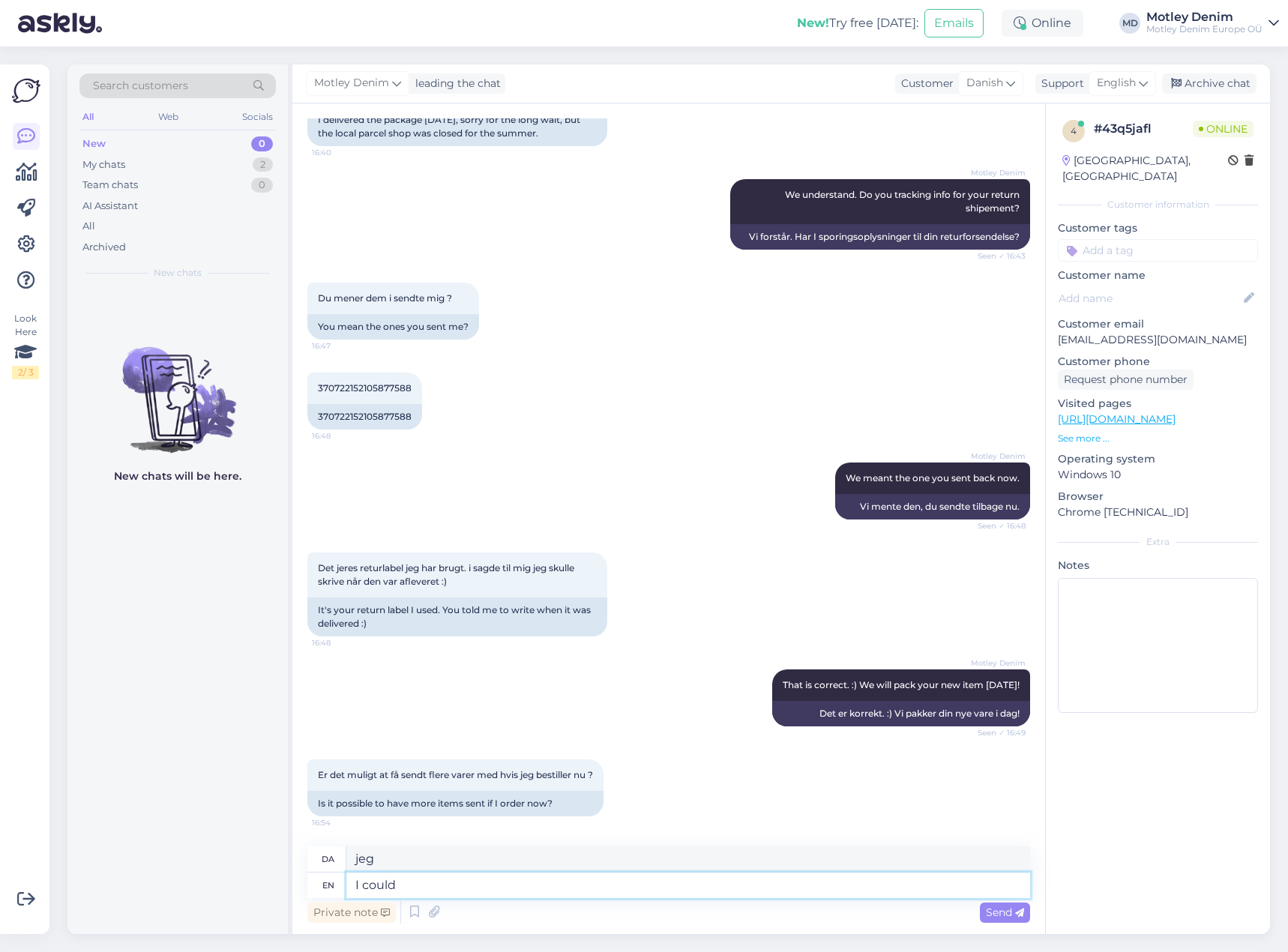
type textarea "I could h"
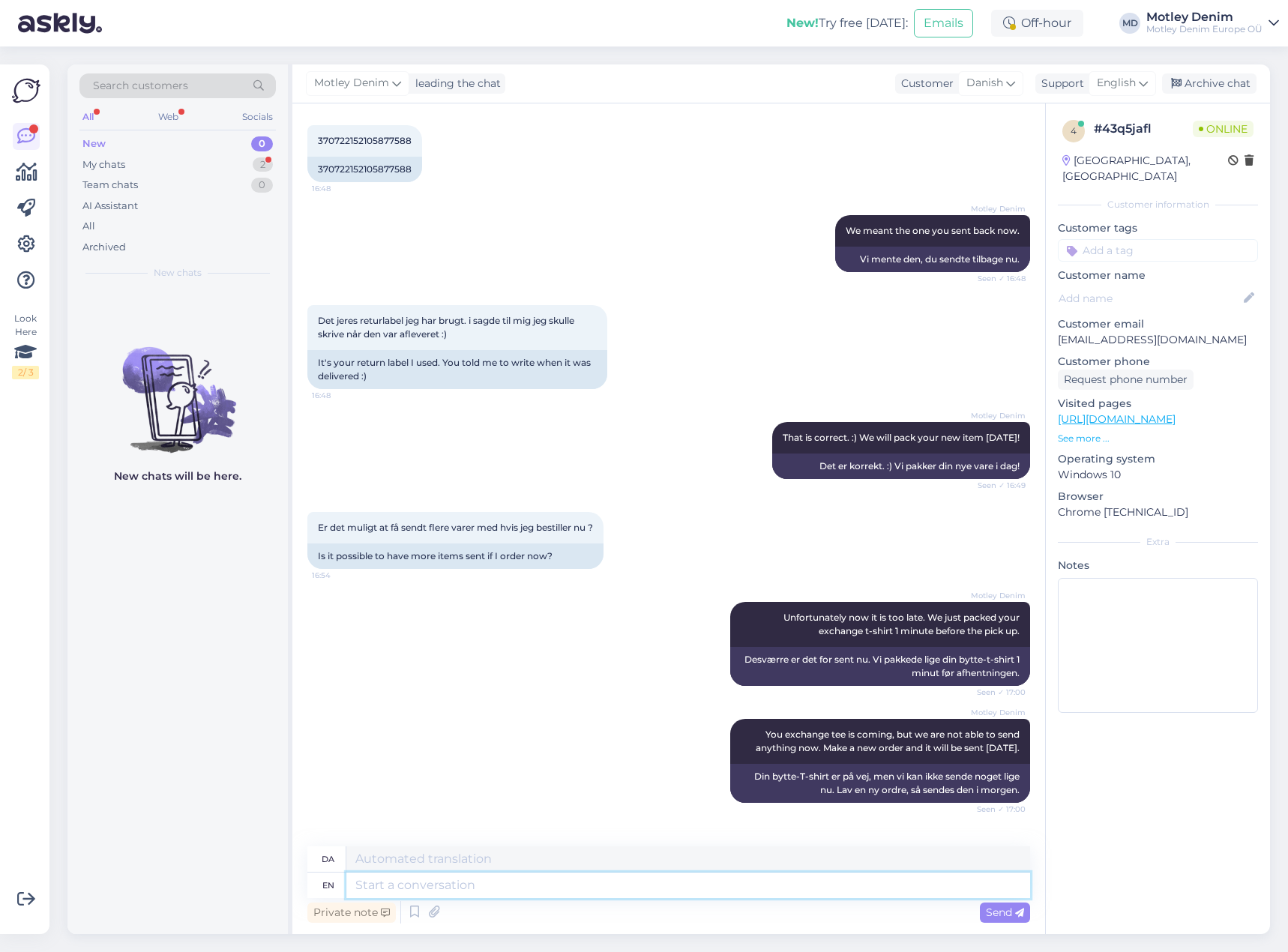
scroll to position [2204, 0]
